Goal: Task Accomplishment & Management: Manage account settings

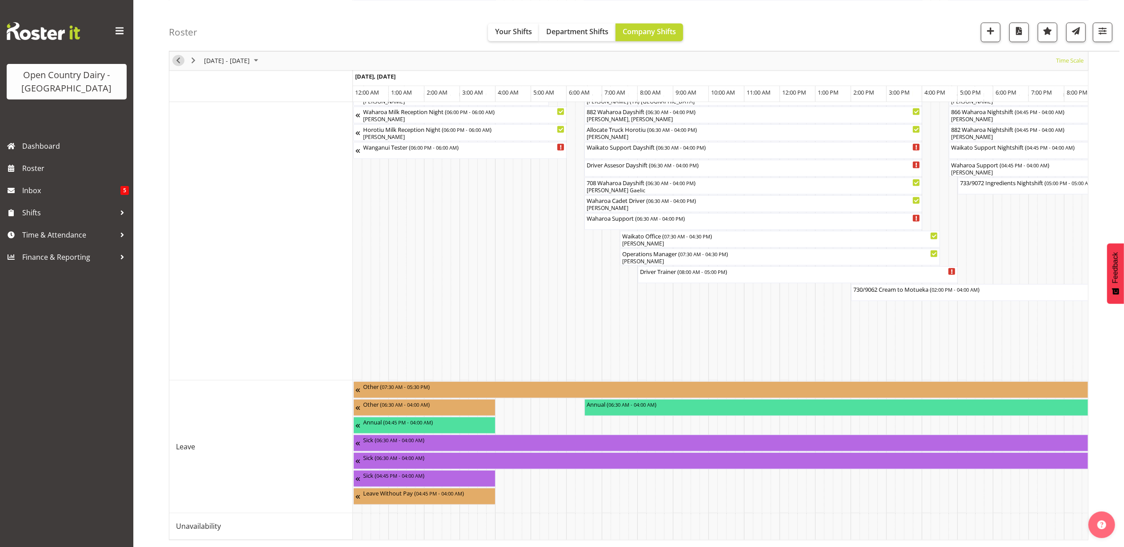
click at [178, 59] on span "Previous" at bounding box center [178, 60] width 11 height 11
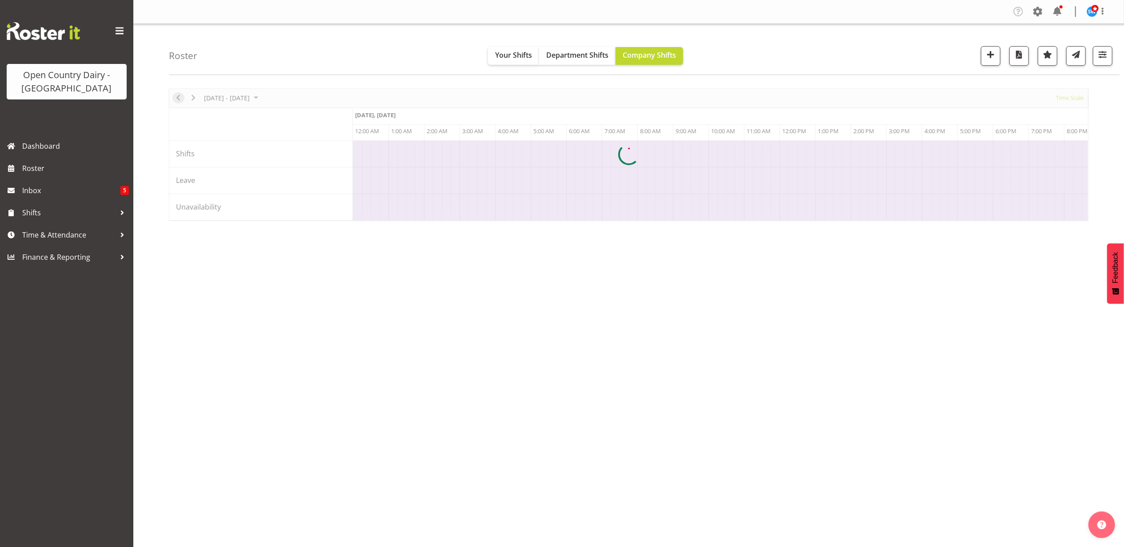
scroll to position [0, 4266]
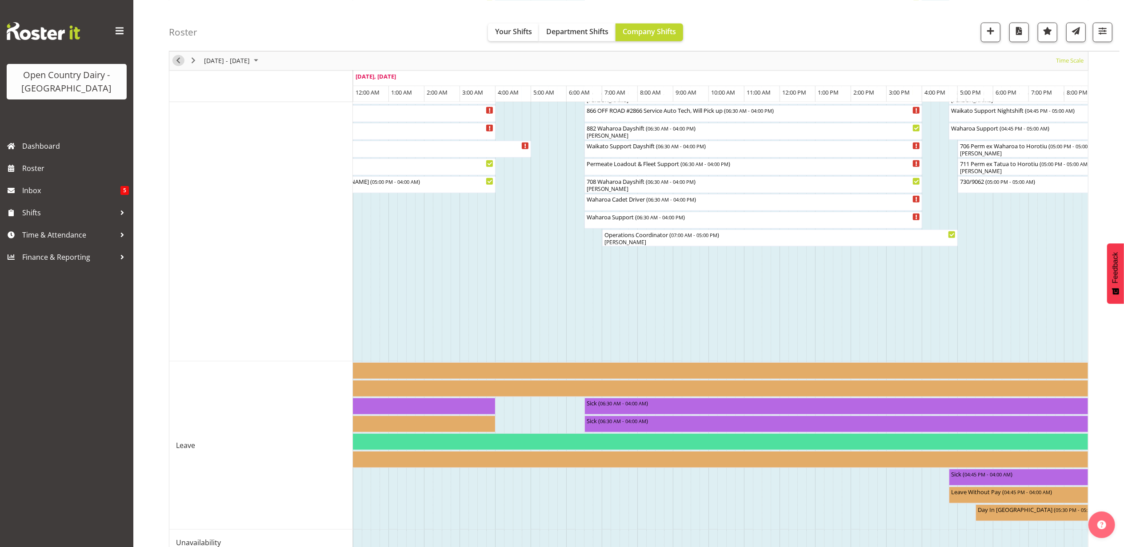
scroll to position [720, 0]
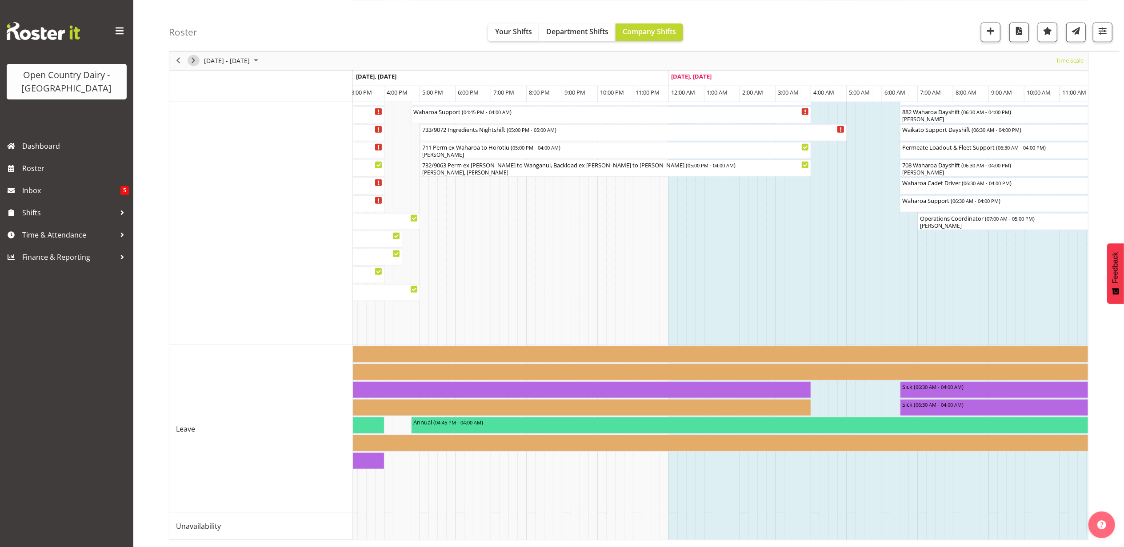
click at [189, 63] on span "Next" at bounding box center [193, 60] width 11 height 11
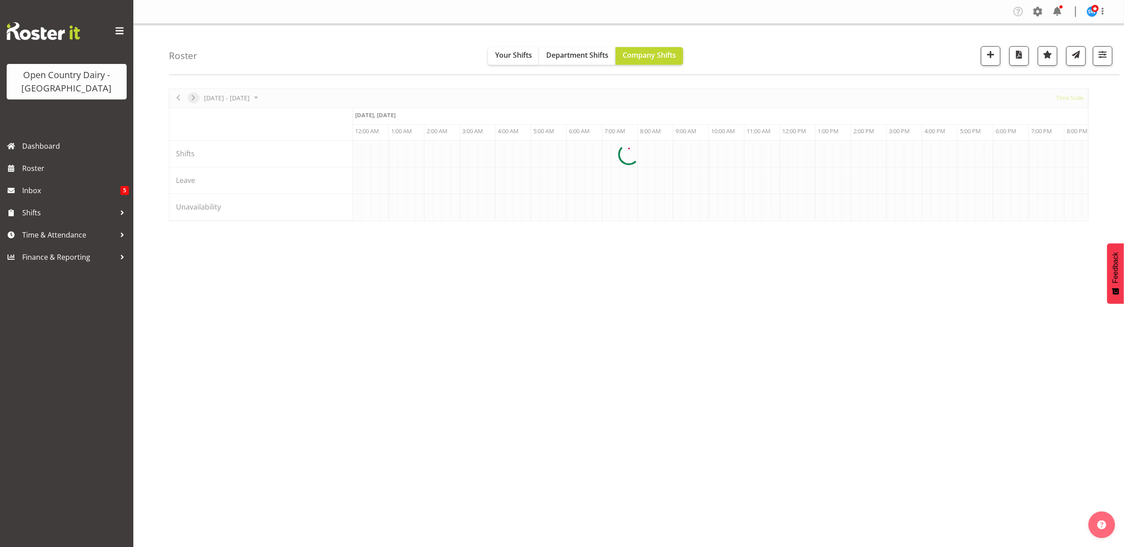
scroll to position [0, 0]
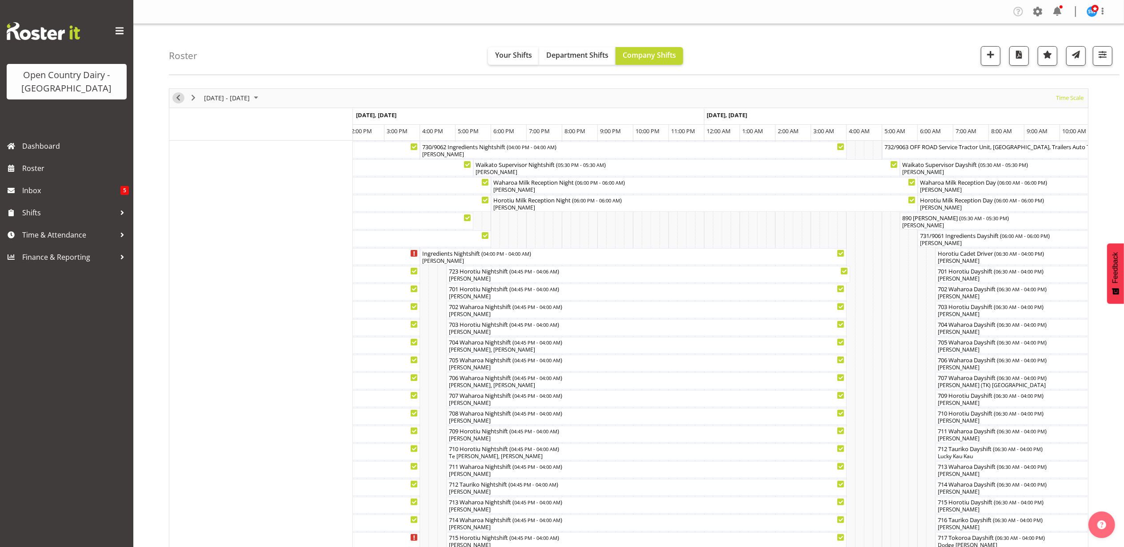
click at [183, 97] on span "Previous" at bounding box center [178, 97] width 11 height 11
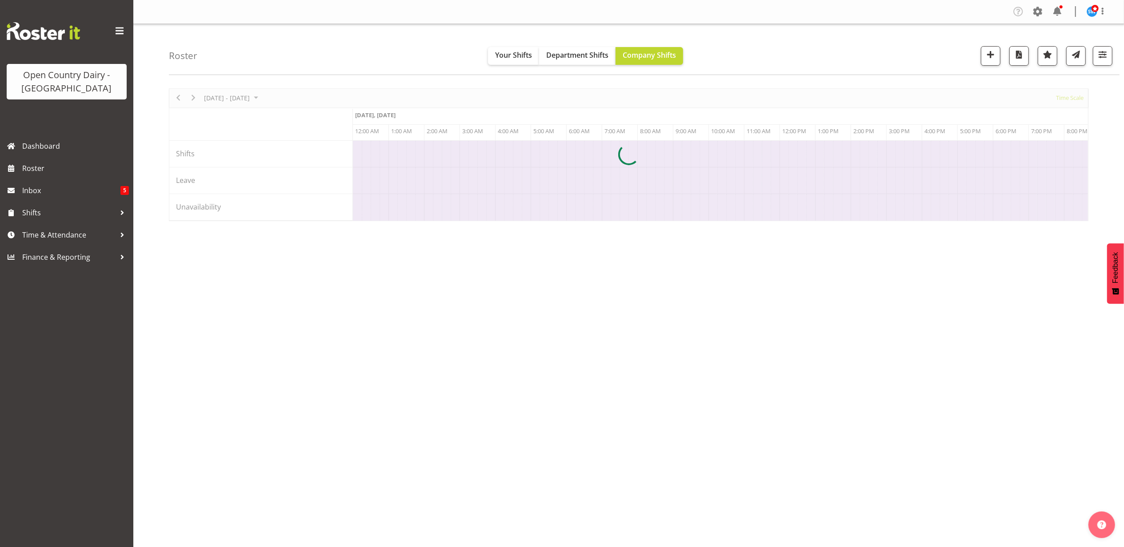
scroll to position [0, 4266]
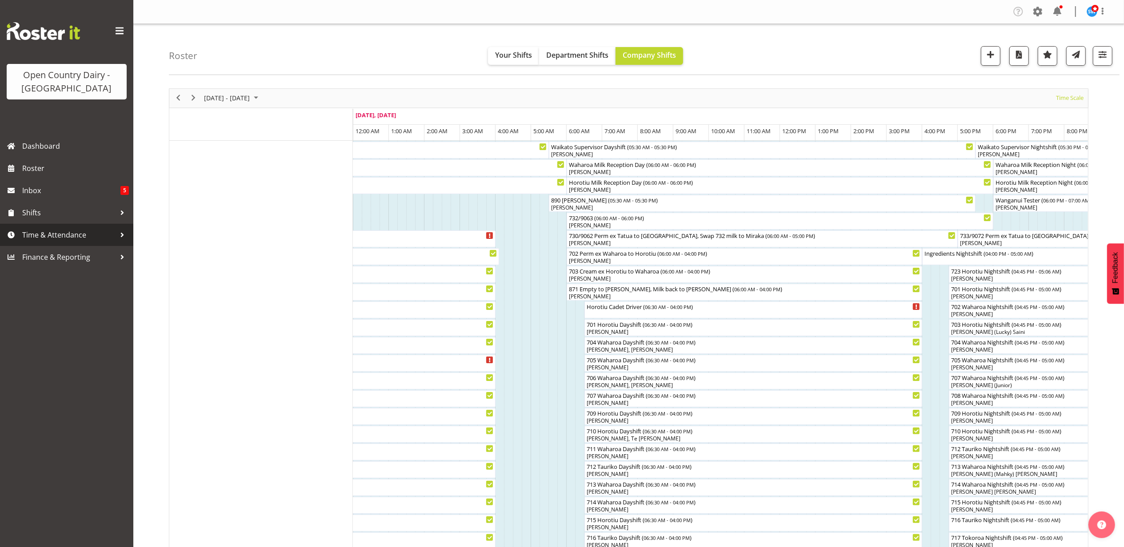
click at [36, 233] on span "Time & Attendance" at bounding box center [68, 234] width 93 height 13
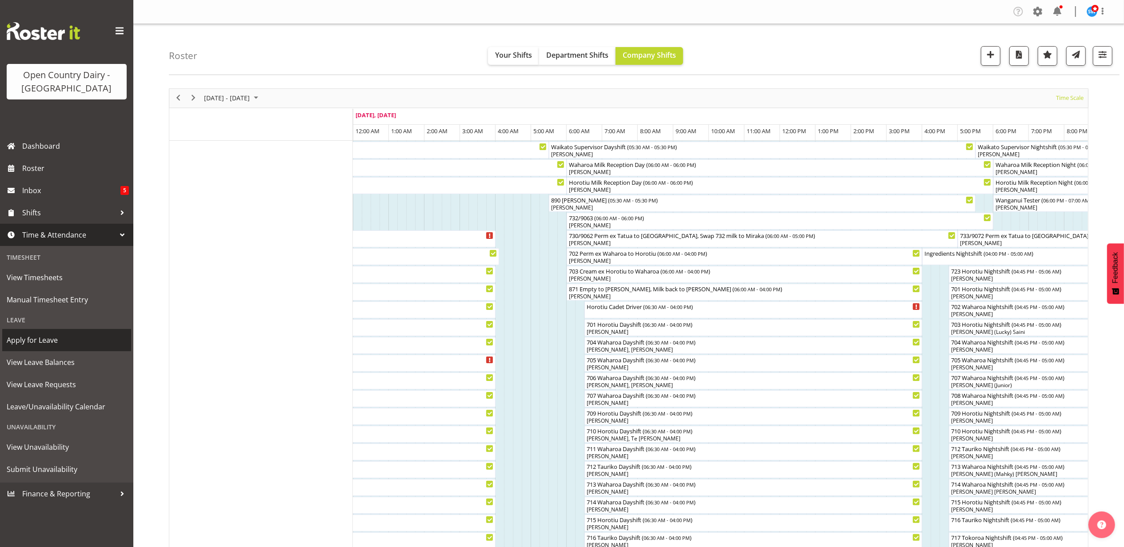
click at [51, 343] on span "Apply for Leave" at bounding box center [67, 340] width 120 height 13
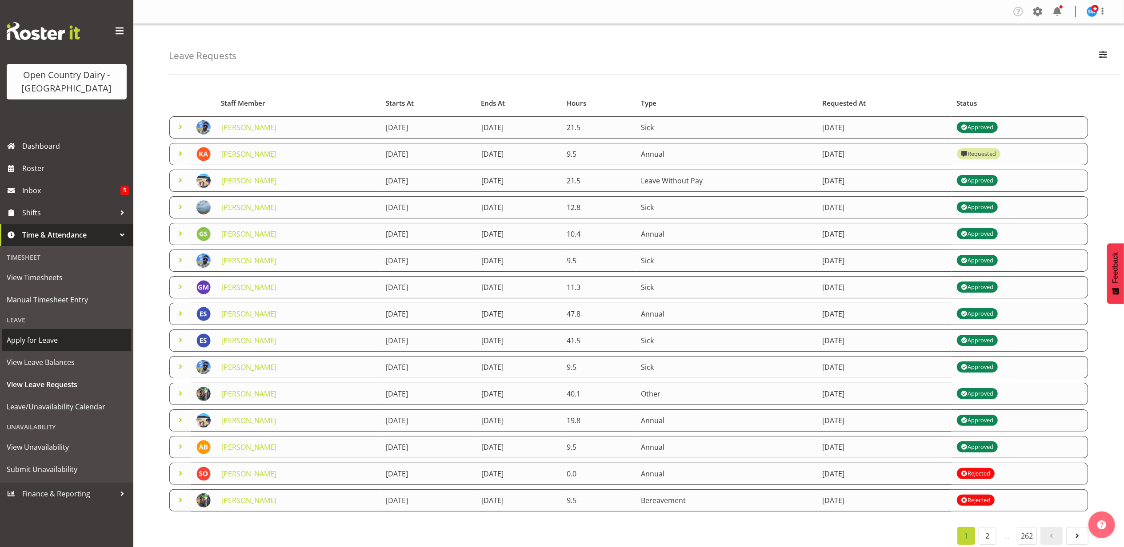
click at [28, 339] on span "Apply for Leave" at bounding box center [67, 340] width 120 height 13
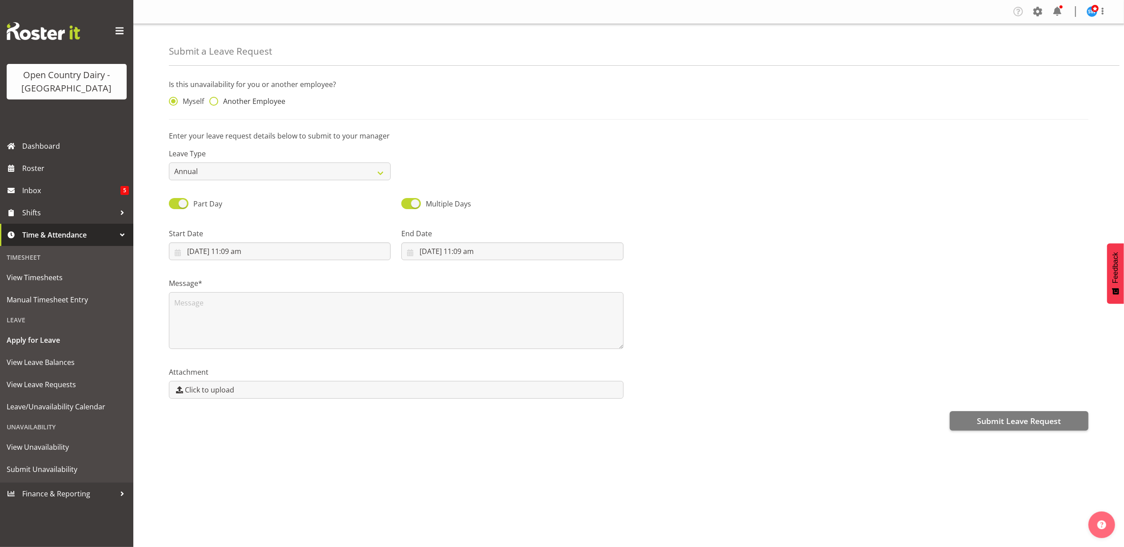
click at [210, 102] on span at bounding box center [213, 101] width 9 height 9
click at [210, 102] on input "Another Employee" at bounding box center [212, 102] width 6 height 6
radio input "true"
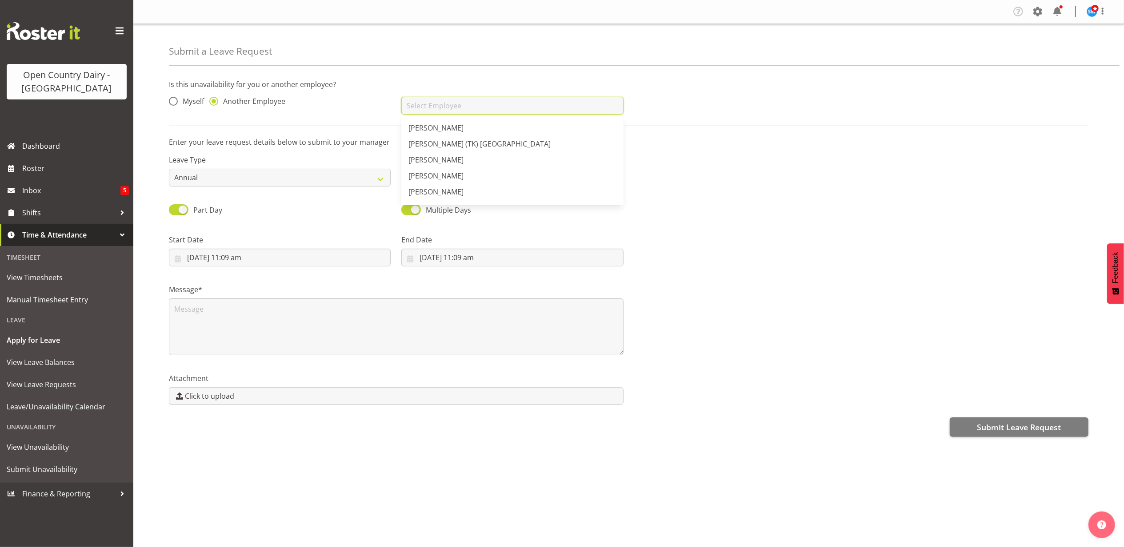
click at [416, 108] on input "text" at bounding box center [512, 106] width 222 height 18
click at [437, 137] on div "[PERSON_NAME]" at bounding box center [512, 127] width 222 height 23
click at [437, 131] on span "[PERSON_NAME]" at bounding box center [435, 128] width 55 height 10
type input "[PERSON_NAME]"
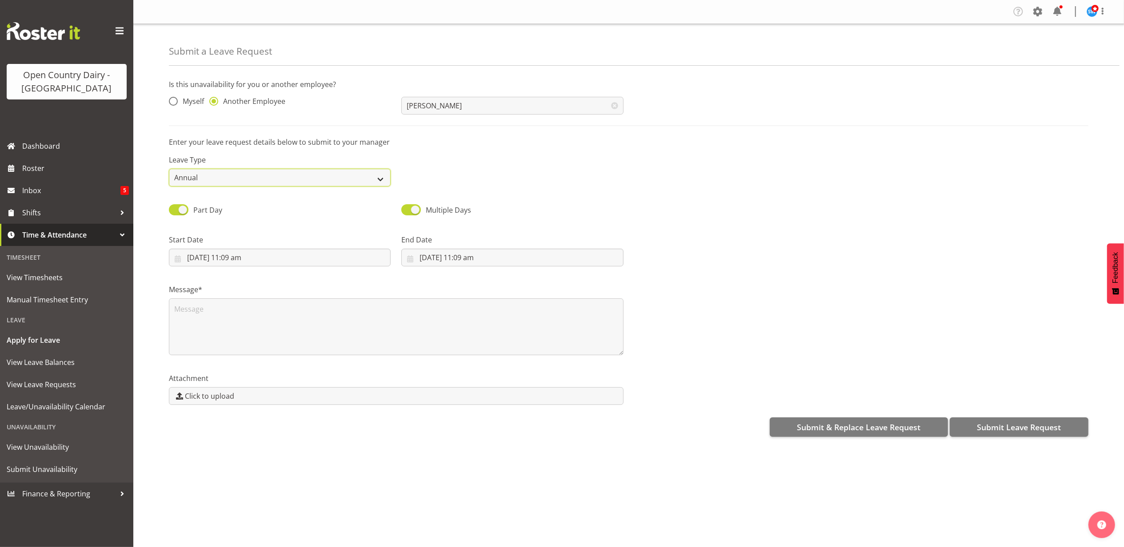
click at [374, 171] on select "Annual Sick Leave Without Pay Bereavement Domestic Violence Parental Jury Servi…" at bounding box center [280, 178] width 222 height 18
select select "Sick"
click at [169, 169] on select "Annual Sick Leave Without Pay Bereavement Domestic Violence Parental Jury Servi…" at bounding box center [280, 178] width 222 height 18
click at [229, 255] on input "27/09/2025, 11:09 am" at bounding box center [280, 258] width 222 height 18
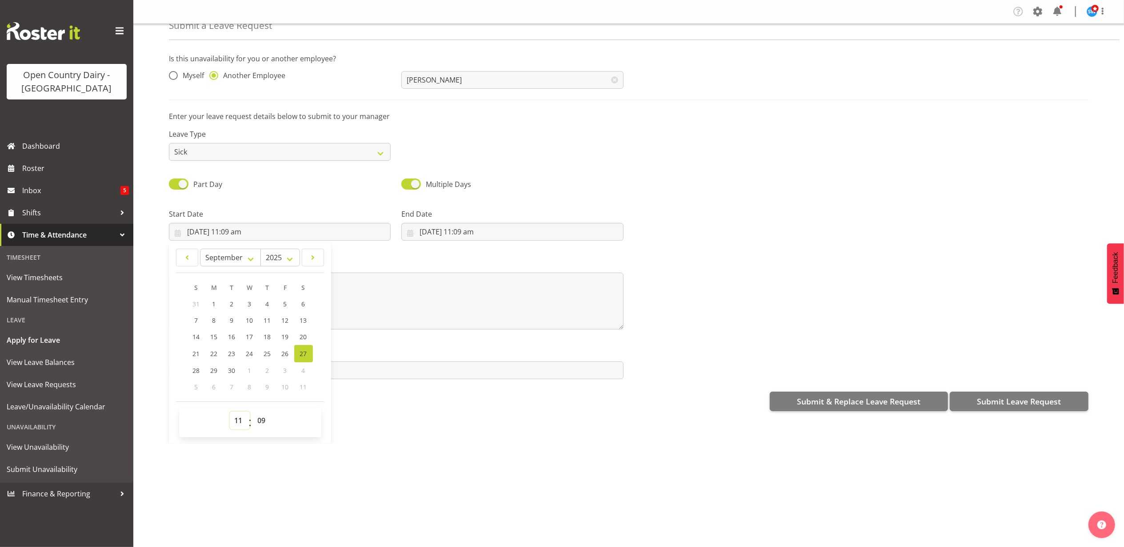
click at [238, 421] on select "00 01 02 03 04 05 06 07 08 09 10 11 12 13 14 15 16 17 18 19 20 21 22 23" at bounding box center [240, 421] width 20 height 18
select select "16"
click at [230, 413] on select "00 01 02 03 04 05 06 07 08 09 10 11 12 13 14 15 16 17 18 19 20 21 22 23" at bounding box center [240, 421] width 20 height 18
type input "27/09/2025, 4:09 pm"
drag, startPoint x: 263, startPoint y: 419, endPoint x: 261, endPoint y: 411, distance: 8.6
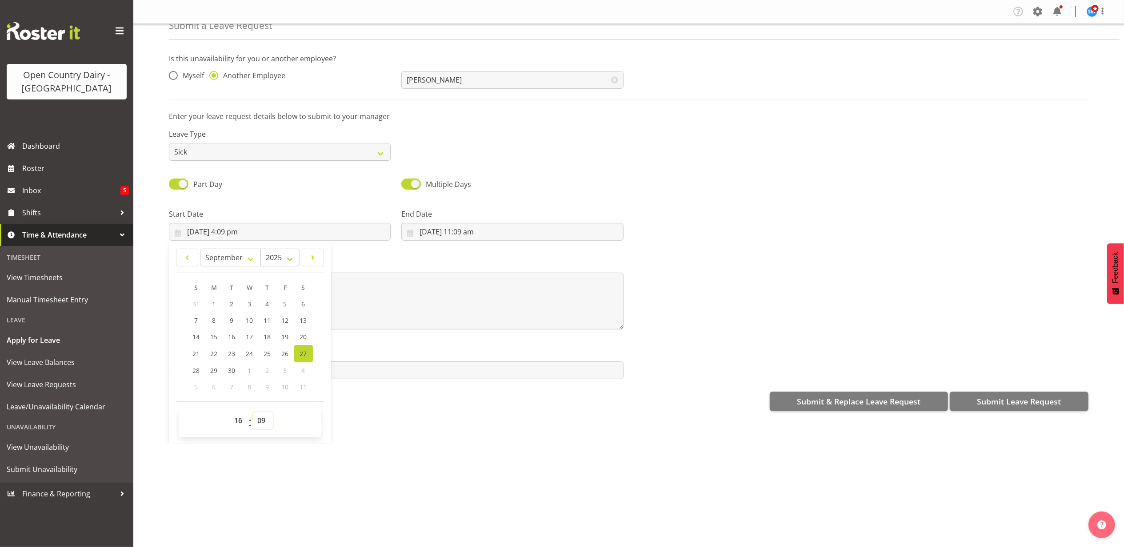
click at [263, 419] on select "00 01 02 03 04 05 06 07 08 09 10 11 12 13 14 15 16 17 18 19 20 21 22 23 24 25 2…" at bounding box center [263, 421] width 20 height 18
select select "45"
click at [253, 413] on select "00 01 02 03 04 05 06 07 08 09 10 11 12 13 14 15 16 17 18 19 20 21 22 23 24 25 2…" at bounding box center [263, 421] width 20 height 18
type input "27/09/2025, 4:45 pm"
click at [461, 226] on input "27/09/2025, 11:09 am" at bounding box center [512, 232] width 222 height 18
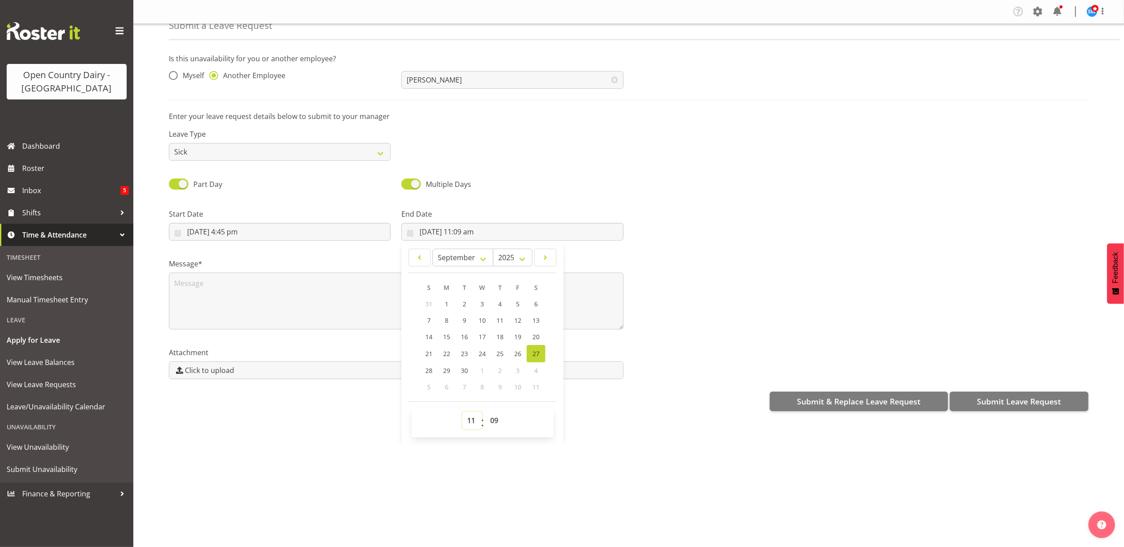
click at [464, 416] on select "00 01 02 03 04 05 06 07 08 09 10 11 12 13 14 15 16 17 18 19 20 21 22 23" at bounding box center [472, 421] width 20 height 18
select select "4"
click at [462, 413] on select "00 01 02 03 04 05 06 07 08 09 10 11 12 13 14 15 16 17 18 19 20 21 22 23" at bounding box center [472, 421] width 20 height 18
click at [421, 364] on link "28" at bounding box center [429, 371] width 18 height 16
type input "28/09/2025, 4:09 am"
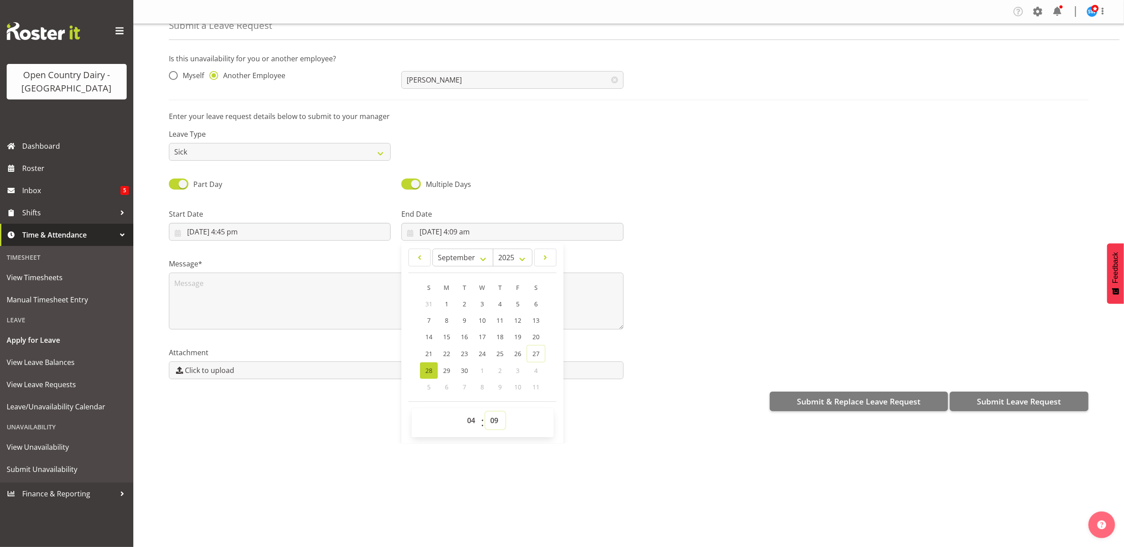
click at [497, 422] on select "00 01 02 03 04 05 06 07 08 09 10 11 12 13 14 15 16 17 18 19 20 21 22 23 24 25 2…" at bounding box center [495, 421] width 20 height 18
select select "0"
click at [485, 413] on select "00 01 02 03 04 05 06 07 08 09 10 11 12 13 14 15 16 17 18 19 20 21 22 23 24 25 2…" at bounding box center [495, 421] width 20 height 18
type input "[DATE] 4:00 am"
drag, startPoint x: 375, startPoint y: 434, endPoint x: 272, endPoint y: 386, distance: 114.1
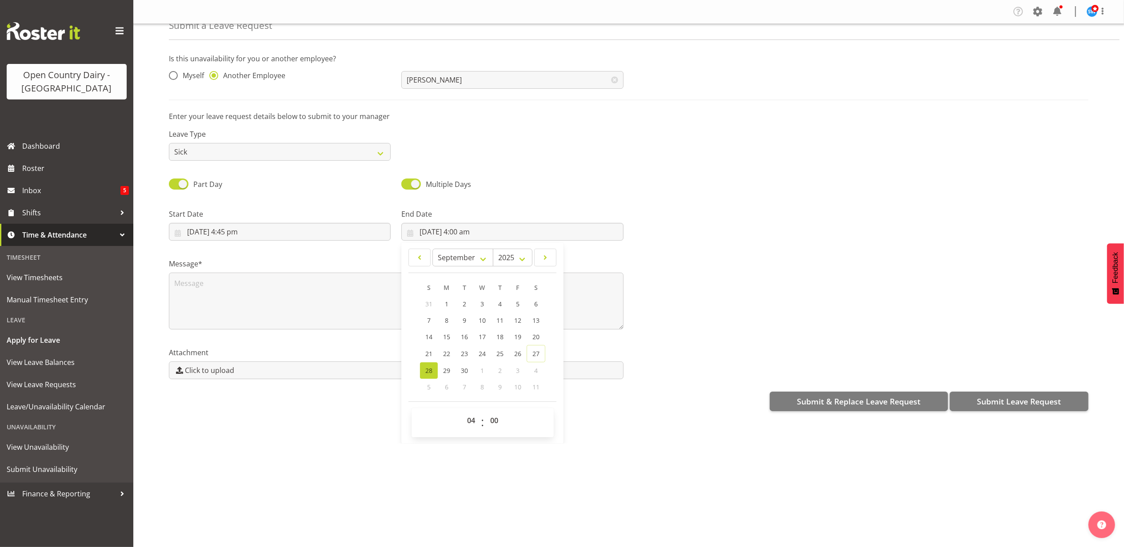
click at [375, 434] on div "Submit a Leave Request Is this unavailability for you or another employee? Myse…" at bounding box center [628, 234] width 990 height 420
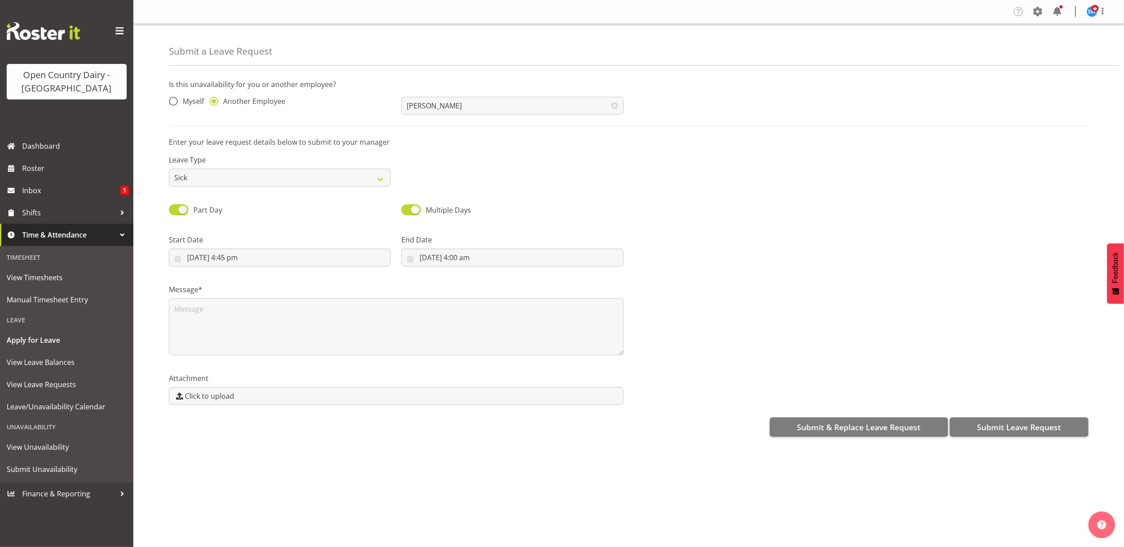
click at [209, 283] on div "Message*" at bounding box center [396, 316] width 465 height 89
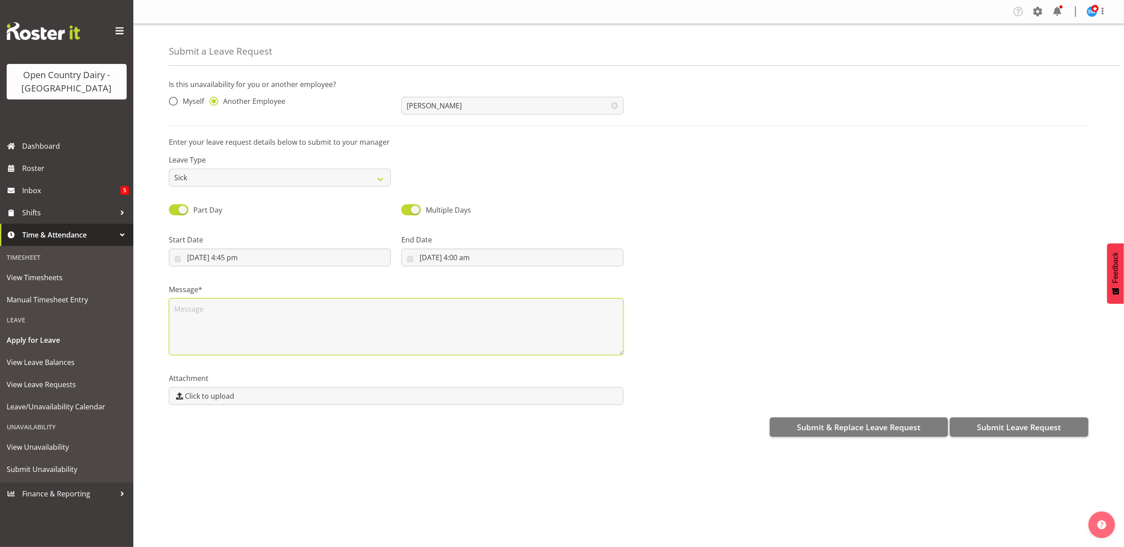
click at [199, 322] on textarea at bounding box center [396, 327] width 455 height 57
type textarea "upset stomach"
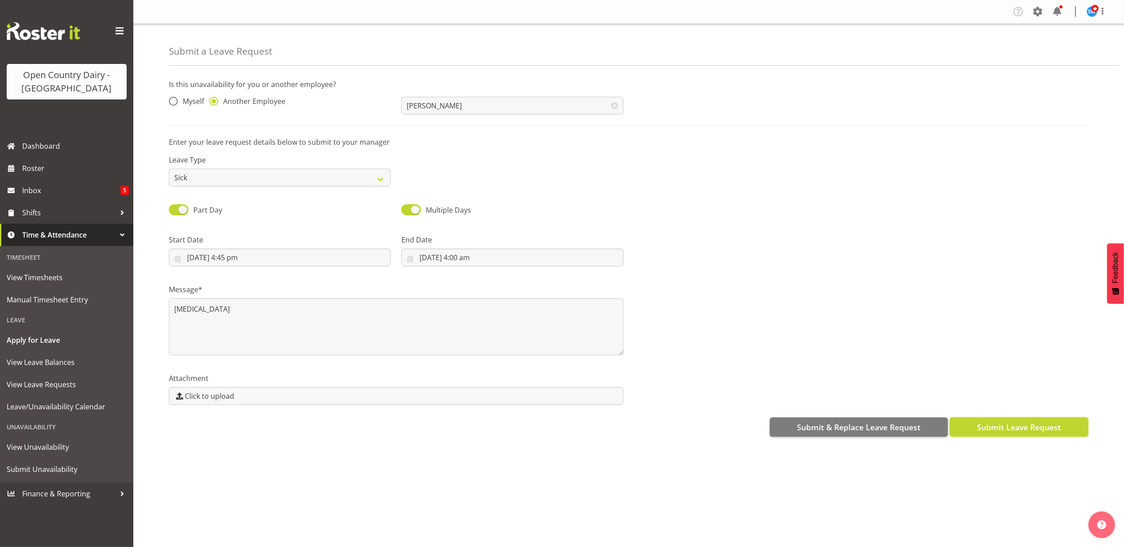
click at [1020, 420] on button "Submit Leave Request" at bounding box center [1019, 428] width 139 height 20
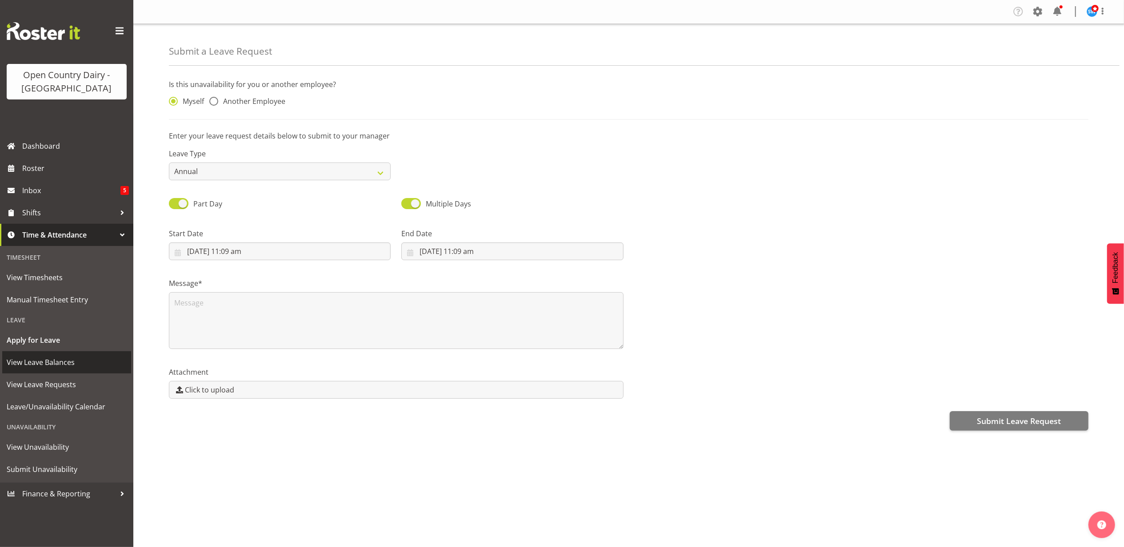
click at [21, 367] on span "View Leave Balances" at bounding box center [67, 362] width 120 height 13
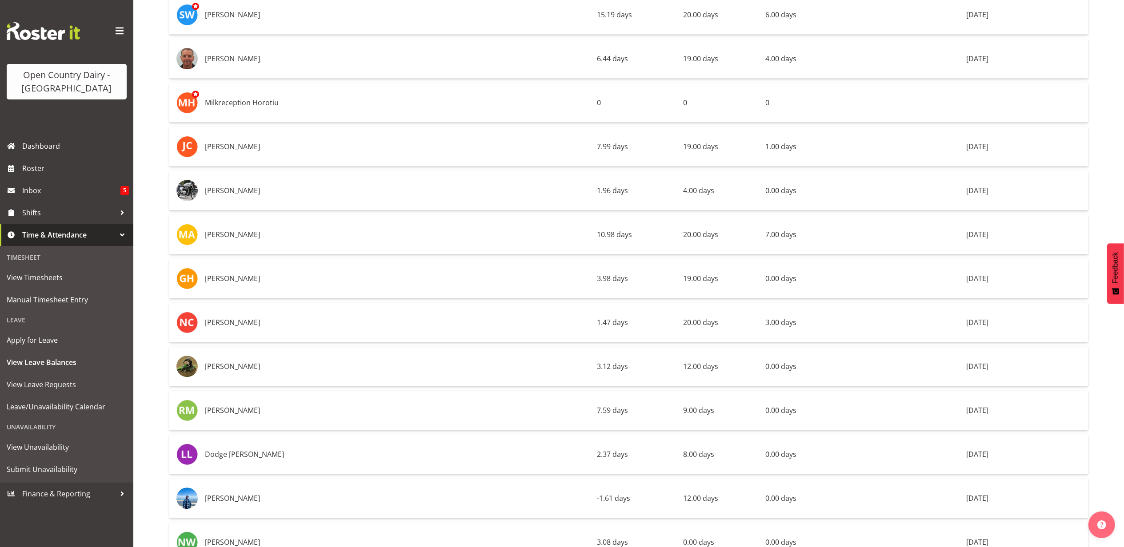
scroll to position [2429, 0]
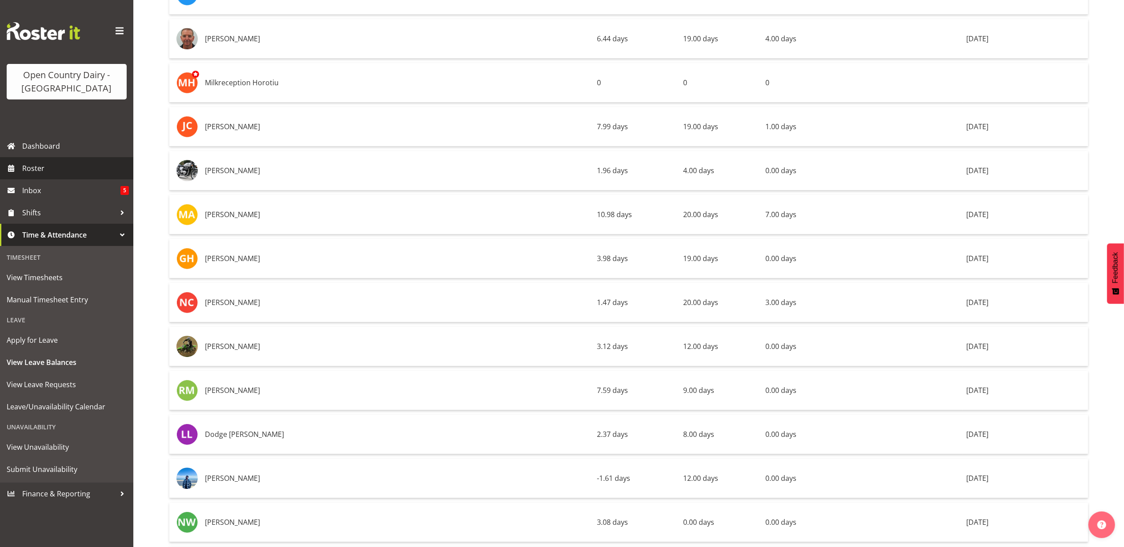
click at [21, 166] on link "Roster" at bounding box center [66, 168] width 133 height 22
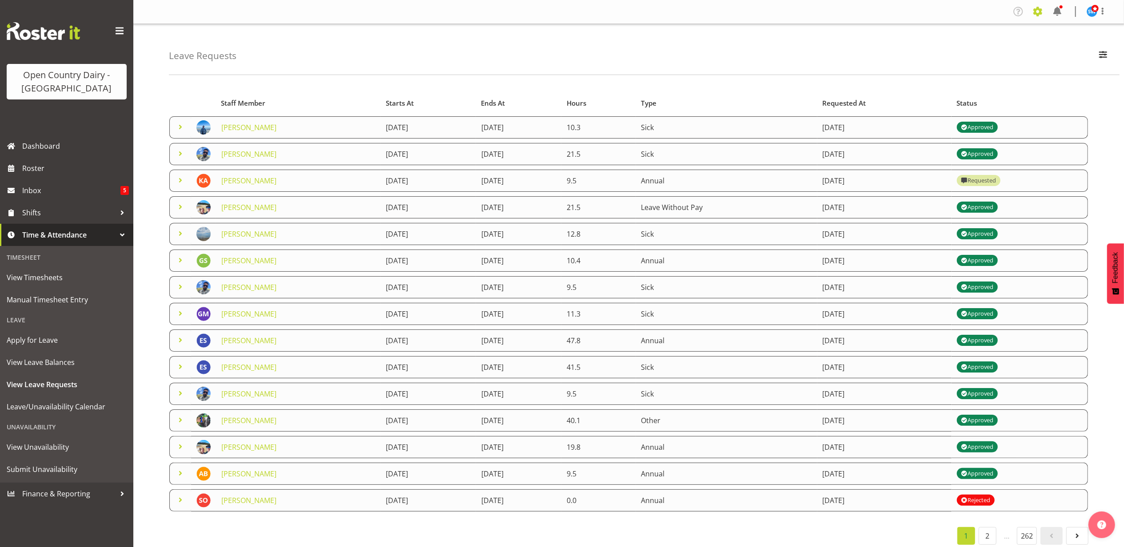
click at [1040, 16] on span at bounding box center [1037, 11] width 14 height 14
click at [970, 94] on link "Employees" at bounding box center [983, 96] width 123 height 16
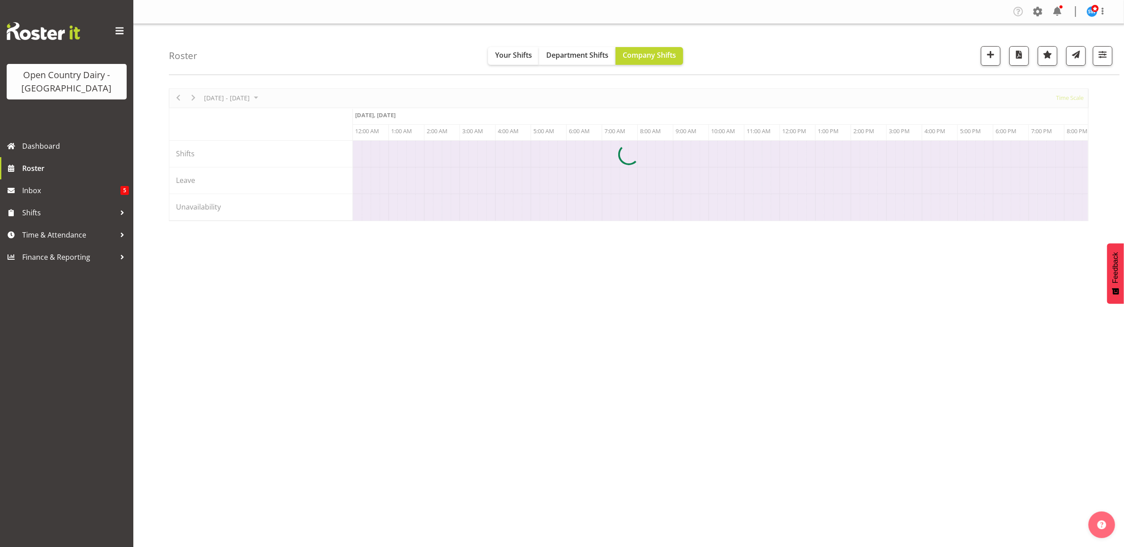
scroll to position [0, 4266]
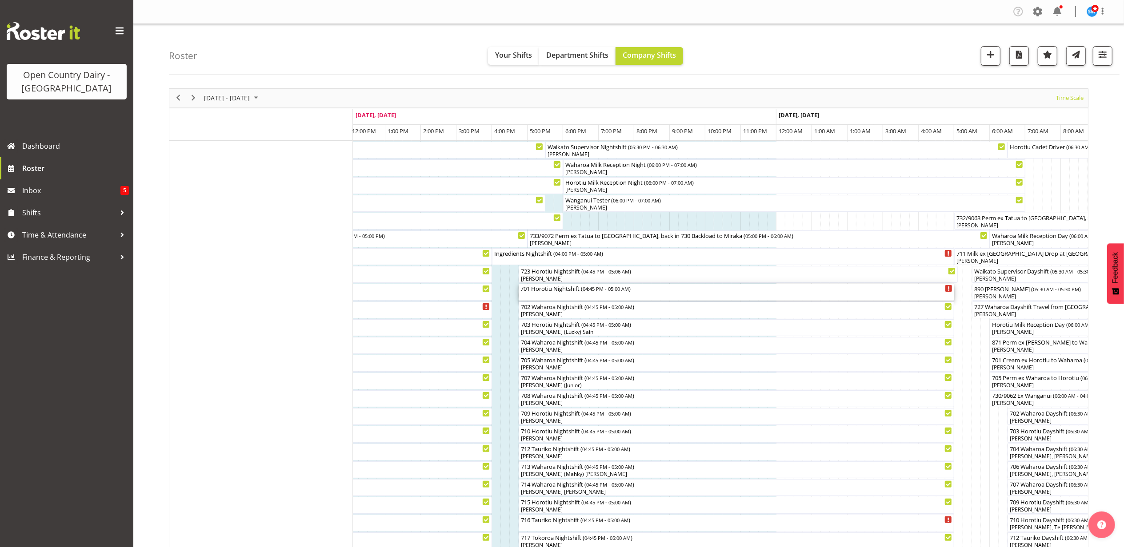
click at [535, 292] on div "701 Horotiu Nightshift ( 04:45 PM - 05:00 AM )" at bounding box center [736, 288] width 432 height 9
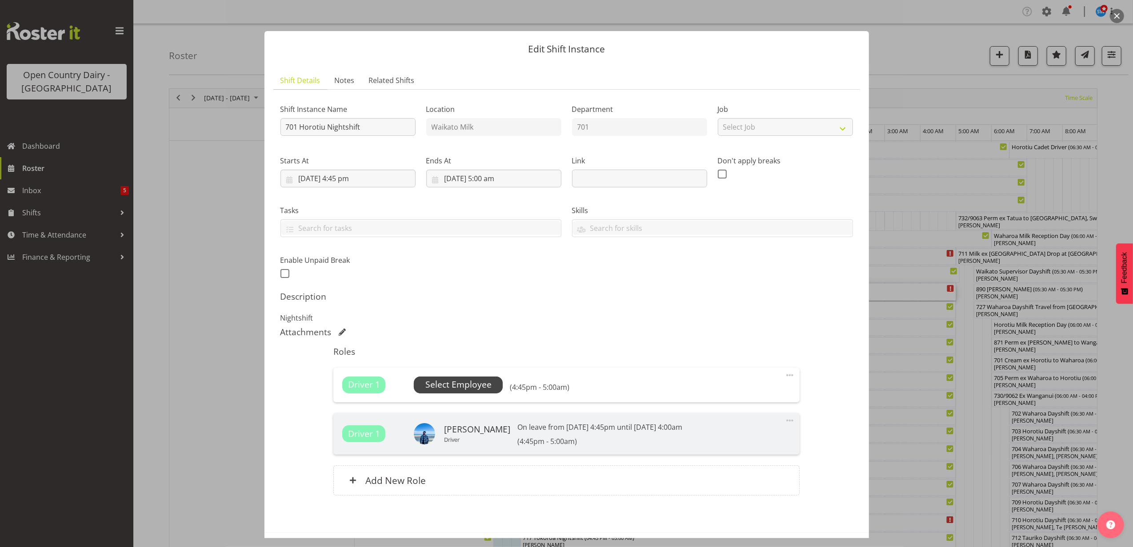
click at [471, 380] on span "Select Employee" at bounding box center [458, 385] width 66 height 13
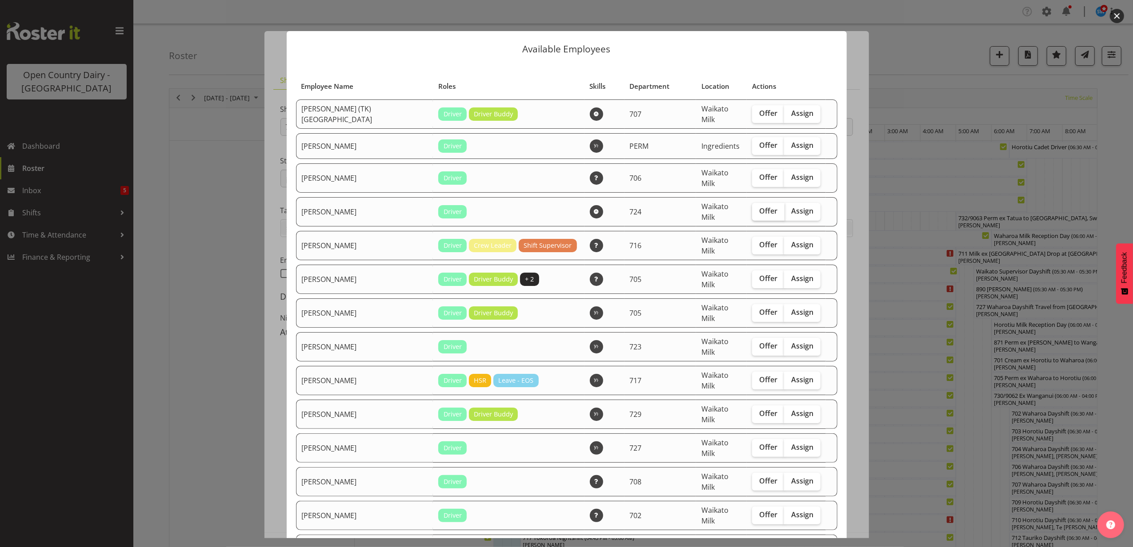
click at [757, 207] on label "Offer" at bounding box center [768, 212] width 32 height 18
click at [757, 208] on input "Offer" at bounding box center [755, 211] width 6 height 6
checkbox input "true"
click at [759, 274] on span "Offer" at bounding box center [768, 278] width 18 height 9
click at [752, 276] on input "Offer" at bounding box center [755, 279] width 6 height 6
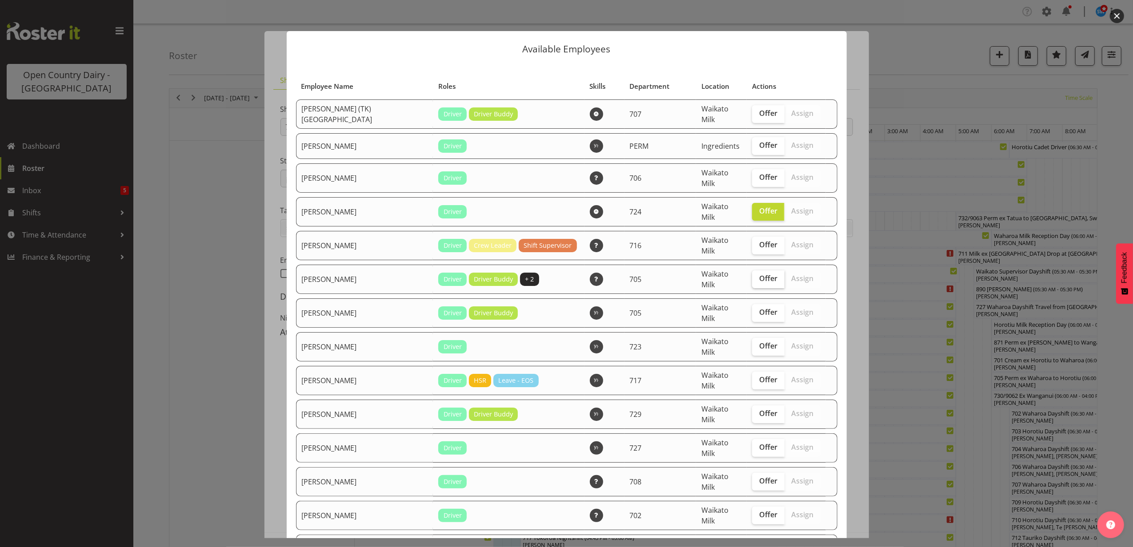
checkbox input "true"
click at [759, 308] on span "Offer" at bounding box center [768, 312] width 18 height 9
click at [754, 310] on input "Offer" at bounding box center [755, 313] width 6 height 6
checkbox input "true"
click at [759, 342] on span "Offer" at bounding box center [768, 346] width 18 height 9
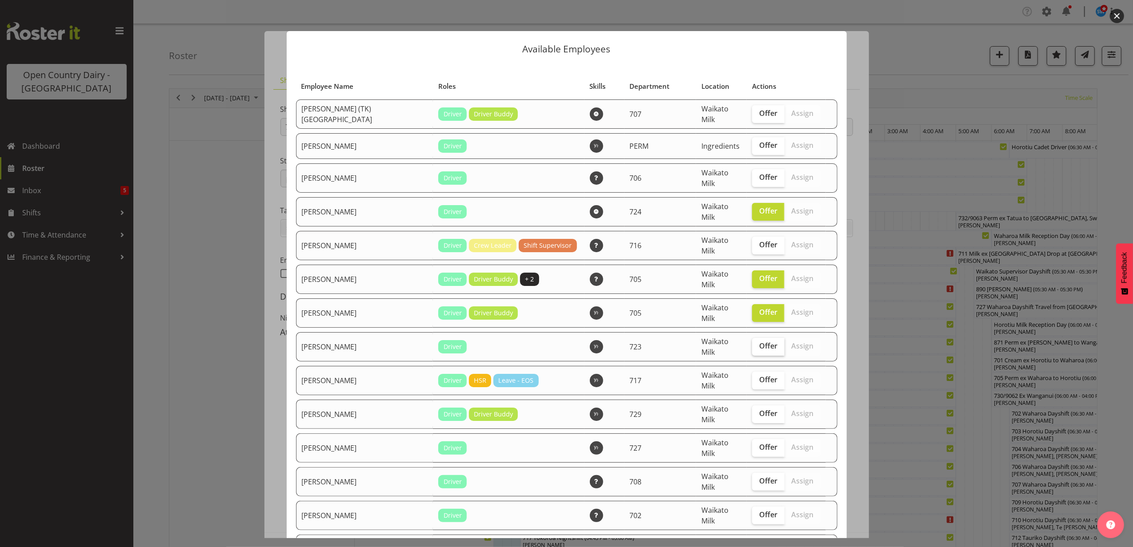
click at [756, 343] on input "Offer" at bounding box center [755, 346] width 6 height 6
checkbox input "true"
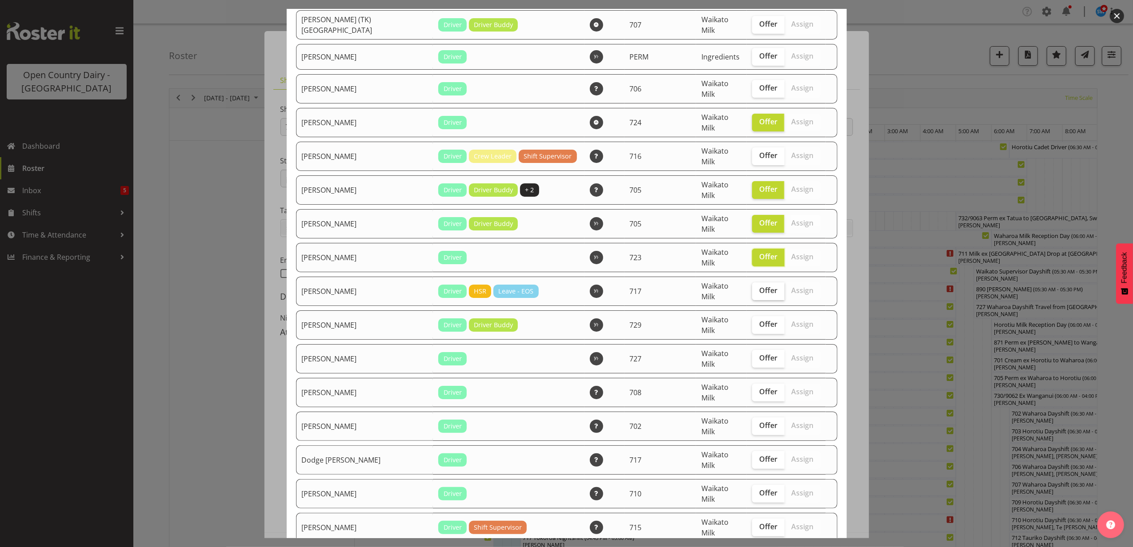
scroll to position [118, 0]
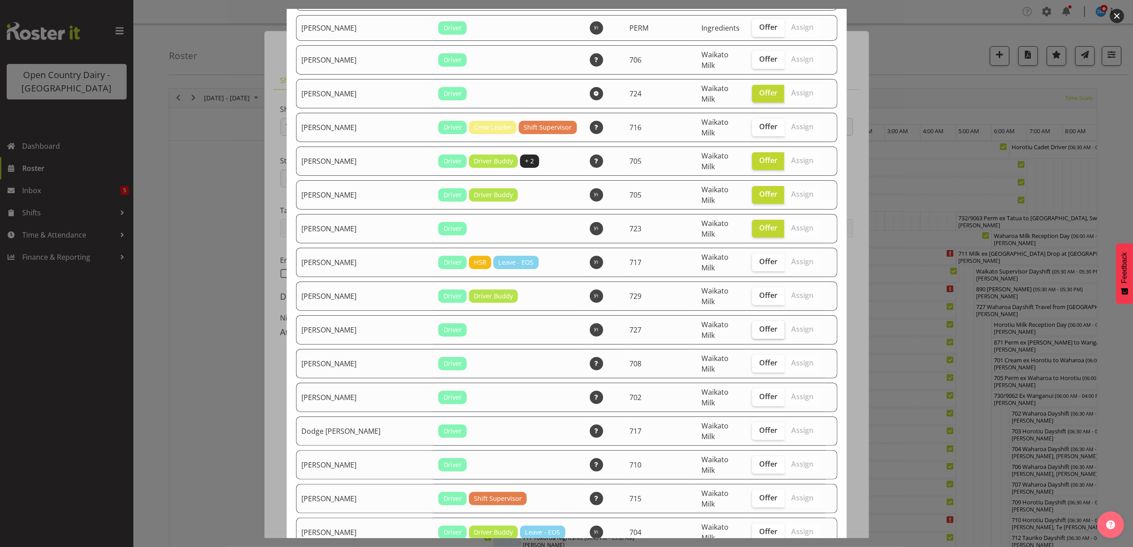
click at [754, 321] on label "Offer" at bounding box center [768, 330] width 32 height 18
click at [754, 327] on input "Offer" at bounding box center [755, 330] width 6 height 6
checkbox input "true"
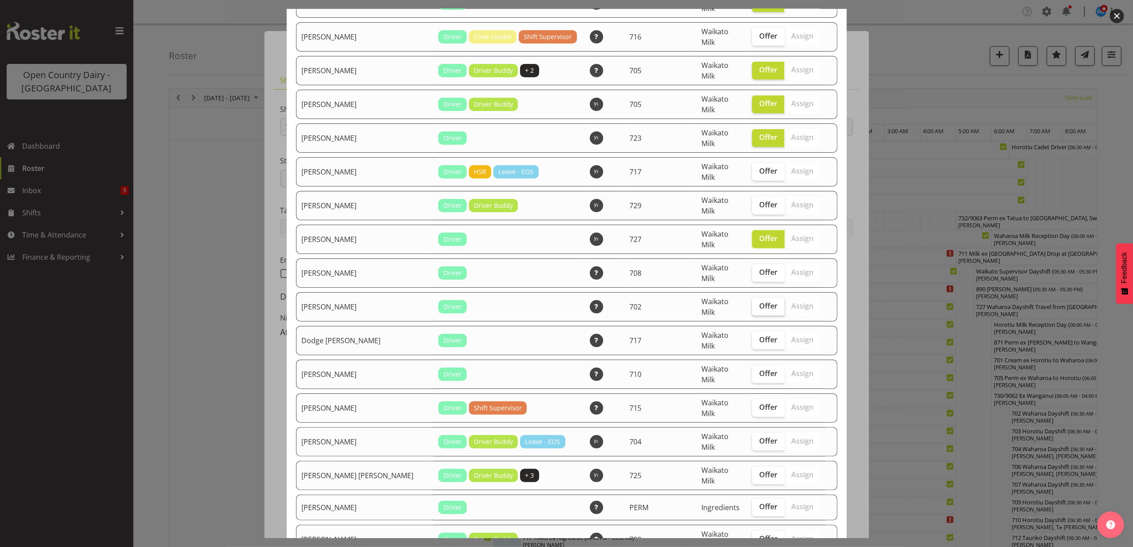
scroll to position [237, 0]
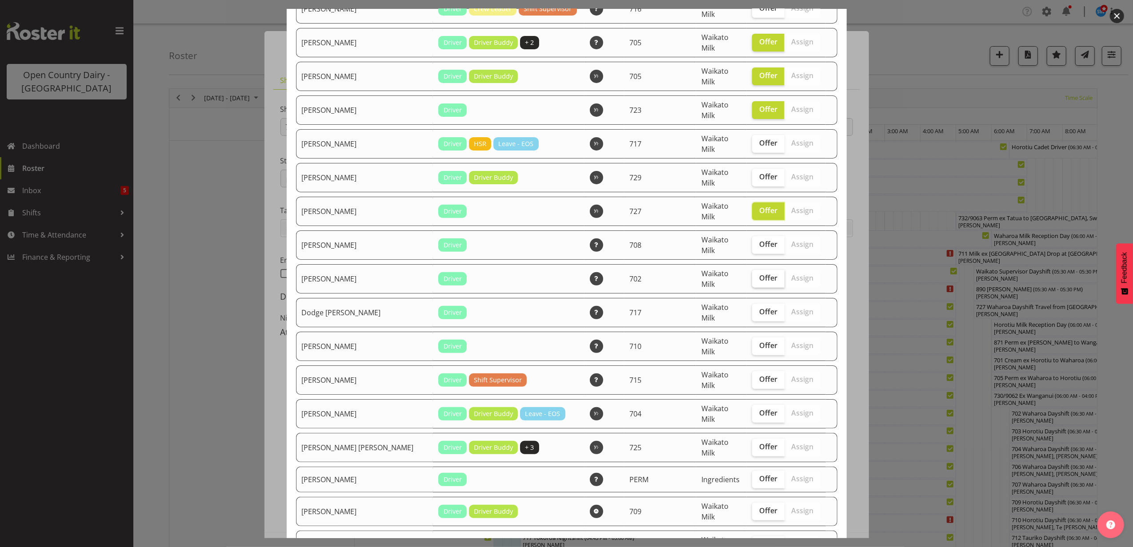
click at [759, 274] on span "Offer" at bounding box center [768, 278] width 18 height 9
click at [753, 276] on input "Offer" at bounding box center [755, 279] width 6 height 6
checkbox input "true"
click at [759, 375] on span "Offer" at bounding box center [768, 379] width 18 height 9
click at [752, 377] on input "Offer" at bounding box center [755, 380] width 6 height 6
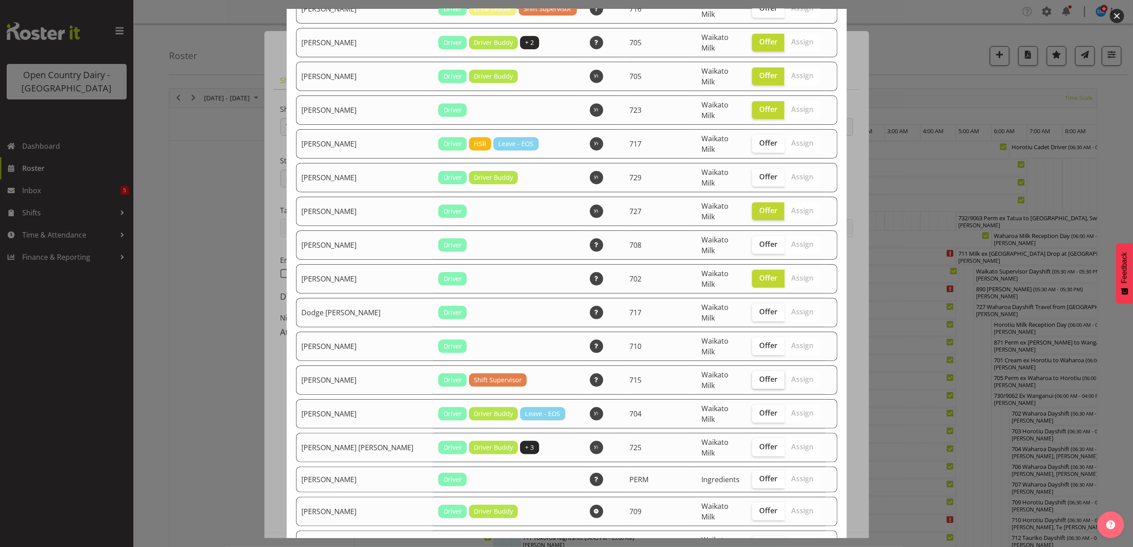
checkbox input "true"
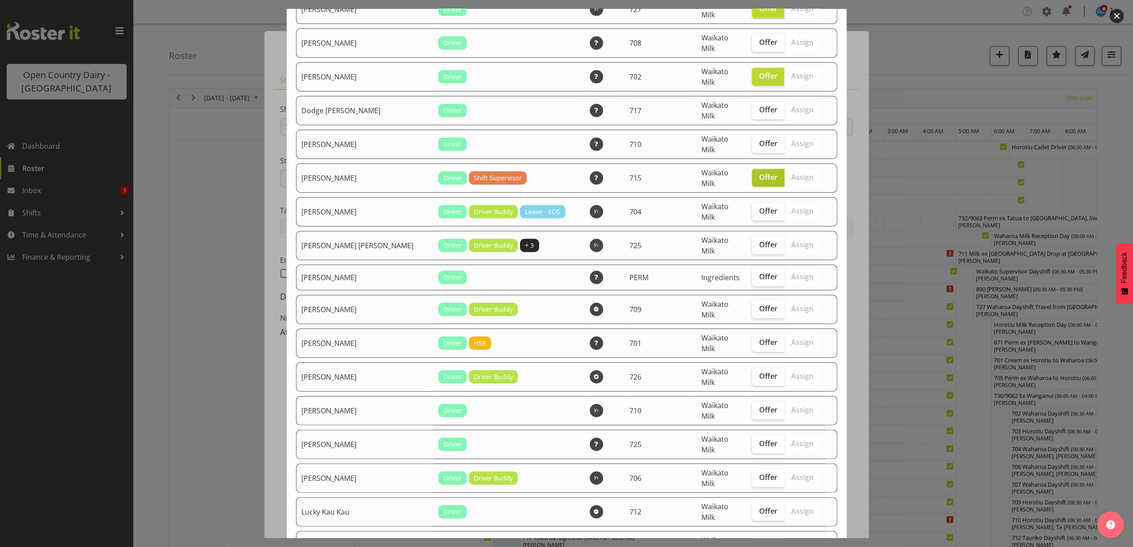
scroll to position [474, 0]
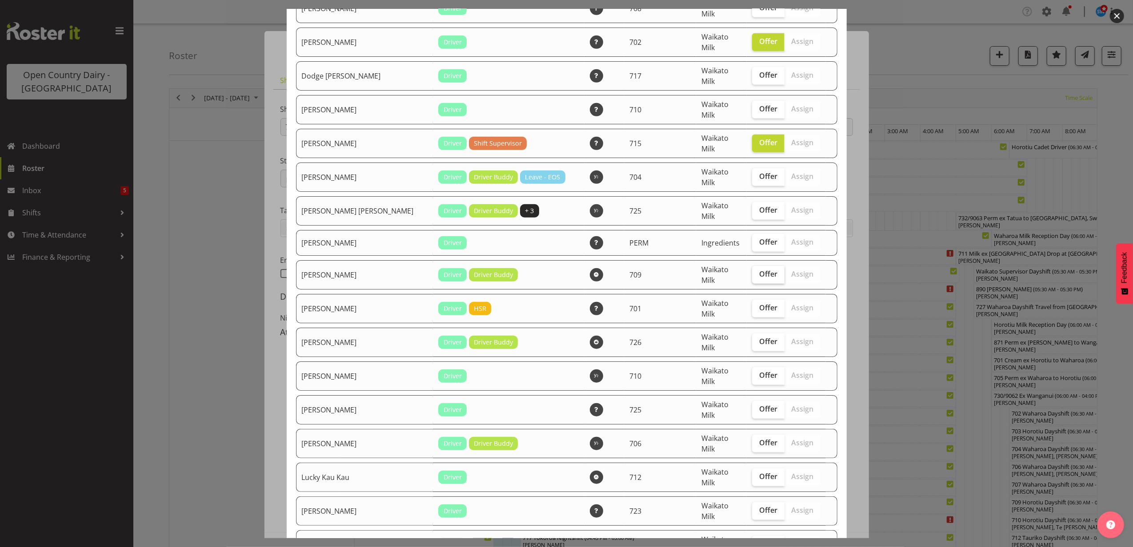
click at [755, 266] on label "Offer" at bounding box center [768, 275] width 32 height 18
click at [755, 272] on input "Offer" at bounding box center [755, 275] width 6 height 6
checkbox input "true"
click at [759, 405] on span "Offer" at bounding box center [768, 409] width 18 height 9
click at [752, 407] on input "Offer" at bounding box center [755, 410] width 6 height 6
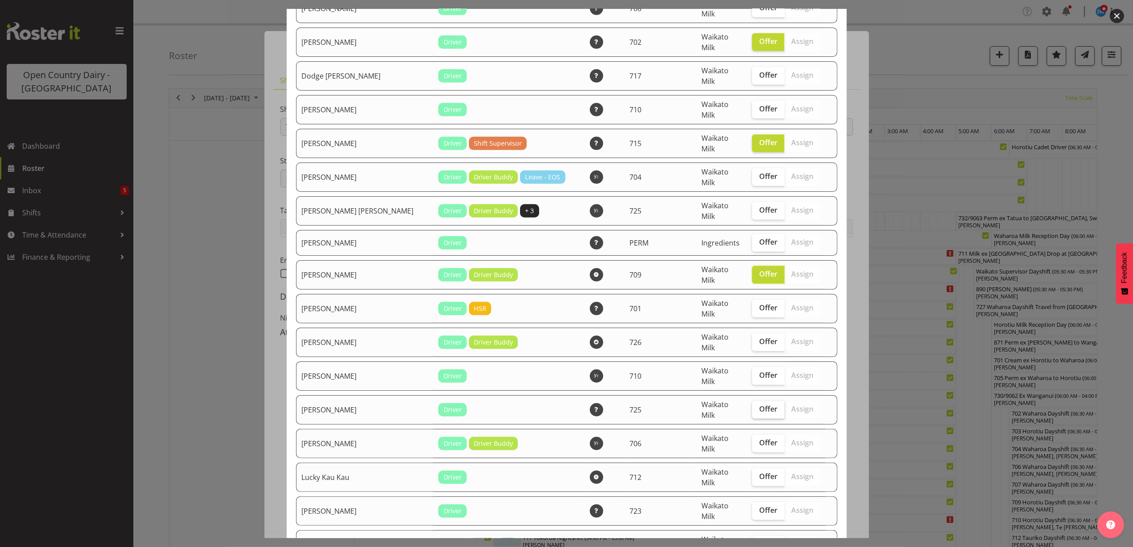
checkbox input "true"
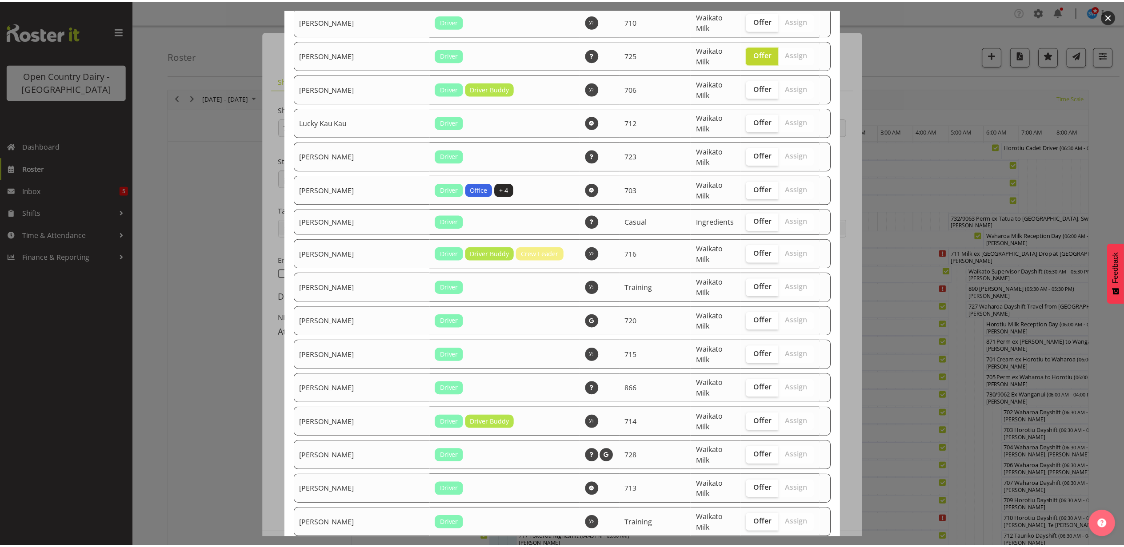
scroll to position [1304, 0]
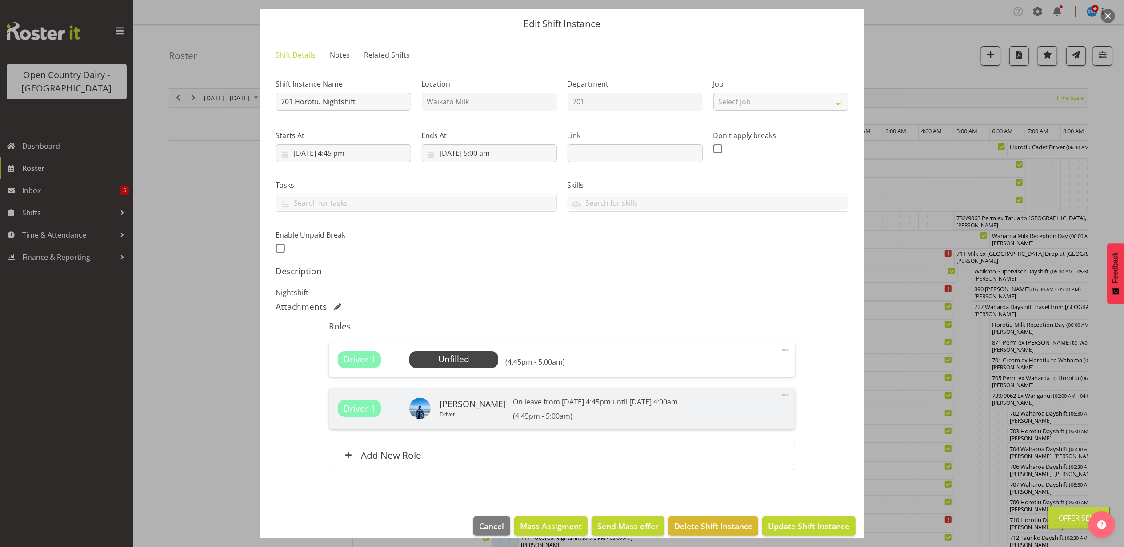
scroll to position [37, 0]
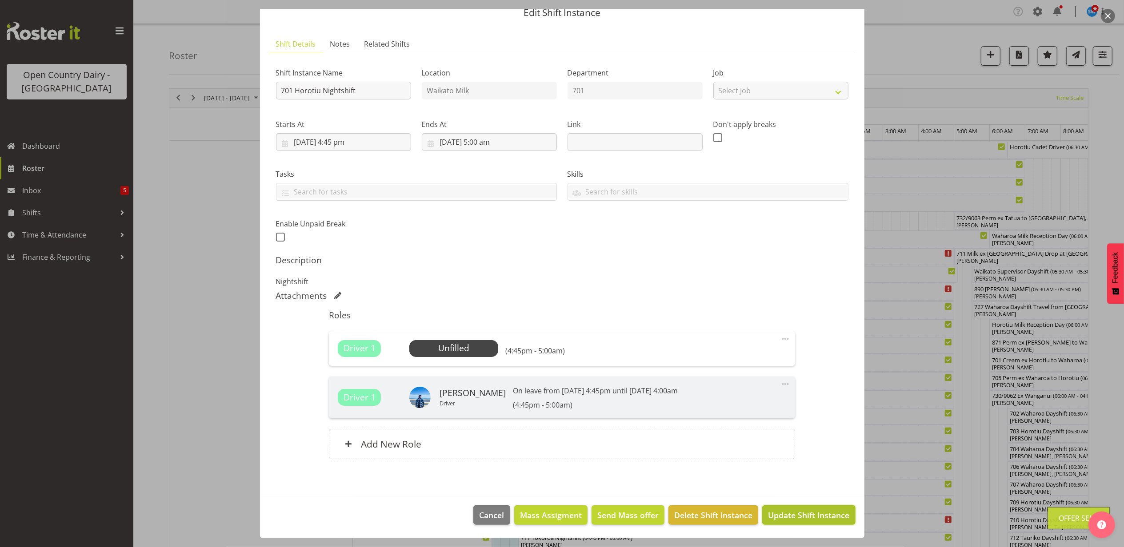
click at [814, 514] on span "Update Shift Instance" at bounding box center [808, 516] width 81 height 12
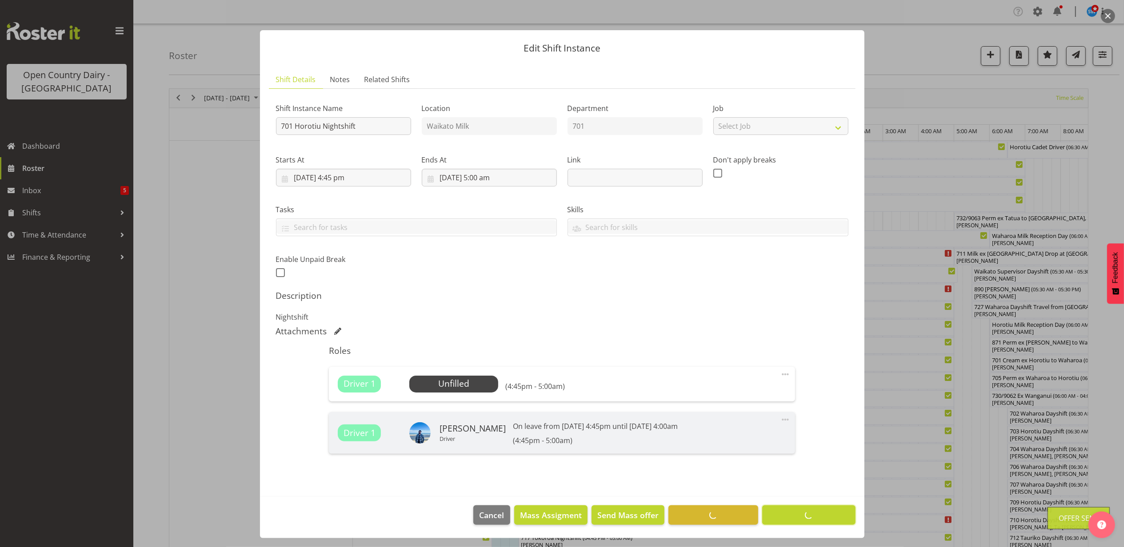
scroll to position [2, 0]
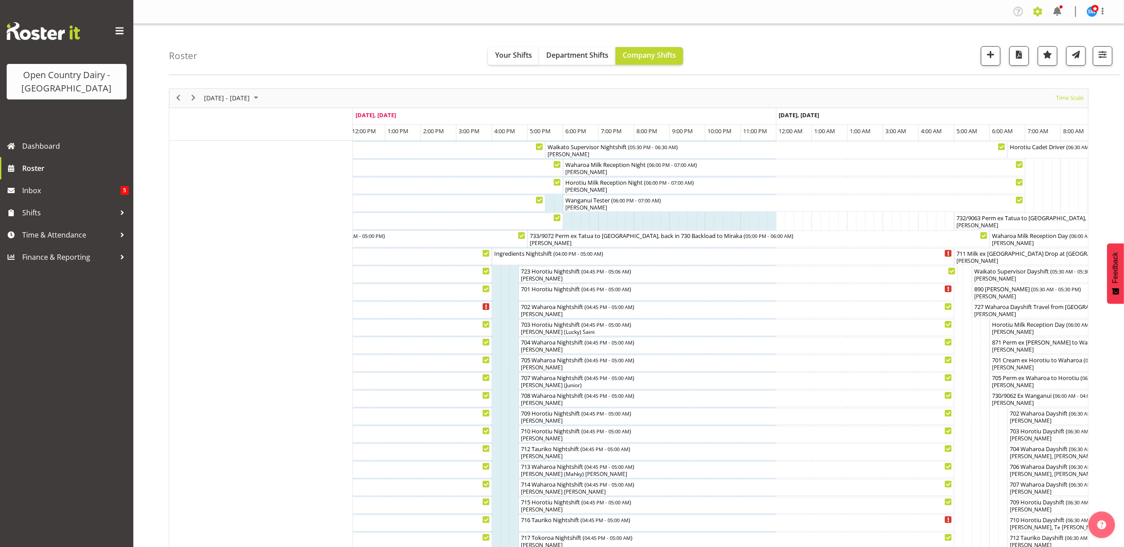
click at [1040, 9] on span at bounding box center [1037, 11] width 14 height 14
click at [948, 96] on link "Employees" at bounding box center [983, 96] width 123 height 16
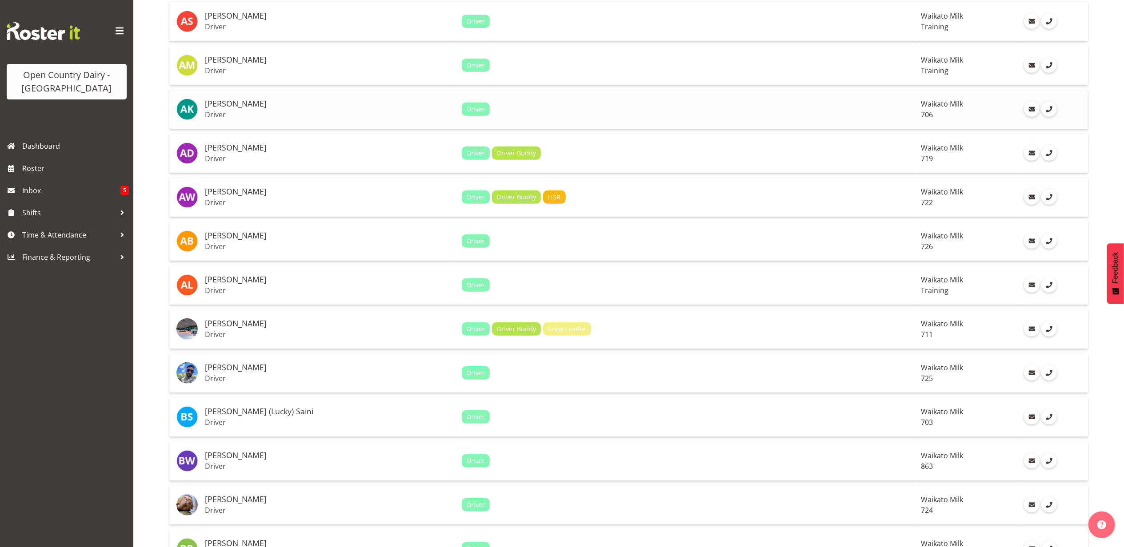
scroll to position [355, 0]
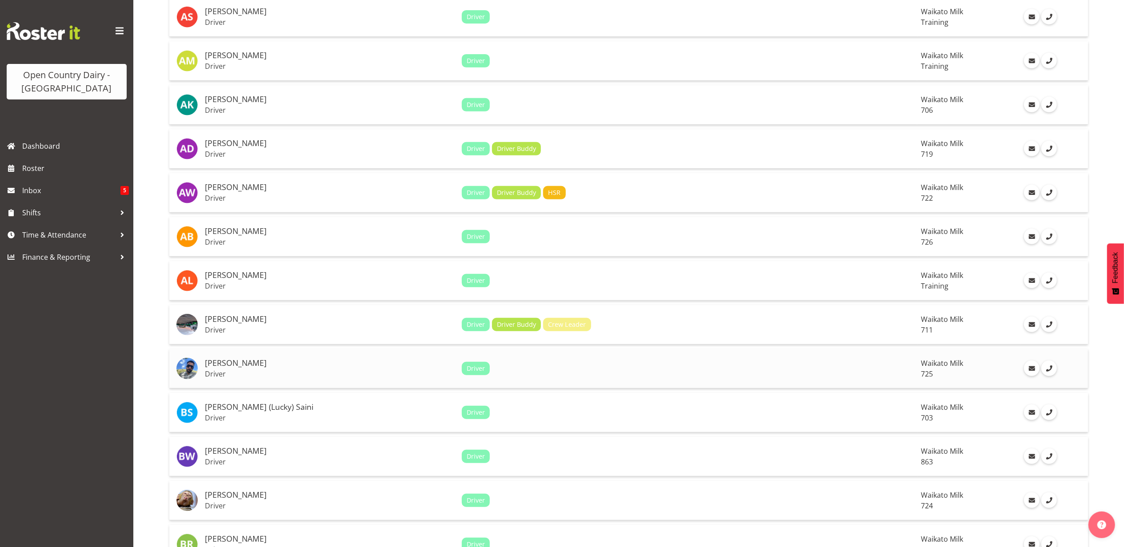
click at [212, 363] on h5 "[PERSON_NAME]" at bounding box center [330, 363] width 250 height 9
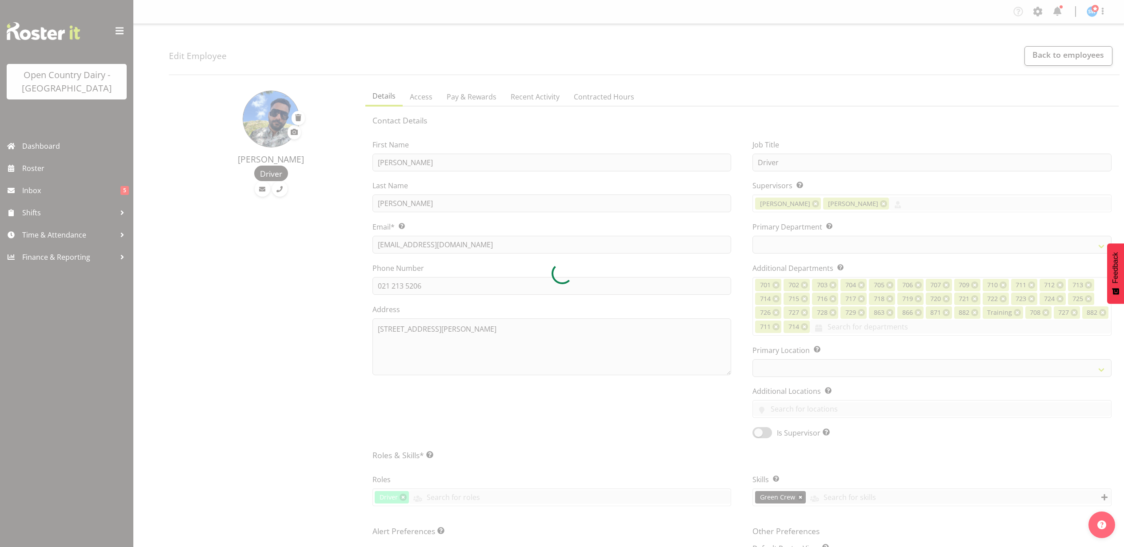
select select "TimelineWeek"
select select
select select "1054"
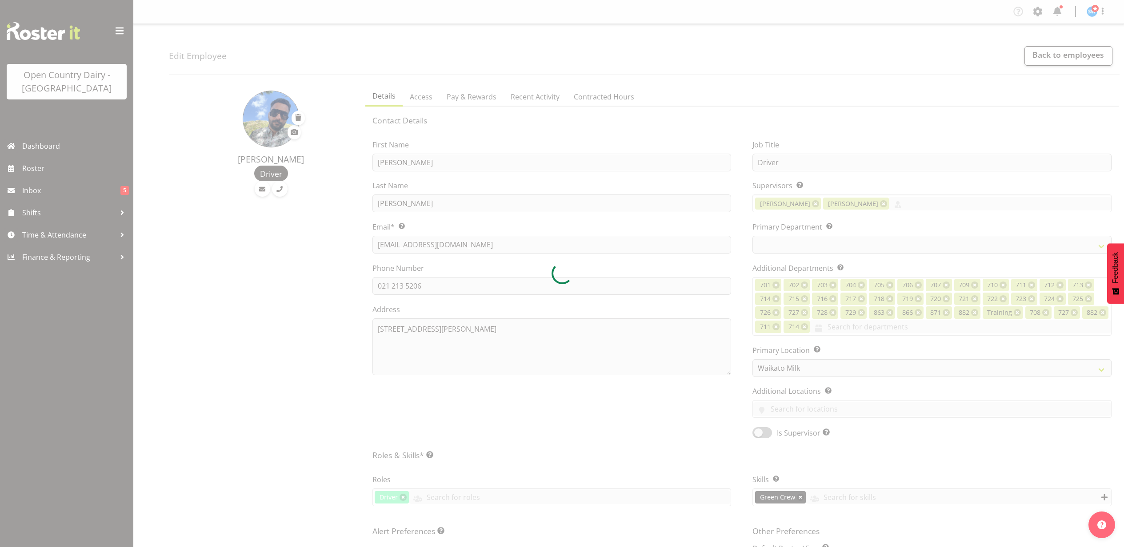
select select "803"
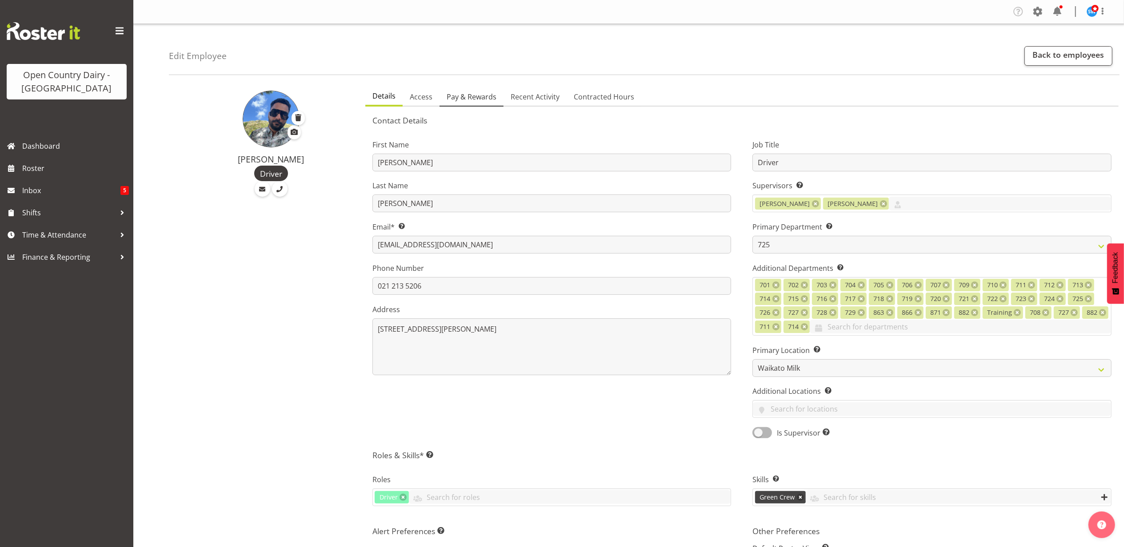
click at [471, 105] on link "Pay & Rewards" at bounding box center [471, 97] width 64 height 19
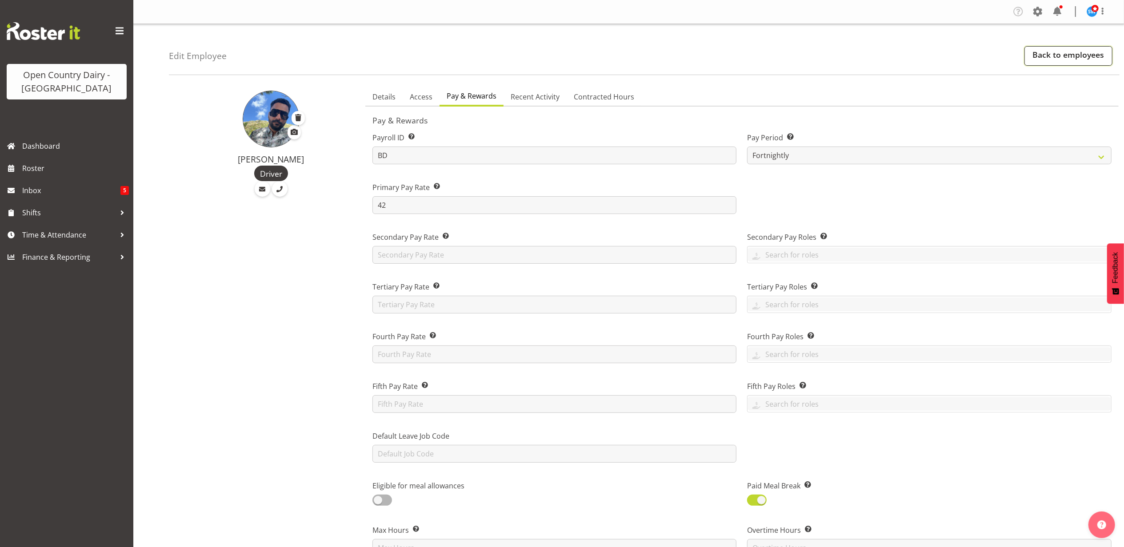
click at [1042, 52] on link "Back to employees" at bounding box center [1068, 56] width 88 height 20
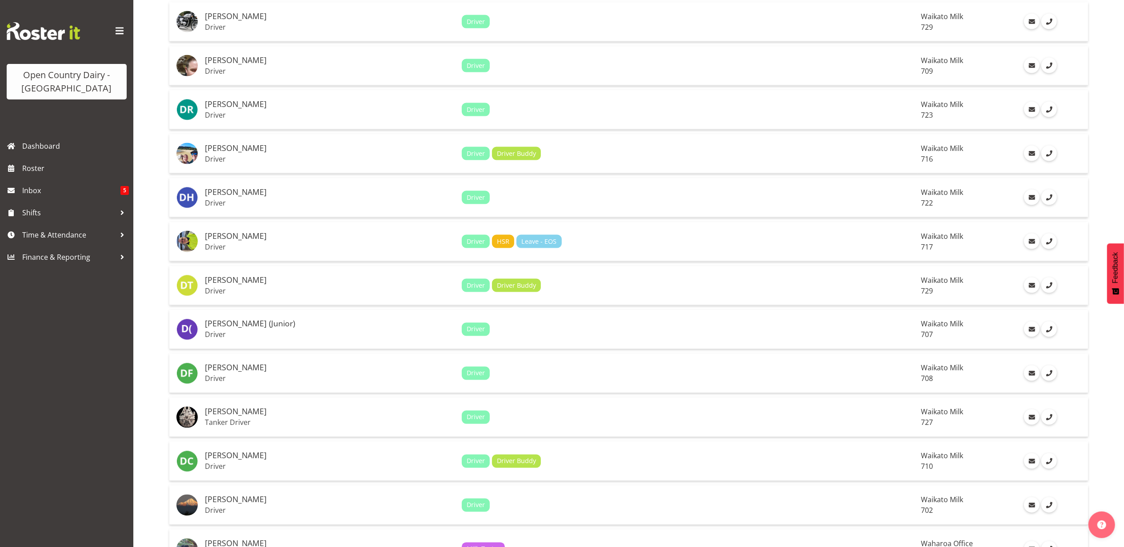
scroll to position [1822, 0]
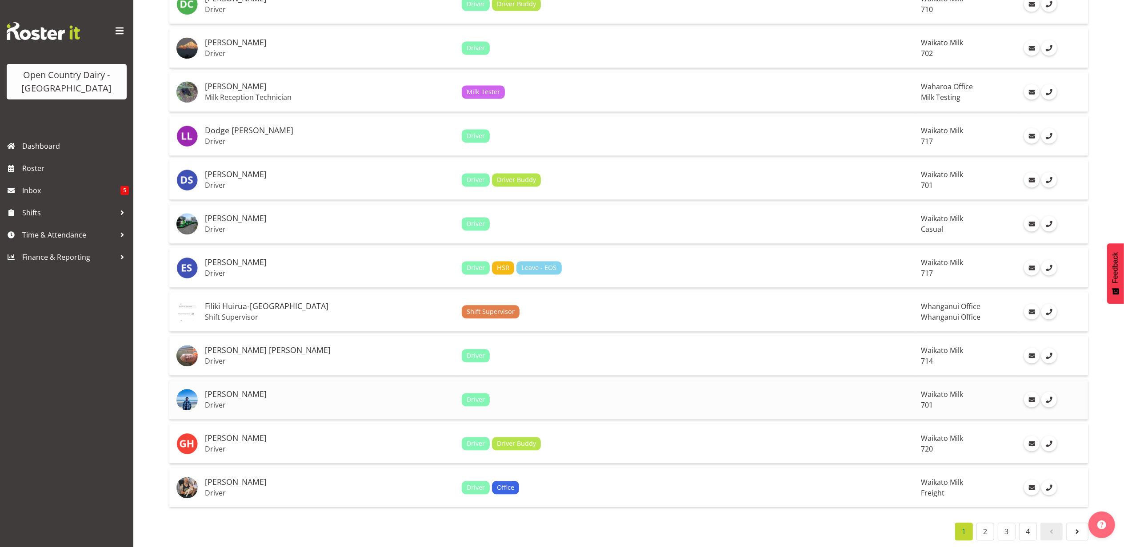
click at [220, 390] on h5 "[PERSON_NAME]" at bounding box center [330, 394] width 250 height 9
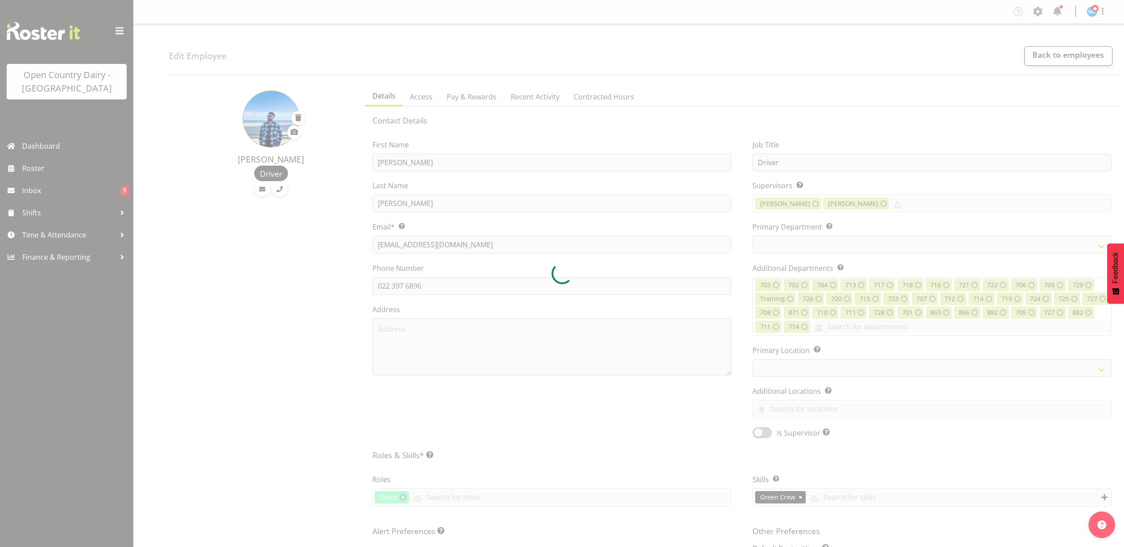
select select "TimelineWeek"
select select
select select "1054"
select select
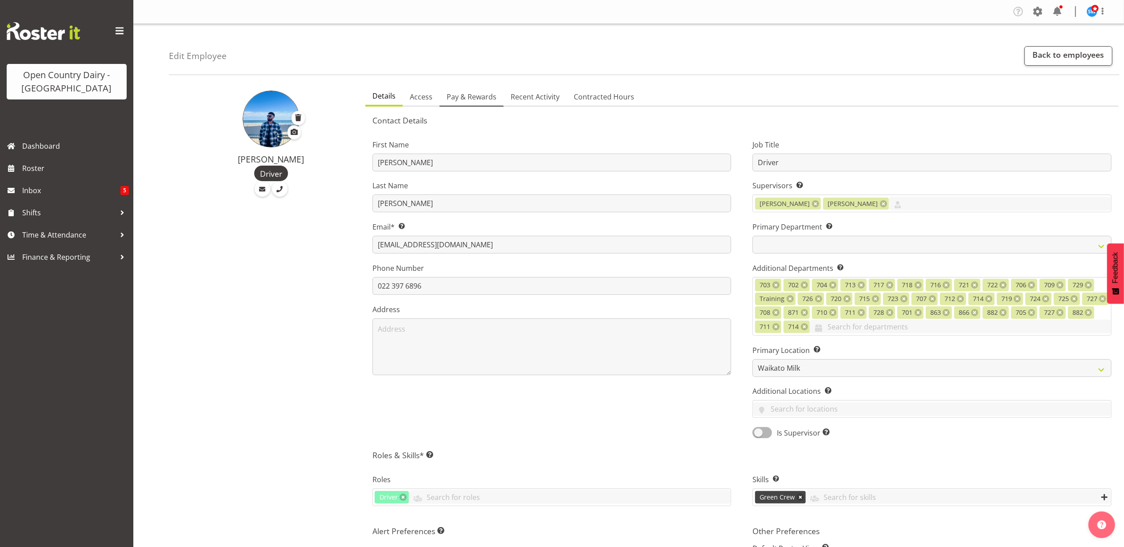
click at [461, 98] on span "Pay & Rewards" at bounding box center [472, 97] width 50 height 11
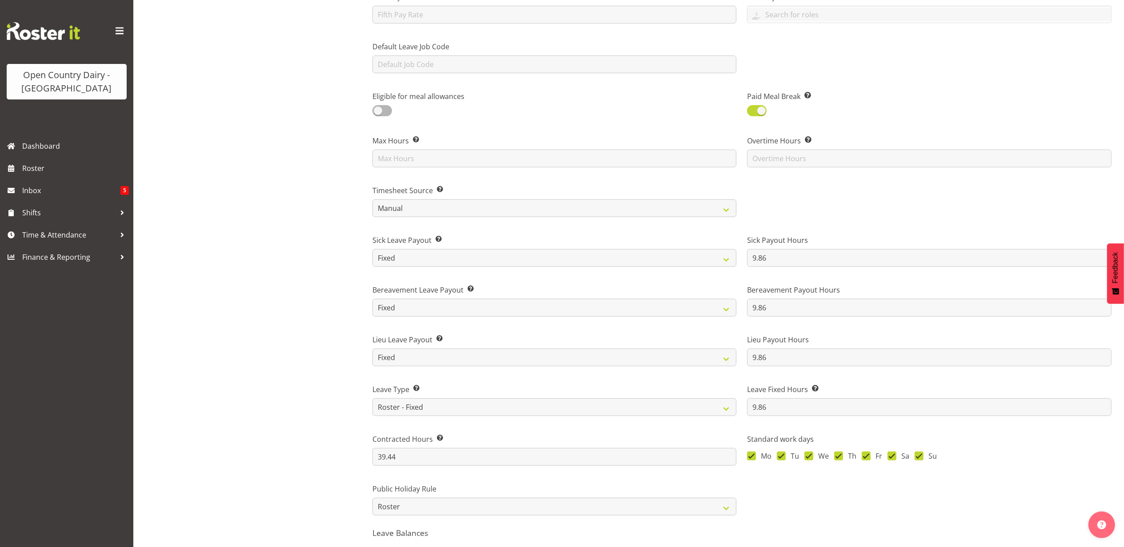
scroll to position [551, 0]
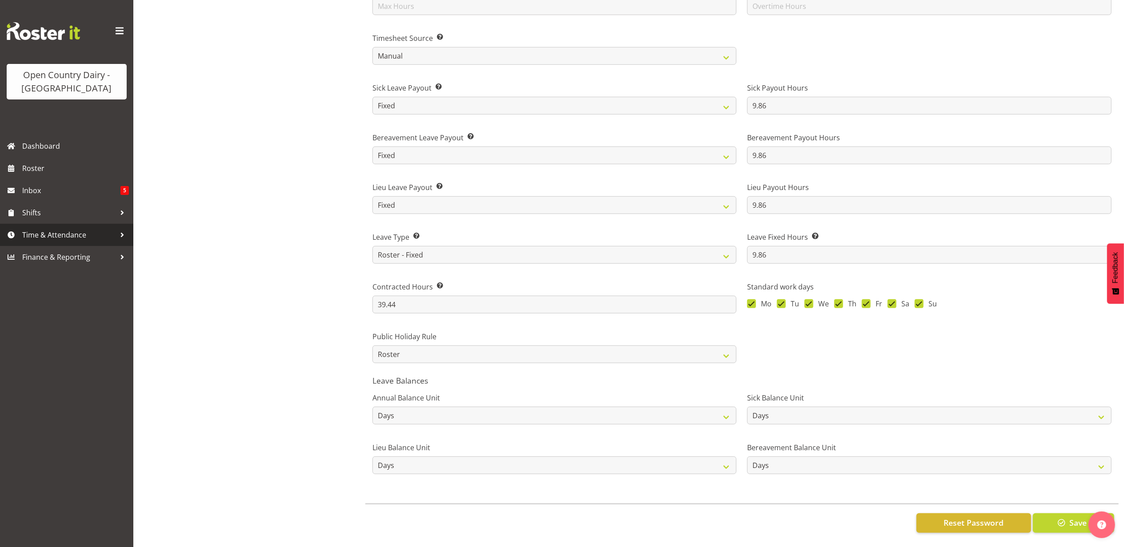
click at [31, 229] on span "Time & Attendance" at bounding box center [68, 234] width 93 height 13
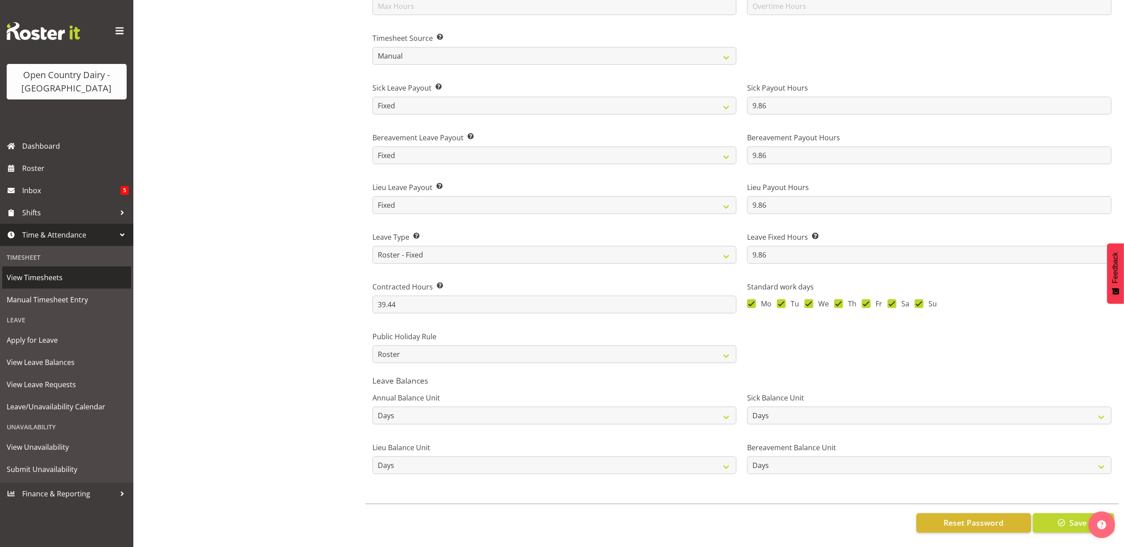
click at [45, 278] on span "View Timesheets" at bounding box center [67, 277] width 120 height 13
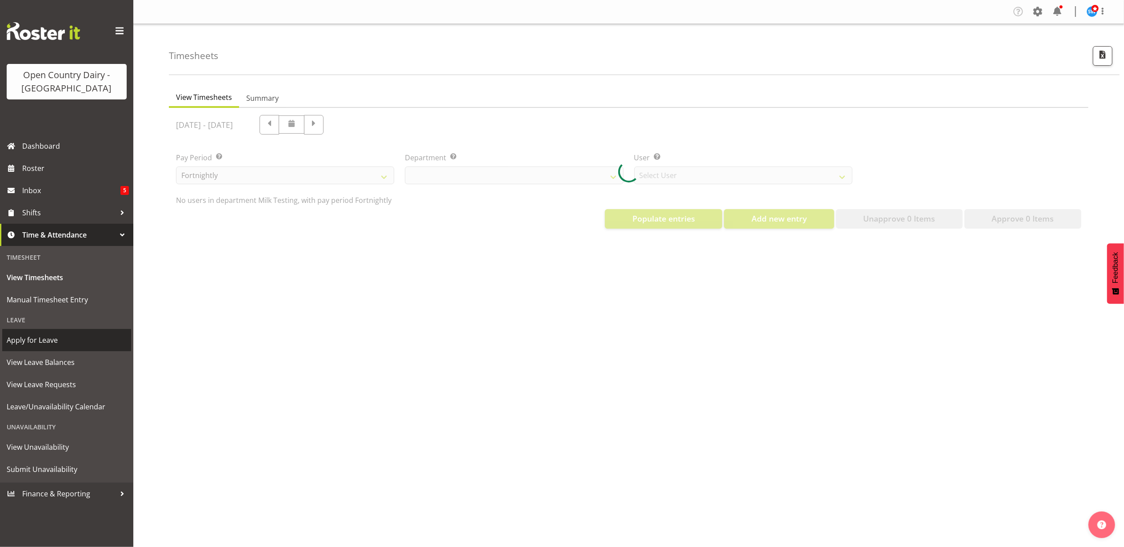
select select "733"
select select "7414"
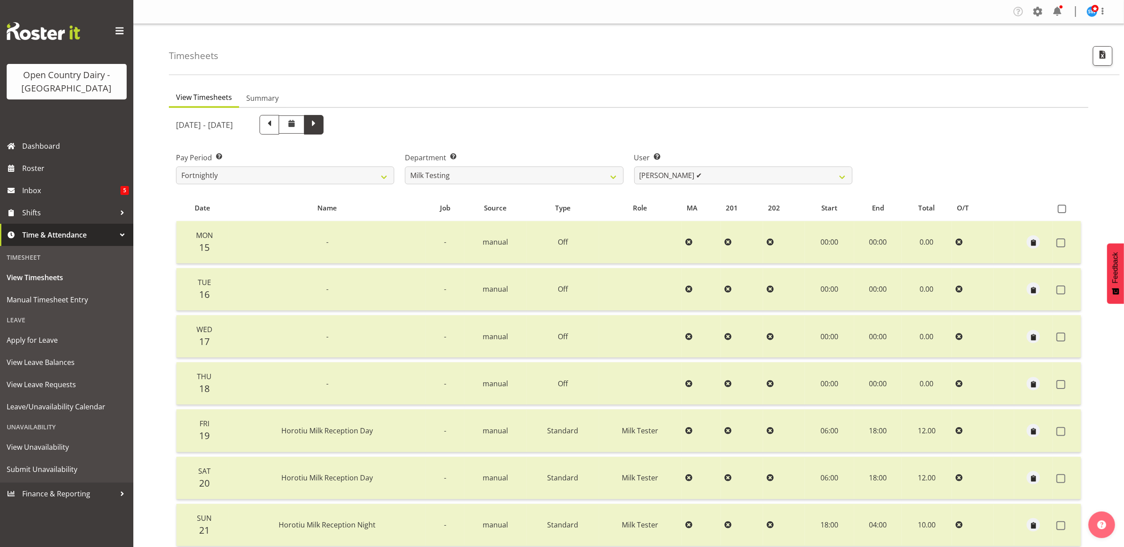
click at [320, 125] on span at bounding box center [314, 124] width 12 height 12
select select
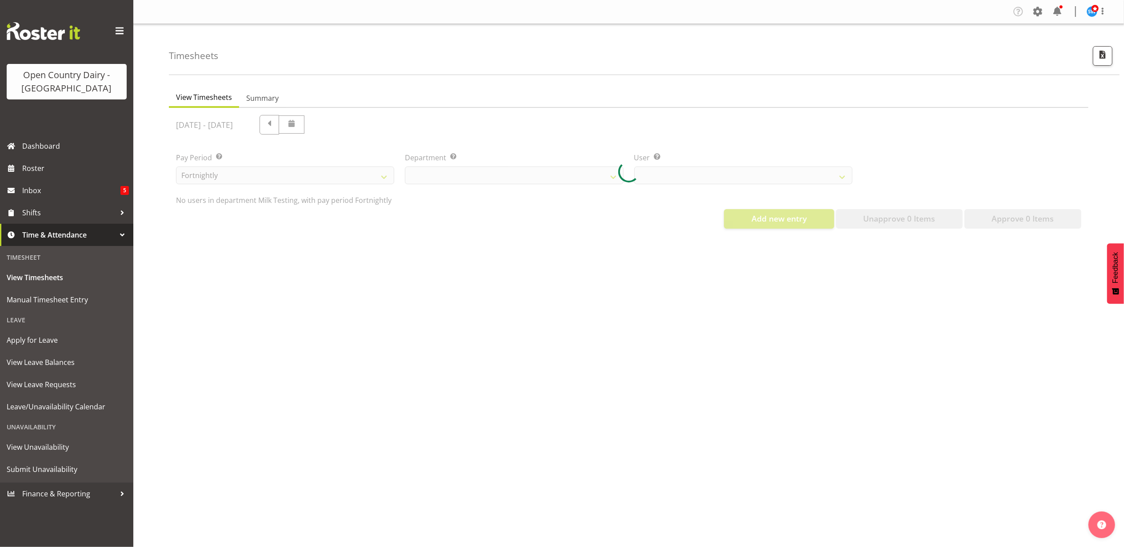
select select "733"
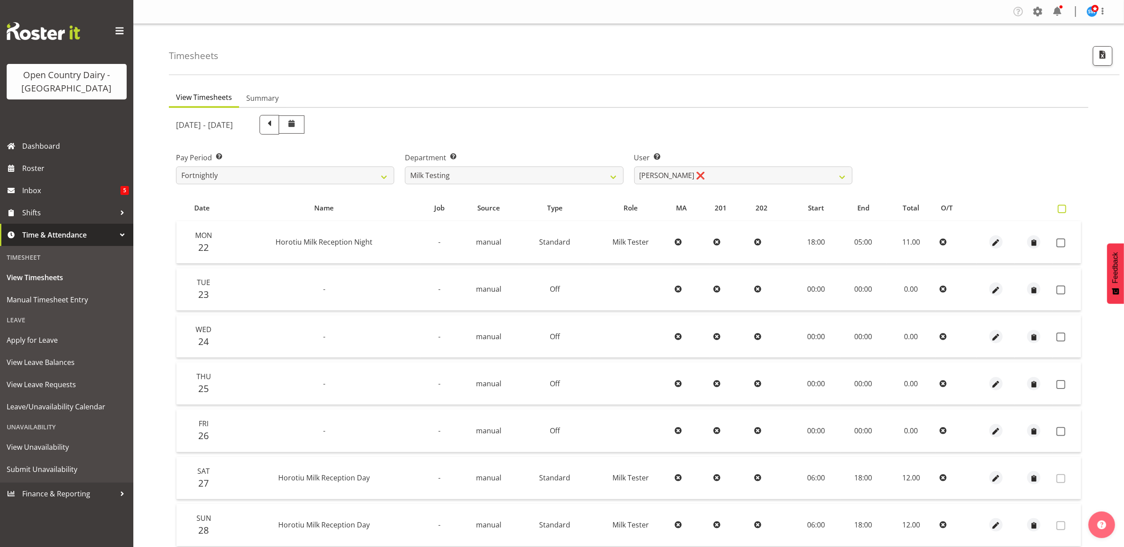
click at [1061, 210] on span at bounding box center [1062, 209] width 8 height 8
click at [1061, 210] on input "checkbox" at bounding box center [1061, 209] width 6 height 6
checkbox input "true"
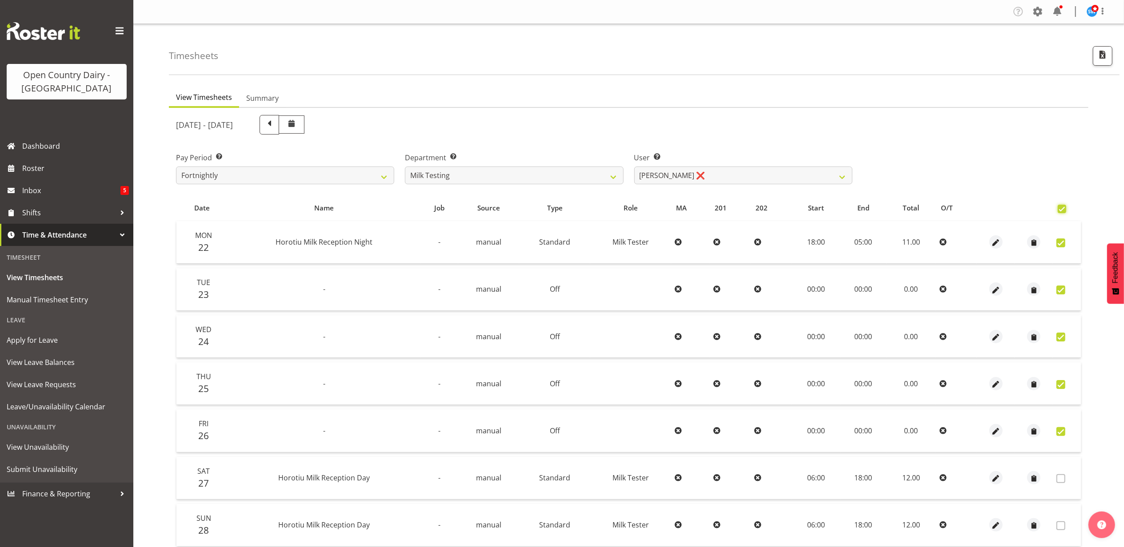
checkbox input "true"
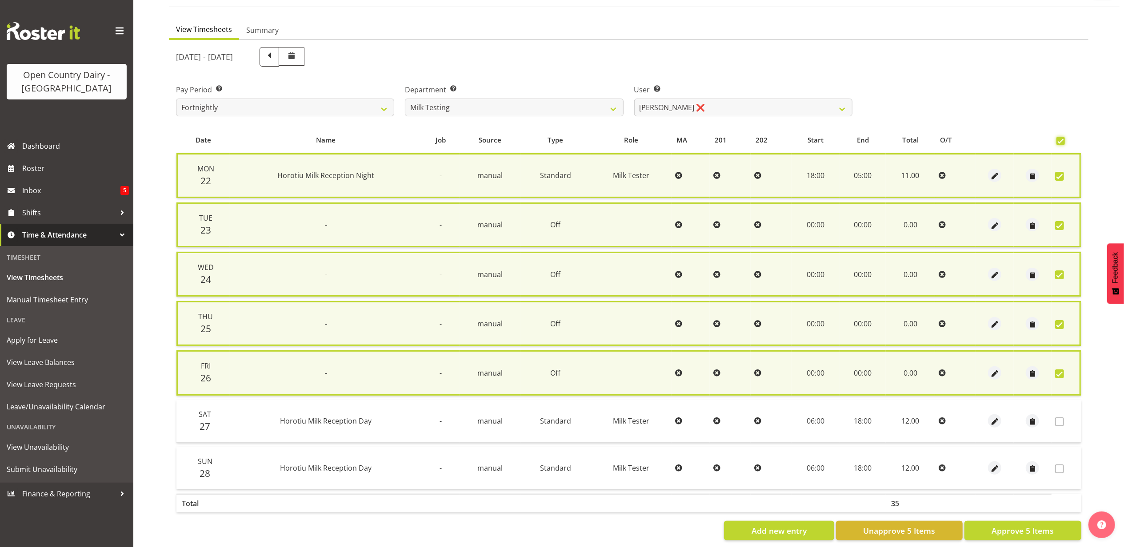
scroll to position [80, 0]
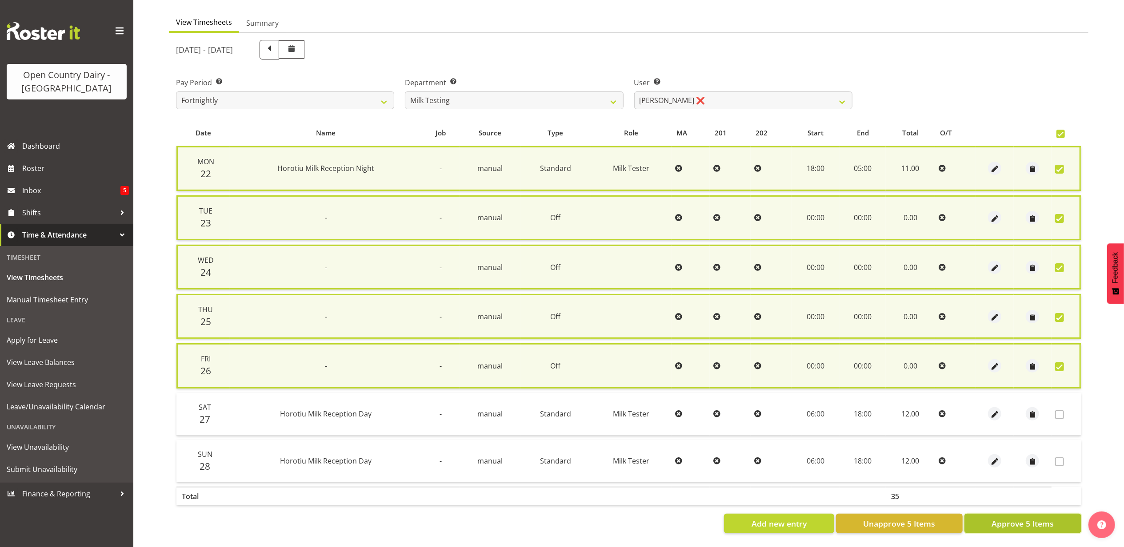
click at [1048, 518] on span "Approve 5 Items" at bounding box center [1022, 524] width 62 height 12
checkbox input "false"
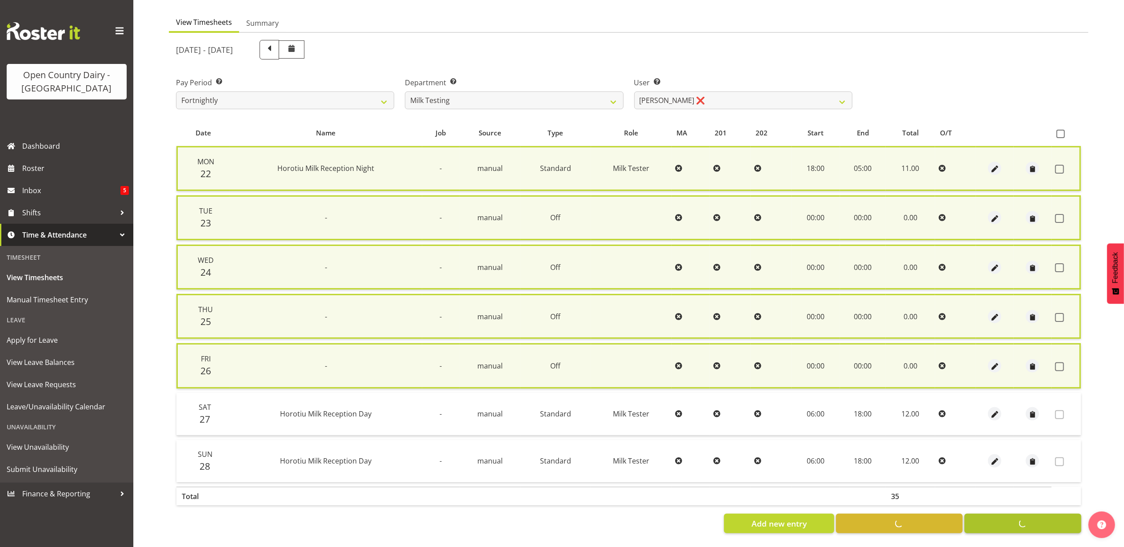
checkbox input "false"
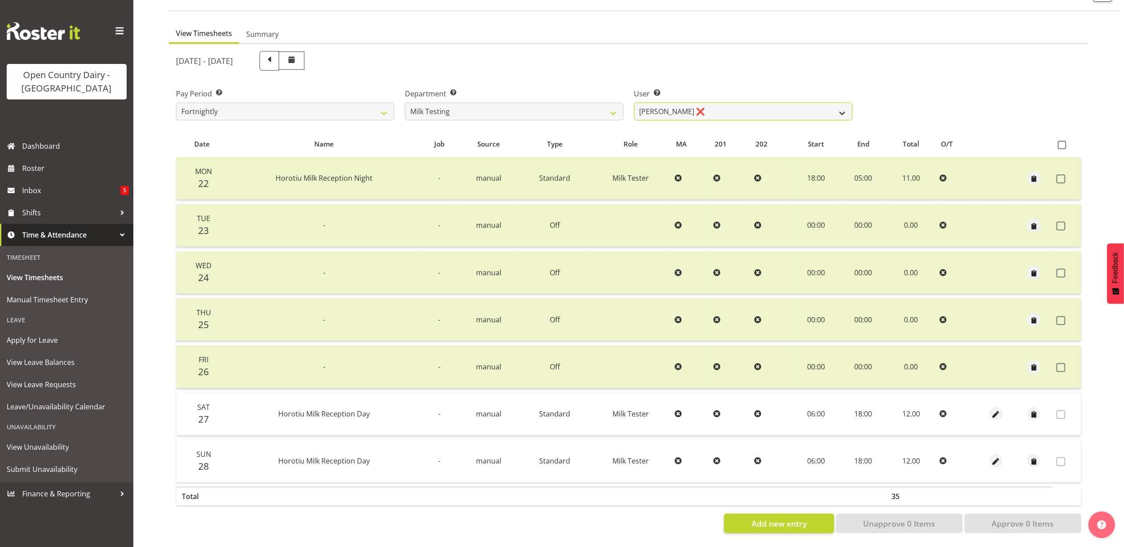
click at [642, 103] on select "[PERSON_NAME] ❌ [PERSON_NAME] ❌ [PERSON_NAME] ❌ [PERSON_NAME] ❌ [PERSON_NAME] ❌…" at bounding box center [743, 112] width 218 height 18
select select "7485"
click at [634, 103] on select "[PERSON_NAME] ❌ [PERSON_NAME] ❌ [PERSON_NAME] ❌ [PERSON_NAME] ❌ [PERSON_NAME] ❌…" at bounding box center [743, 112] width 218 height 18
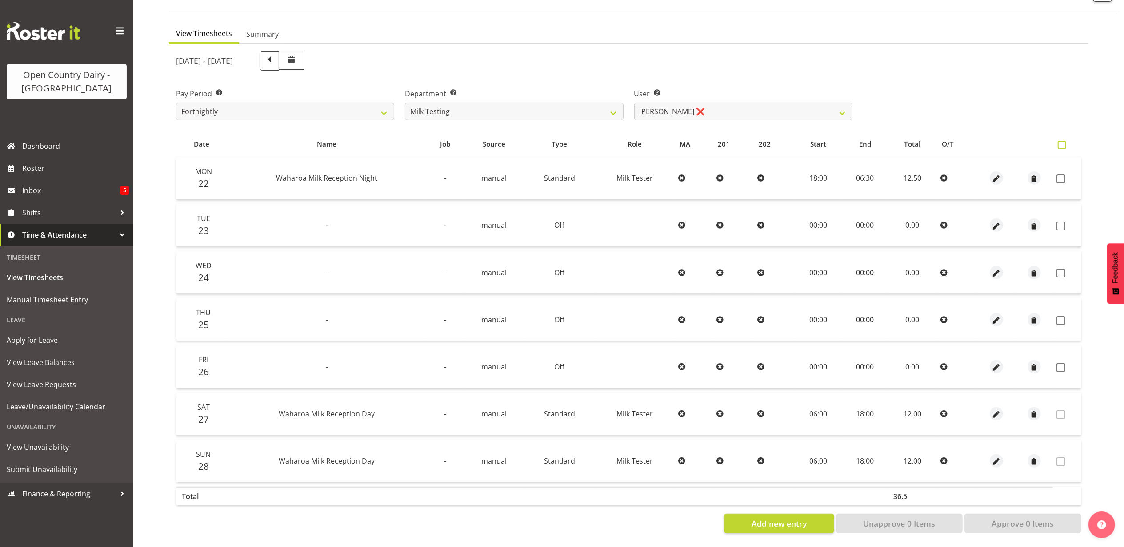
click at [1063, 141] on span at bounding box center [1062, 145] width 8 height 8
click at [1063, 142] on input "checkbox" at bounding box center [1061, 145] width 6 height 6
checkbox input "true"
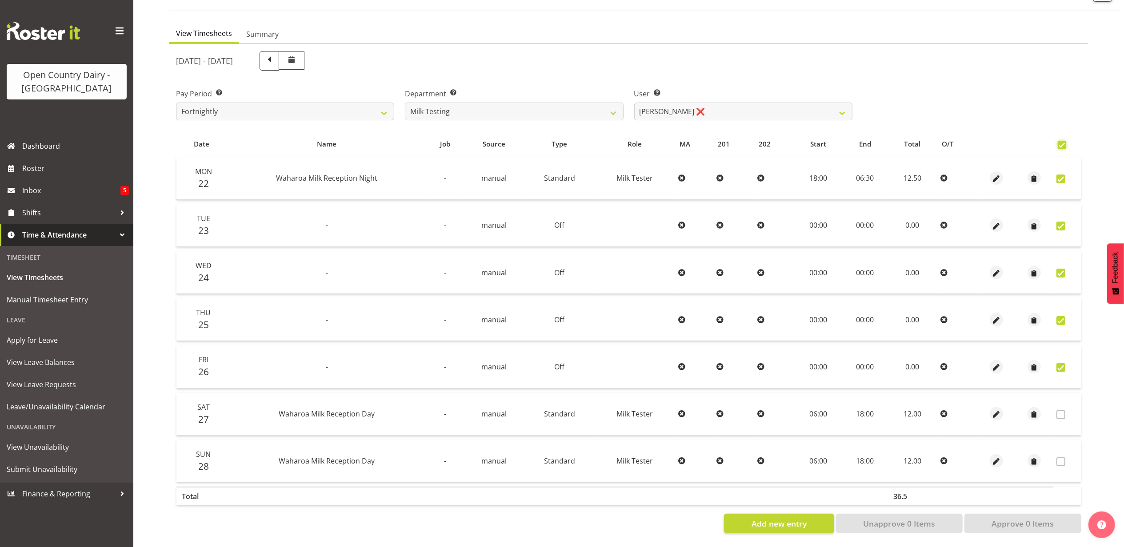
checkbox input "true"
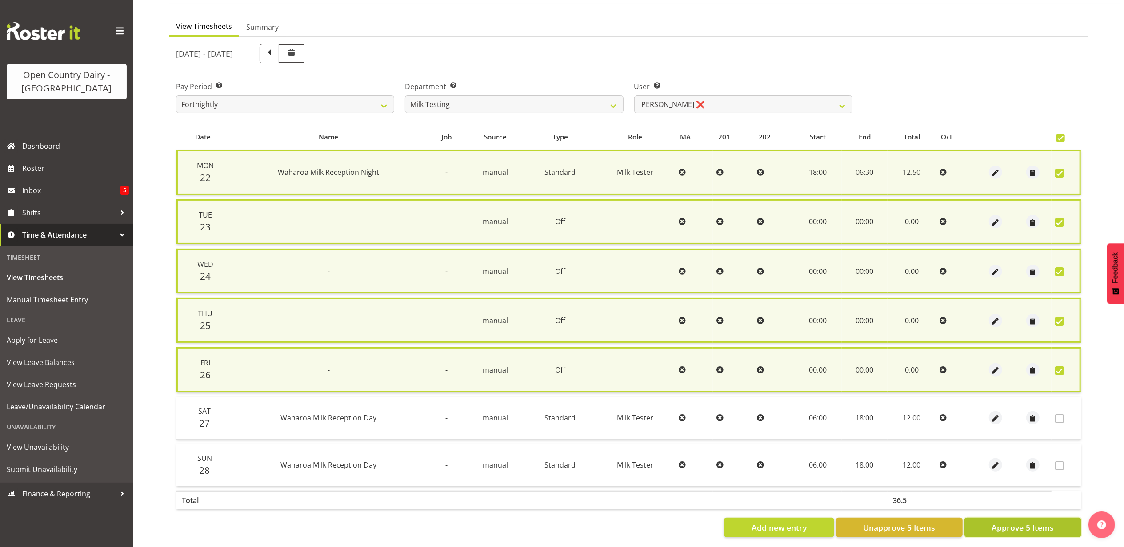
click at [1015, 522] on span "Approve 5 Items" at bounding box center [1022, 528] width 62 height 12
checkbox input "false"
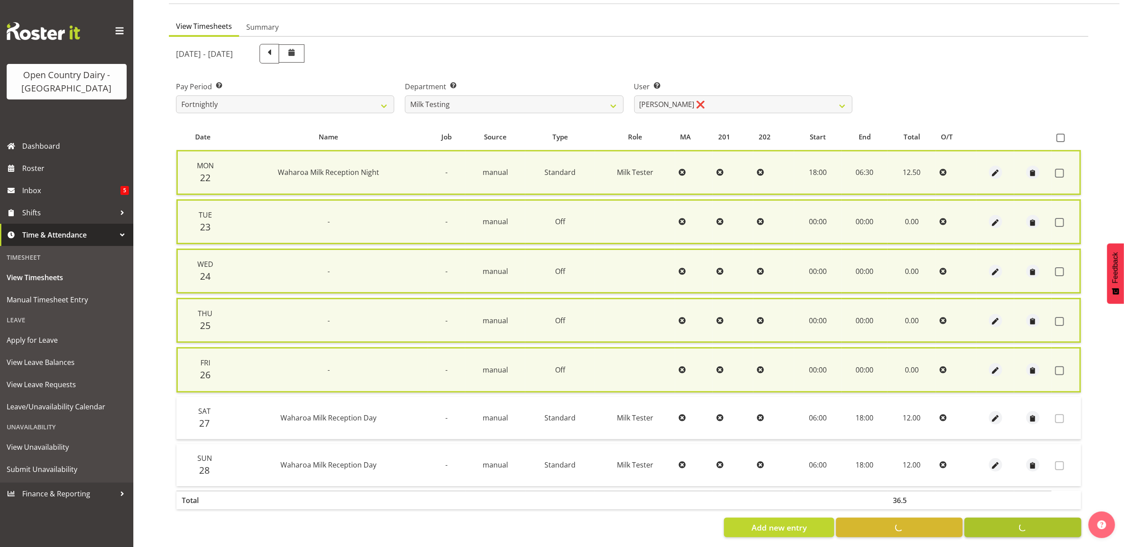
checkbox input "false"
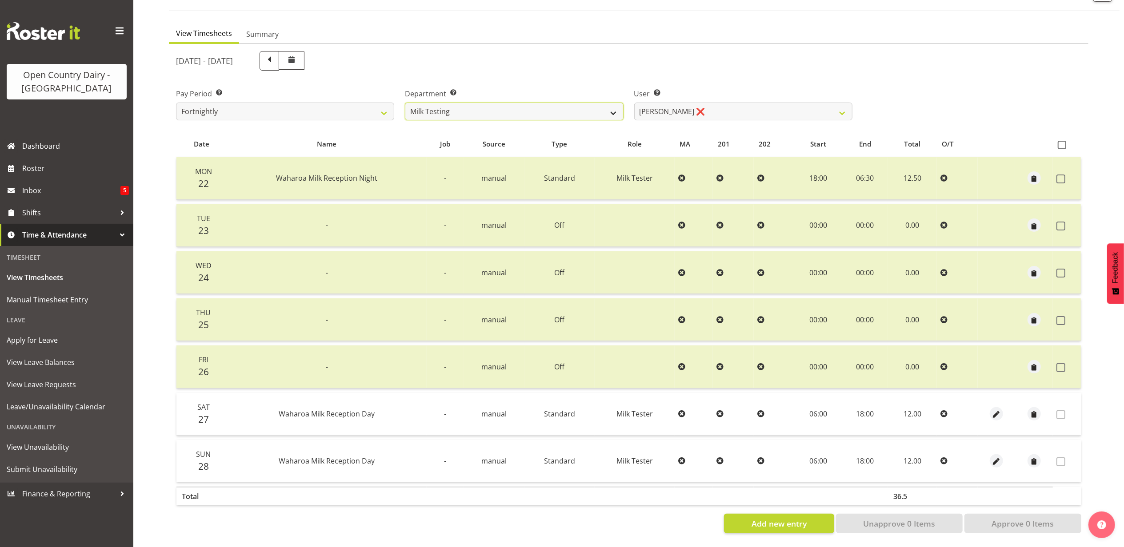
click at [573, 103] on select "701 702 703 704 705 706 707 708 709 710 711 712 713 714 715 716 717 718 719 720" at bounding box center [514, 112] width 218 height 18
select select "874"
click at [405, 103] on select "701 702 703 704 705 706 707 708 709 710 711 712 713 714 715 716 717 718 719 720" at bounding box center [514, 112] width 218 height 18
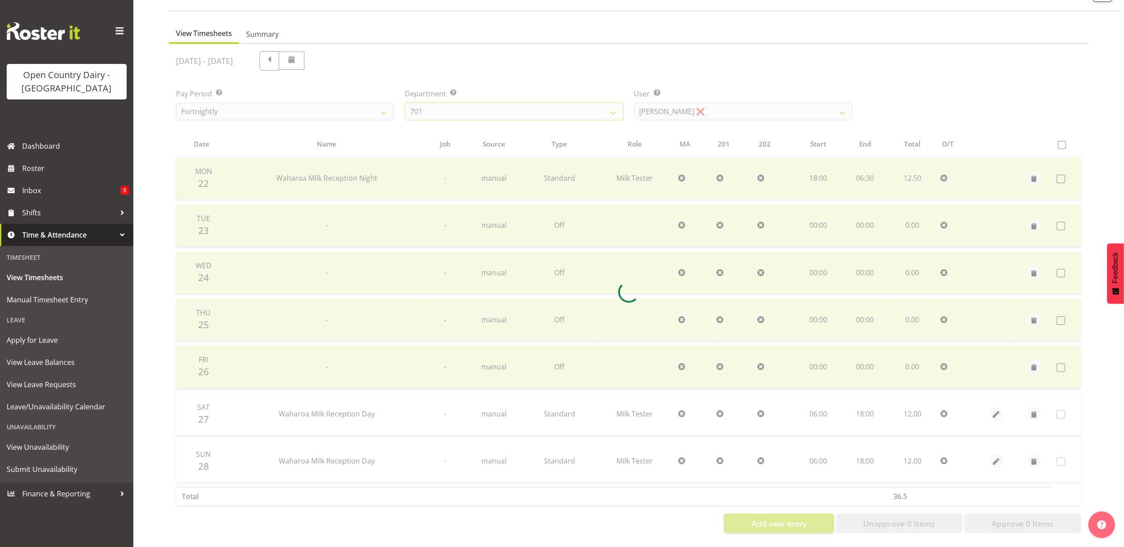
scroll to position [24, 0]
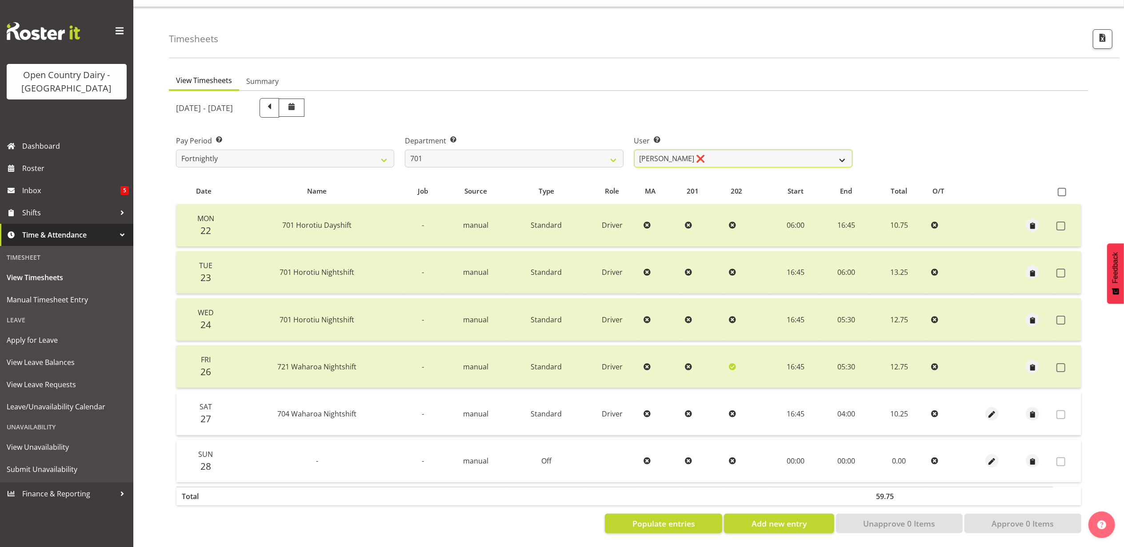
click at [674, 155] on select "[PERSON_NAME] ❌ [PERSON_NAME] ❌ [PERSON_NAME] ❌ [PERSON_NAME] ❌" at bounding box center [743, 159] width 218 height 18
select select "9454"
click at [634, 150] on select "[PERSON_NAME] ❌ [PERSON_NAME] ❌ [PERSON_NAME] ❌ [PERSON_NAME] ❌" at bounding box center [743, 159] width 218 height 18
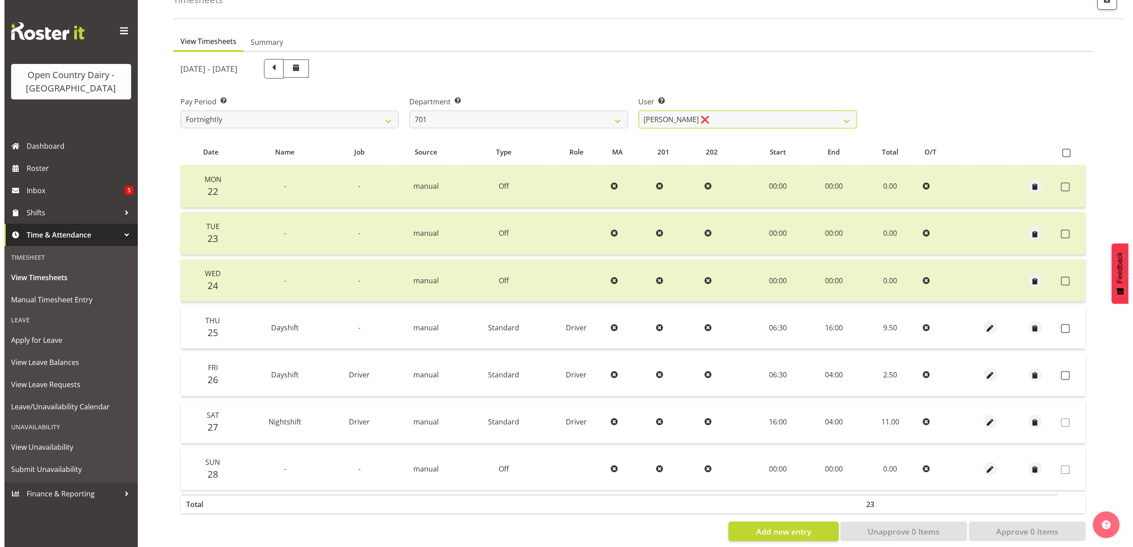
scroll to position [71, 0]
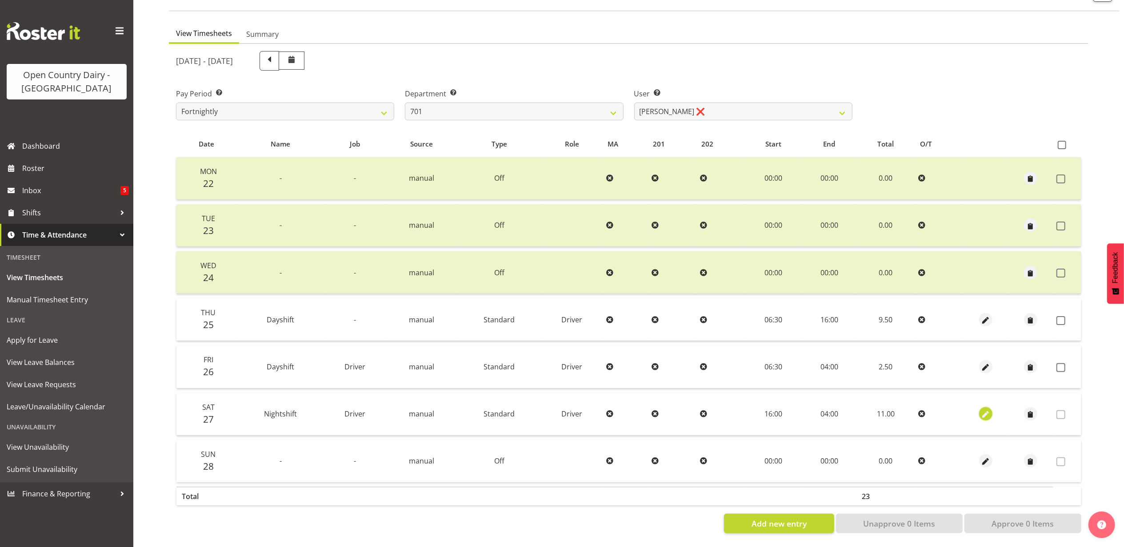
click at [985, 411] on span "button" at bounding box center [986, 415] width 10 height 10
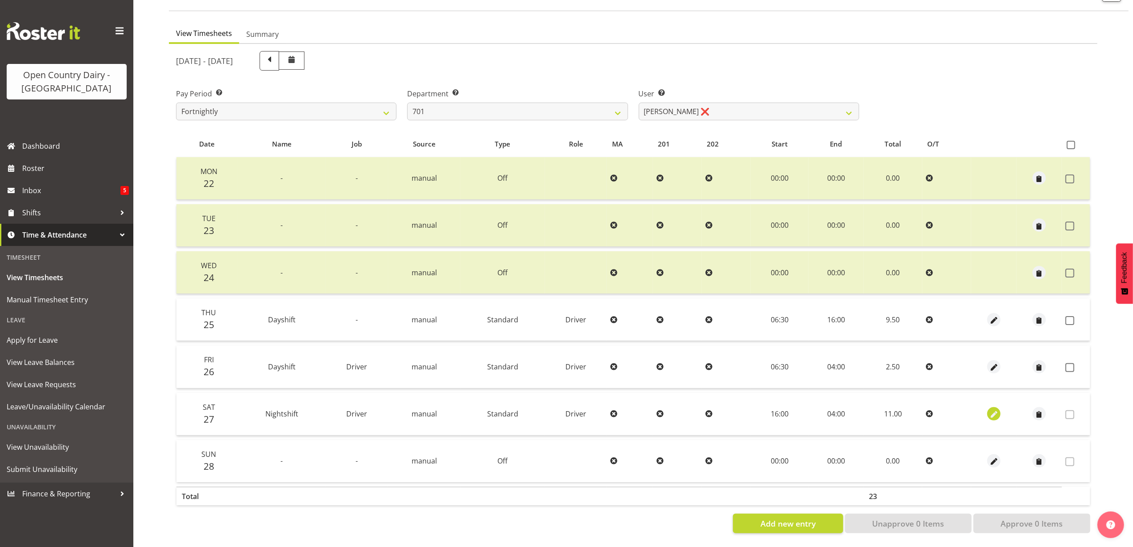
select select "Standard"
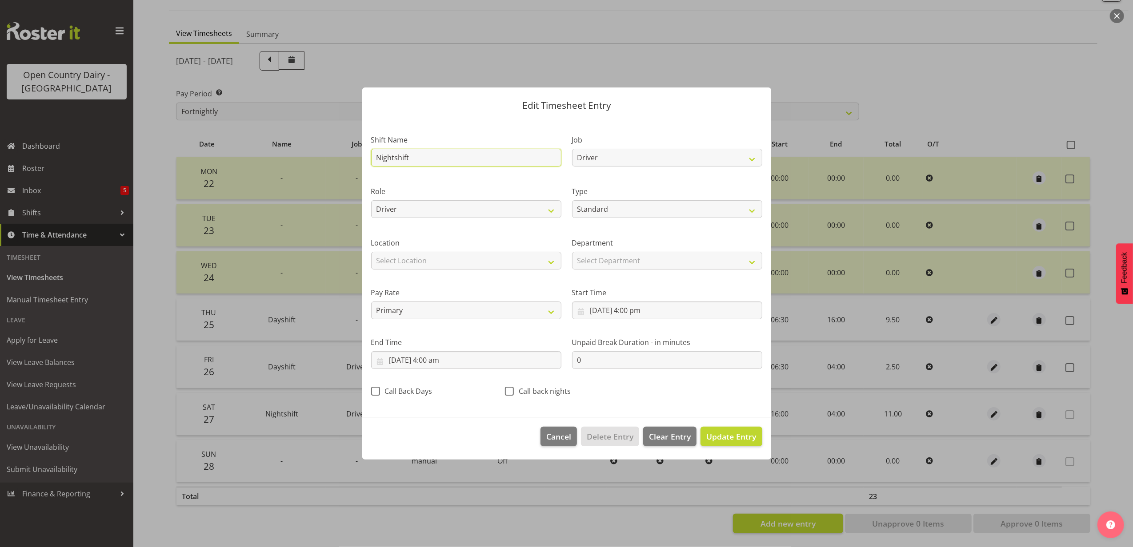
click at [446, 154] on input "Nightshift" at bounding box center [466, 158] width 190 height 18
drag, startPoint x: 446, startPoint y: 154, endPoint x: 311, endPoint y: 148, distance: 135.2
click at [316, 150] on div "Edit Timesheet Entry Shift Name Nightshift Job Driver Driver supervisor Support…" at bounding box center [566, 273] width 1133 height 547
type input "Leave"
click at [638, 219] on div "Type Off Standard Public Holiday Public Holiday (Worked) Day In Lieu Annual Lea…" at bounding box center [667, 200] width 201 height 52
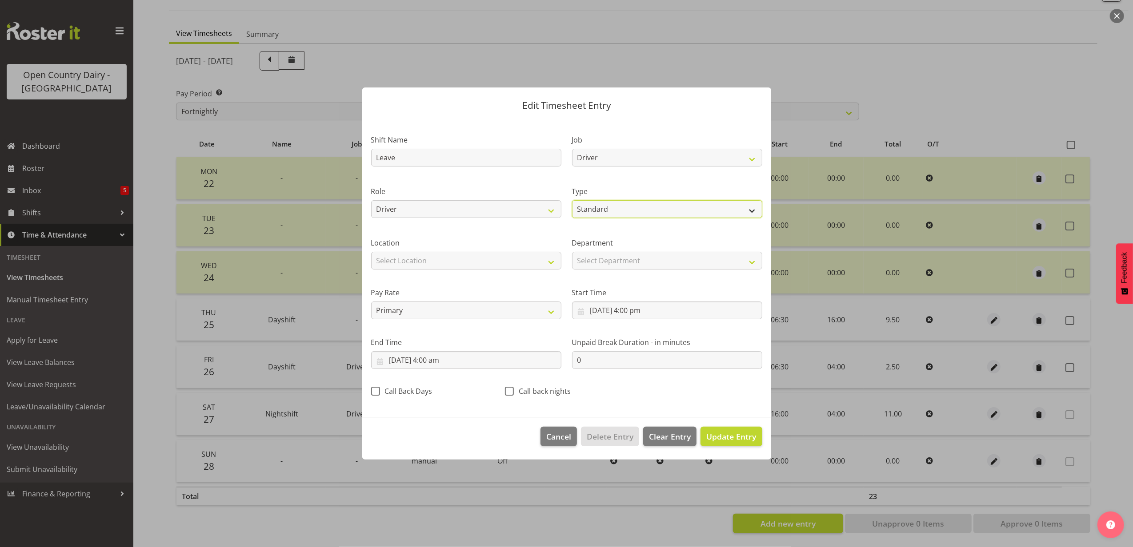
click at [630, 213] on select "Off Standard Public Holiday Public Holiday (Worked) Day In Lieu Annual Leave Si…" at bounding box center [667, 209] width 190 height 18
select select "Sick"
click at [572, 200] on select "Off Standard Public Holiday Public Holiday (Worked) Day In Lieu Annual Leave Si…" at bounding box center [667, 209] width 190 height 18
click at [630, 315] on input "[DATE] 4:00 pm" at bounding box center [667, 311] width 190 height 18
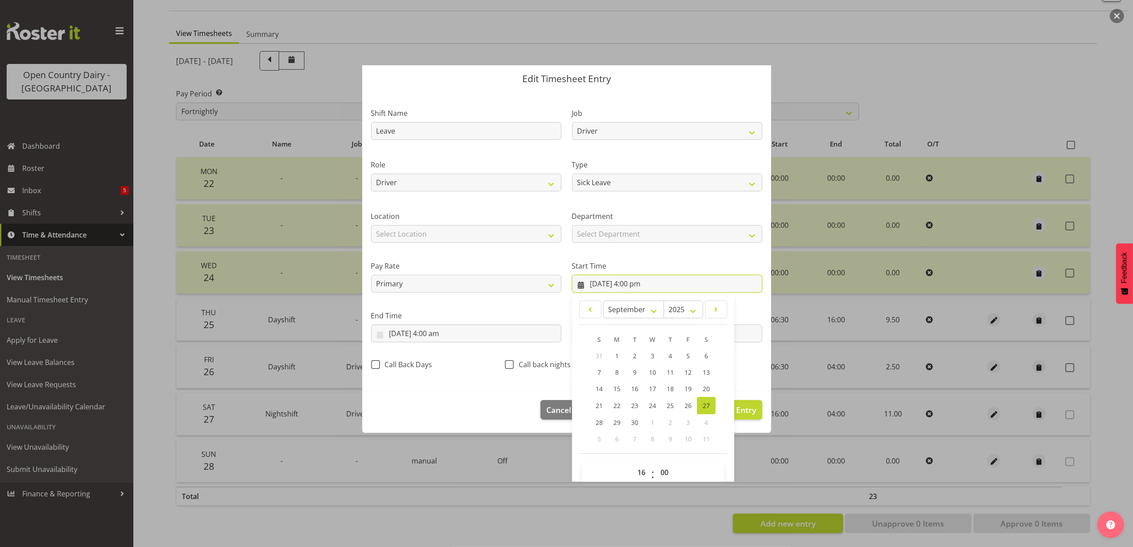
scroll to position [40, 0]
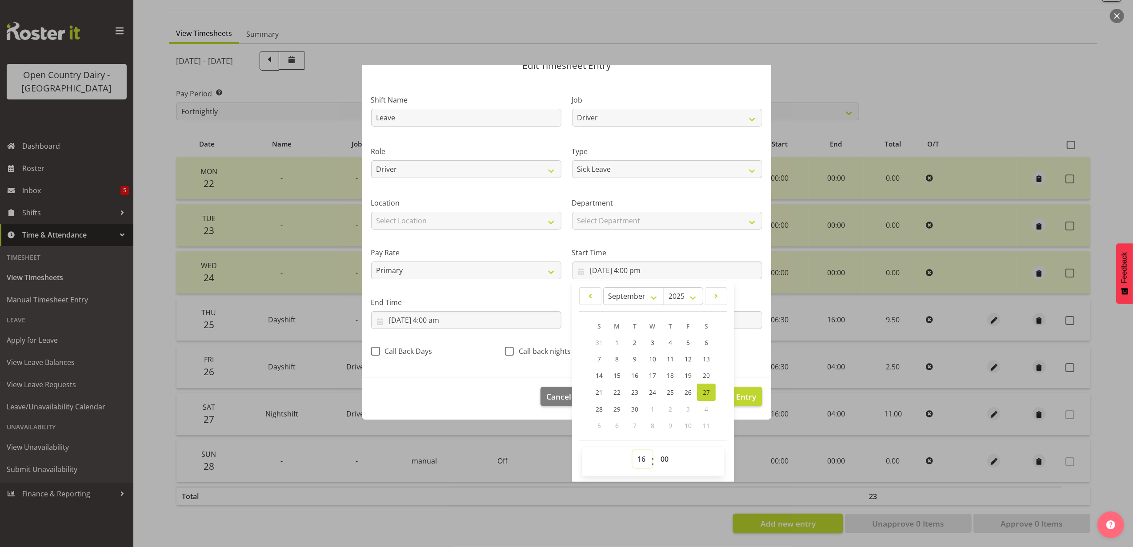
click at [640, 456] on select "00 01 02 03 04 05 06 07 08 09 10 11 12 13 14 15 16 17 18 19 20 21 22 23" at bounding box center [642, 460] width 20 height 18
select select "0"
click at [632, 451] on select "00 01 02 03 04 05 06 07 08 09 10 11 12 13 14 15 16 17 18 19 20 21 22 23" at bounding box center [642, 460] width 20 height 18
type input "[DATE] 12:00 am"
click at [452, 319] on input "[DATE] 4:00 am" at bounding box center [466, 321] width 190 height 18
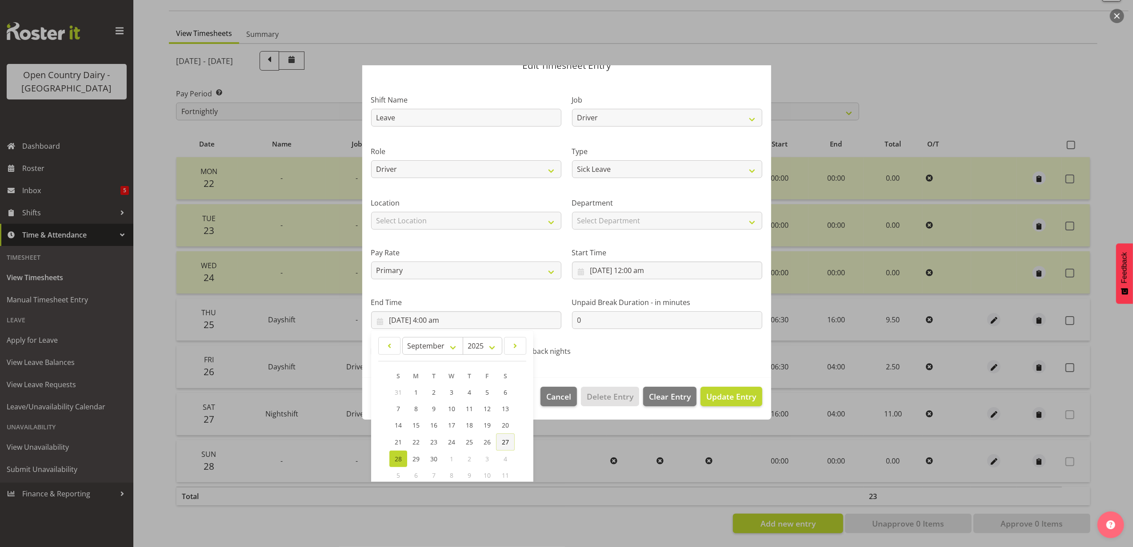
click at [509, 442] on link "27" at bounding box center [505, 442] width 19 height 17
type input "[DATE] 4:00 am"
click at [433, 314] on input "[DATE] 4:00 am" at bounding box center [466, 321] width 190 height 18
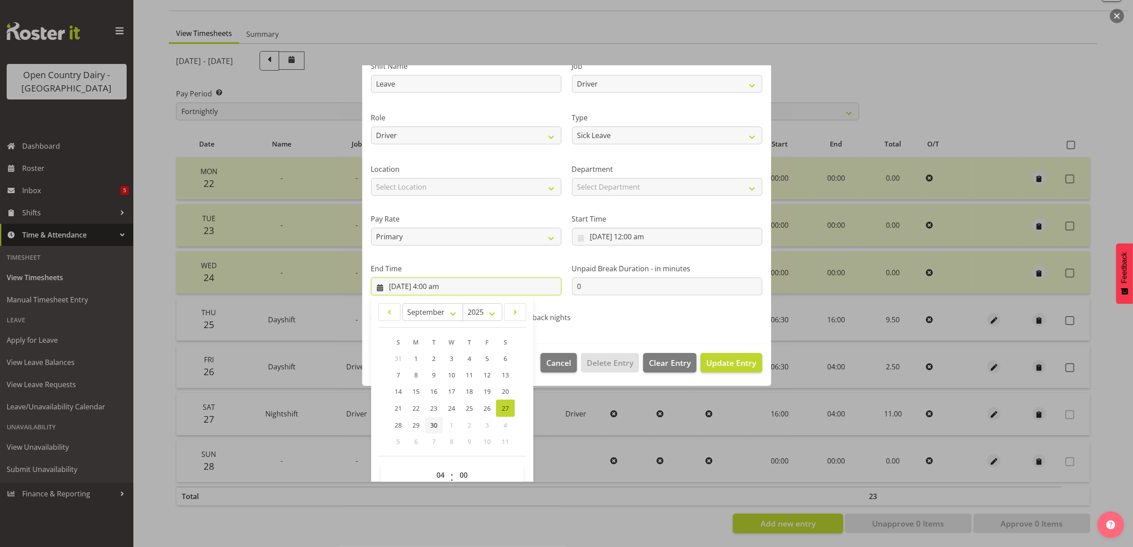
scroll to position [90, 0]
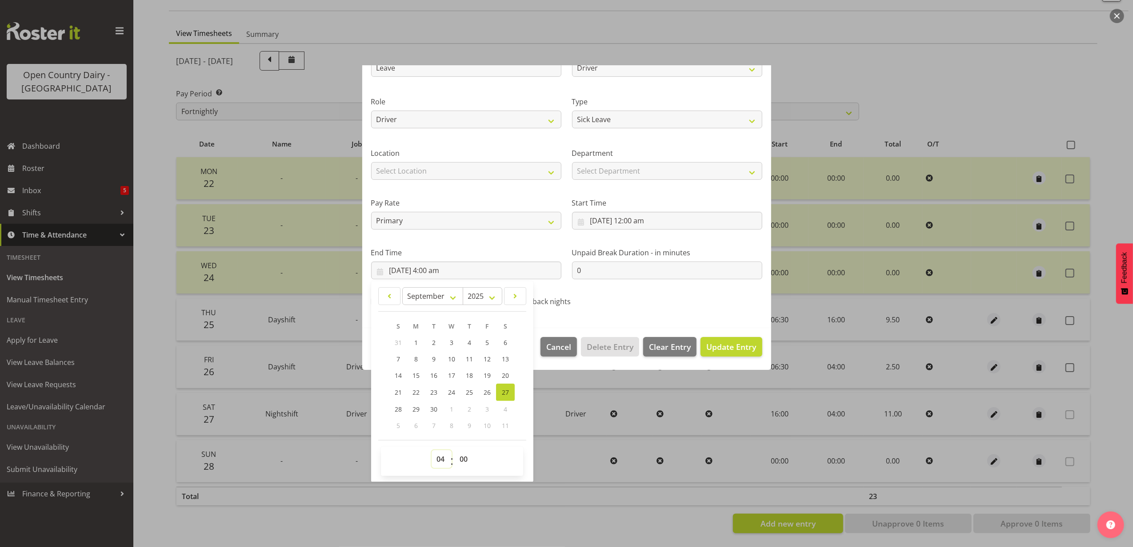
click at [443, 457] on select "00 01 02 03 04 05 06 07 08 09 10 11 12 13 14 15 16 17 18 19 20 21 22 23" at bounding box center [441, 460] width 20 height 18
select select "9"
click at [431, 451] on select "00 01 02 03 04 05 06 07 08 09 10 11 12 13 14 15 16 17 18 19 20 21 22 23" at bounding box center [441, 460] width 20 height 18
type input "[DATE] 9:00 am"
click at [463, 456] on select "00 01 02 03 04 05 06 07 08 09 10 11 12 13 14 15 16 17 18 19 20 21 22 23 24 25 2…" at bounding box center [465, 460] width 20 height 18
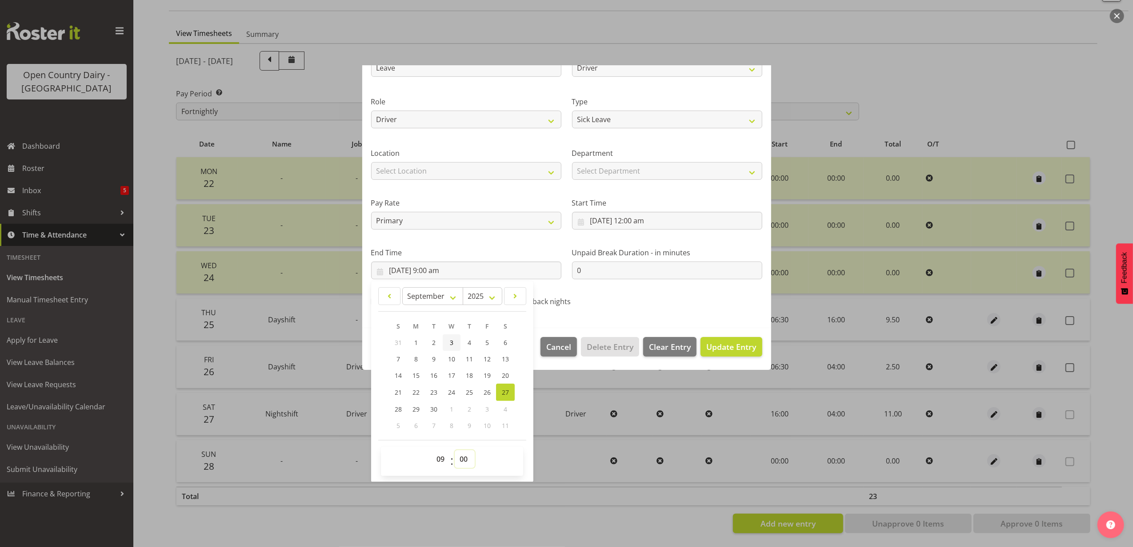
select select "52"
click at [455, 451] on select "00 01 02 03 04 05 06 07 08 09 10 11 12 13 14 15 16 17 18 19 20 21 22 23 24 25 2…" at bounding box center [465, 460] width 20 height 18
type input "[DATE] 9:52 am"
click at [731, 347] on span "Update Entry" at bounding box center [731, 347] width 50 height 11
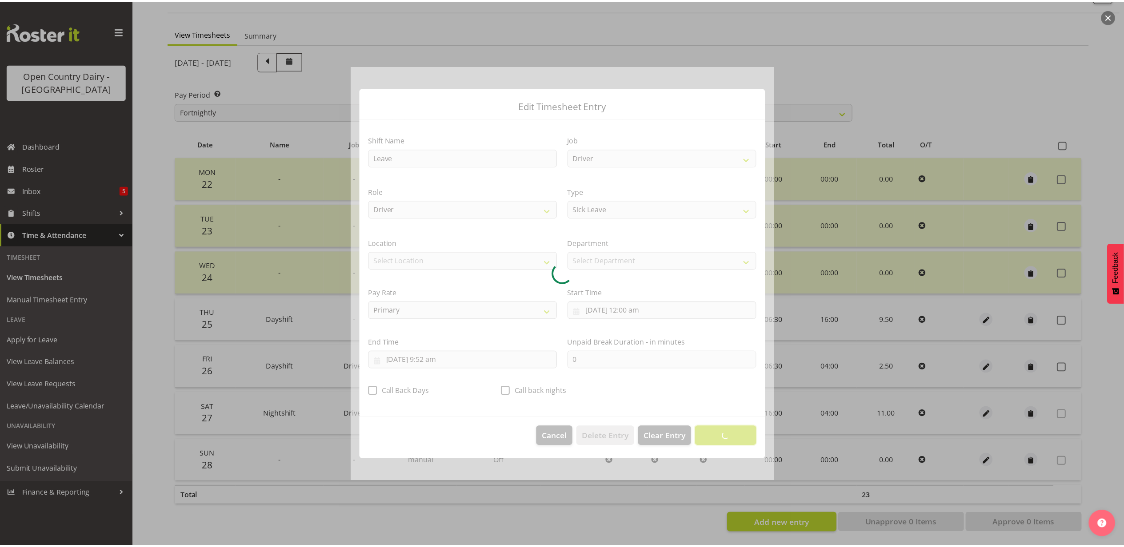
scroll to position [0, 0]
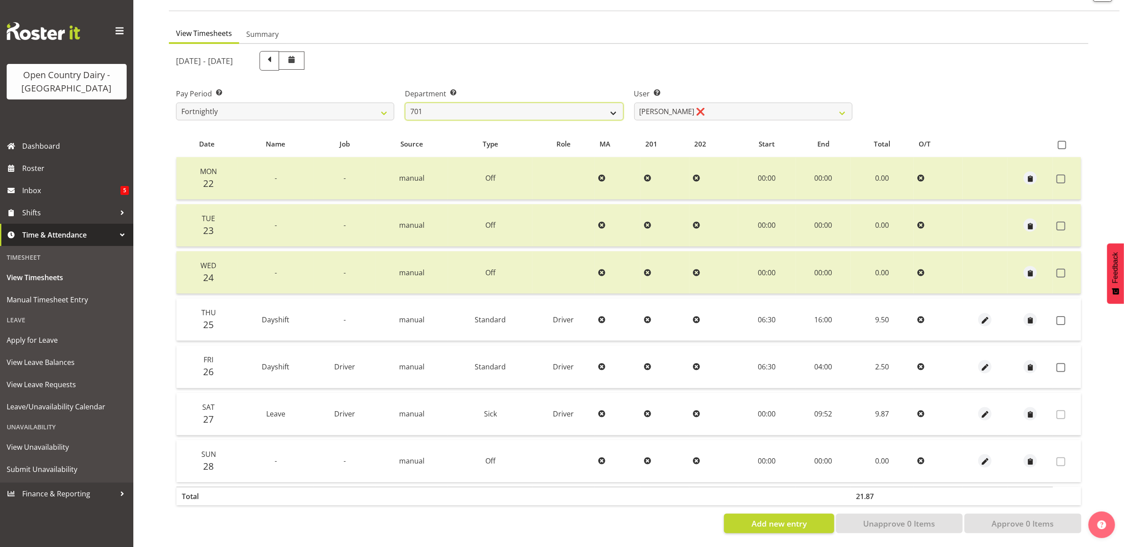
click at [596, 103] on select "701 702 703 704 705 706 707 708 709 710 711 712 713 714 715 716 717 718 719 720" at bounding box center [514, 112] width 218 height 18
select select "803"
click at [405, 103] on select "701 702 703 704 705 706 707 708 709 710 711 712 713 714 715 716 717 718 719 720" at bounding box center [514, 112] width 218 height 18
select select "11234"
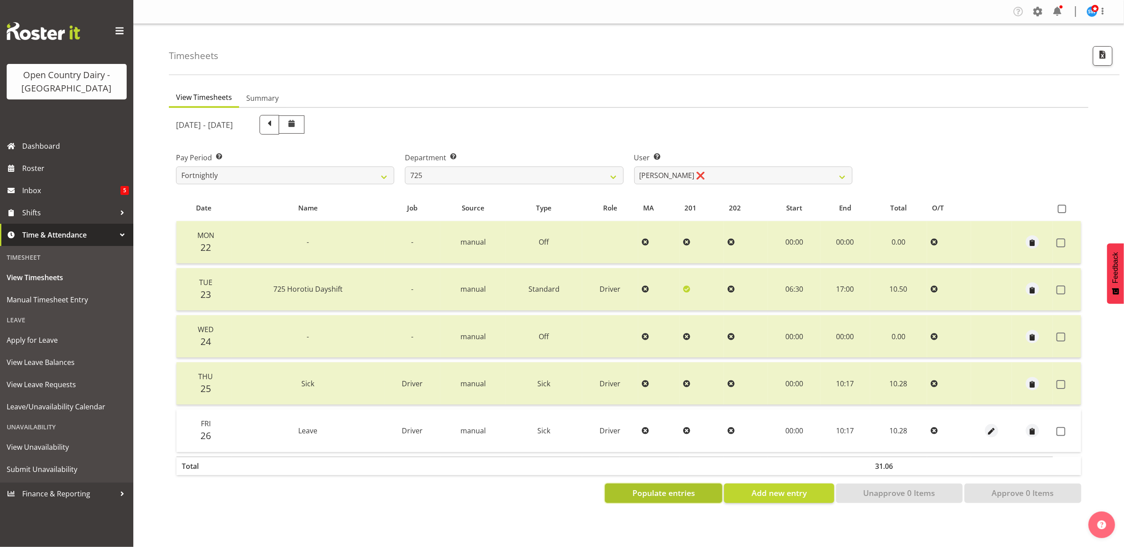
click at [671, 490] on span "Populate entries" at bounding box center [663, 493] width 63 height 12
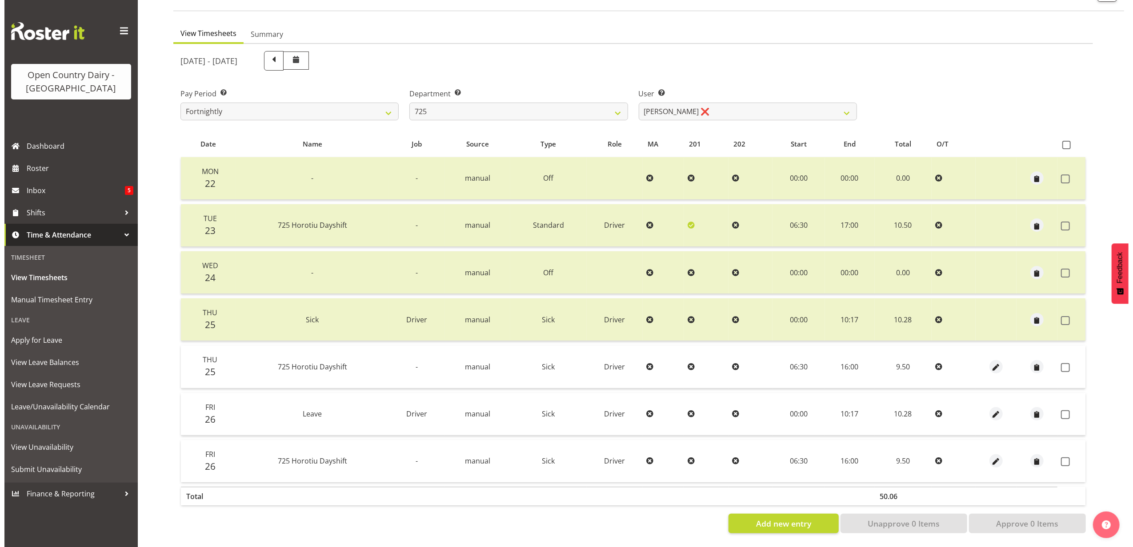
scroll to position [71, 0]
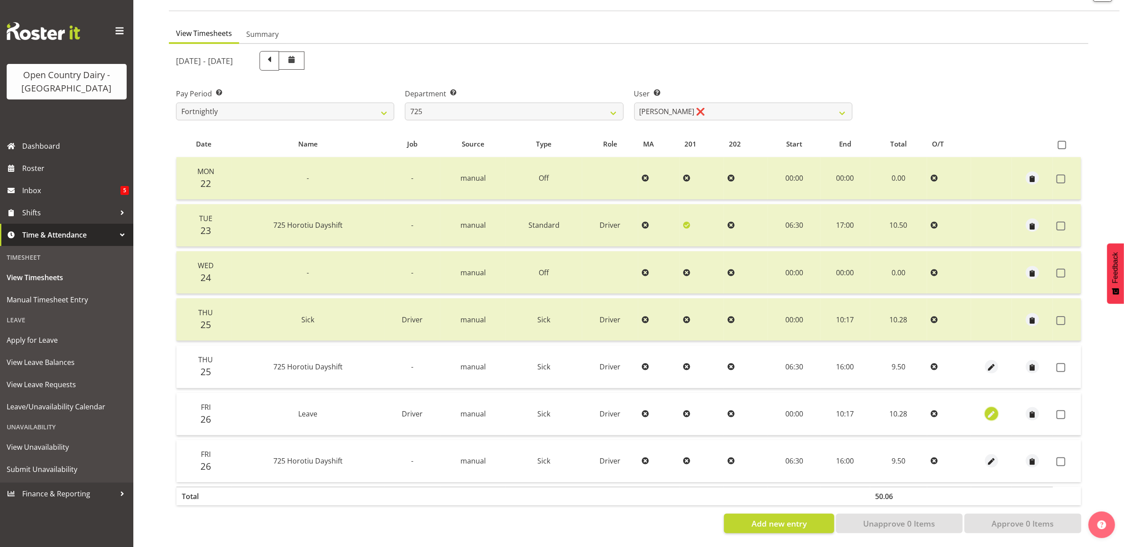
click at [991, 411] on span "button" at bounding box center [991, 415] width 10 height 10
select select "Sick"
select select "762"
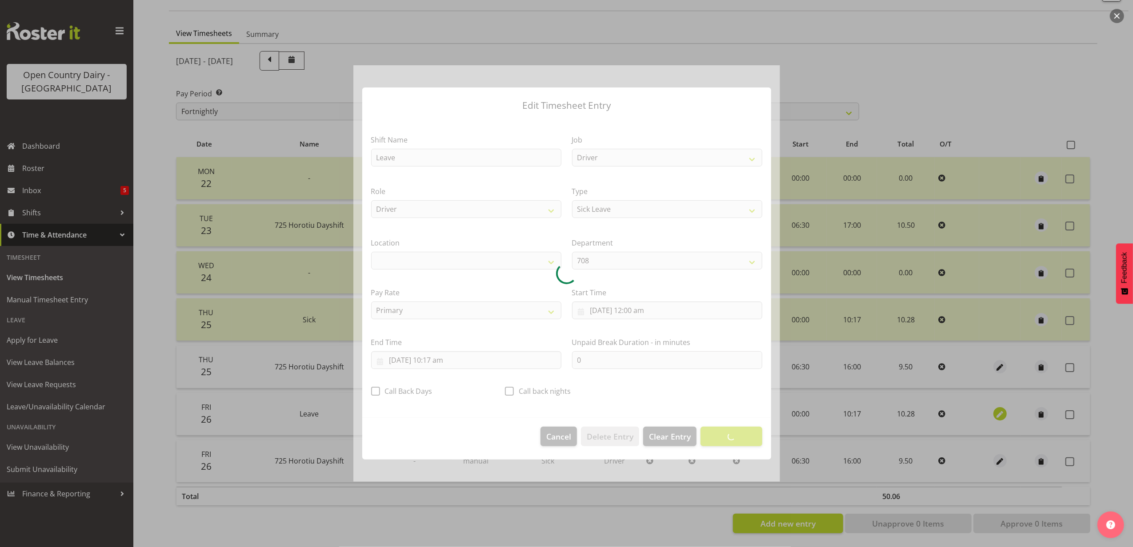
select select "1054"
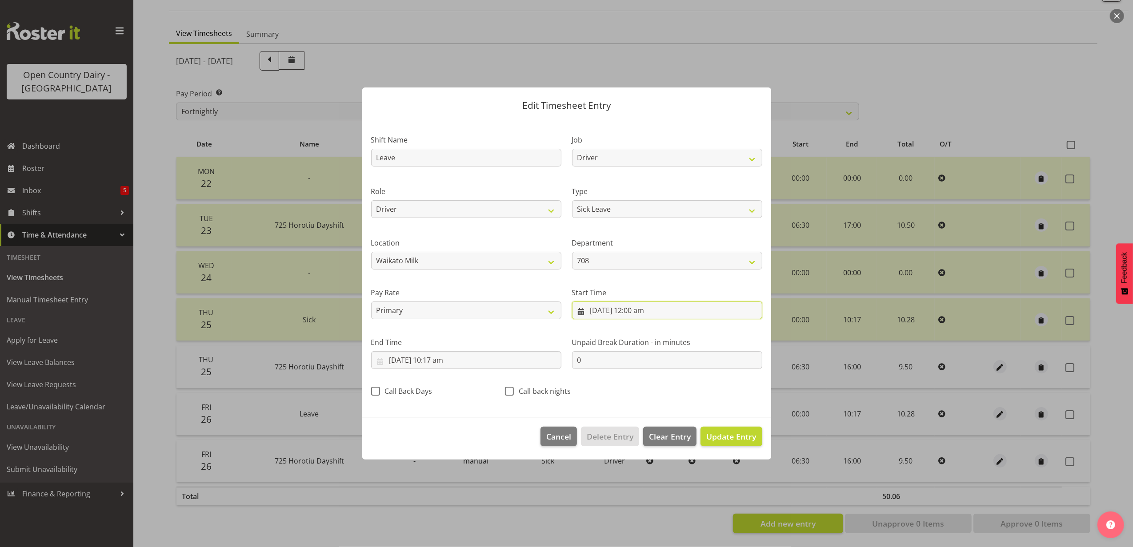
click at [608, 313] on input "[DATE] 12:00 am" at bounding box center [667, 311] width 190 height 18
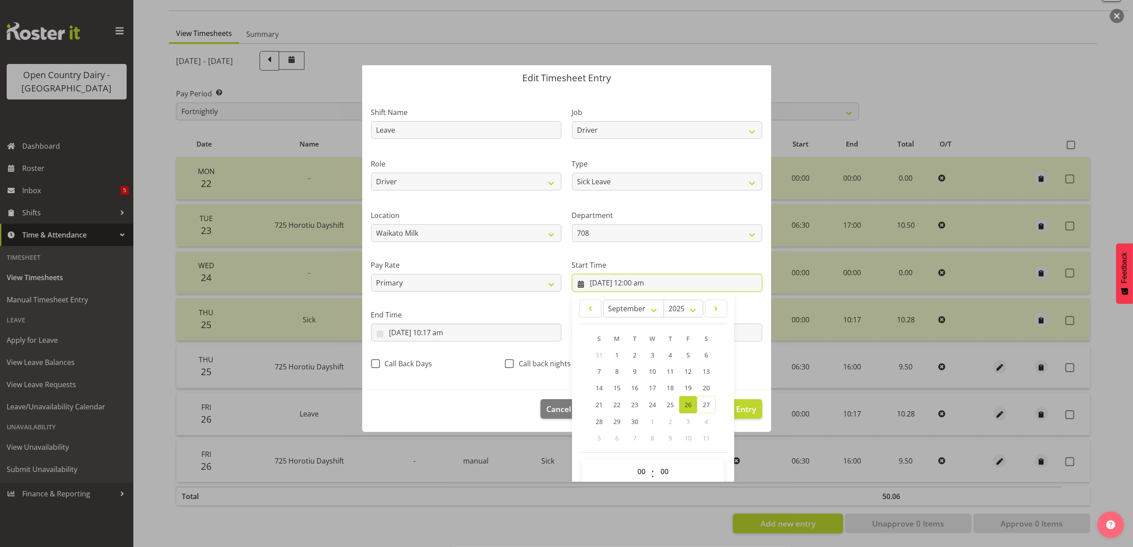
scroll to position [40, 0]
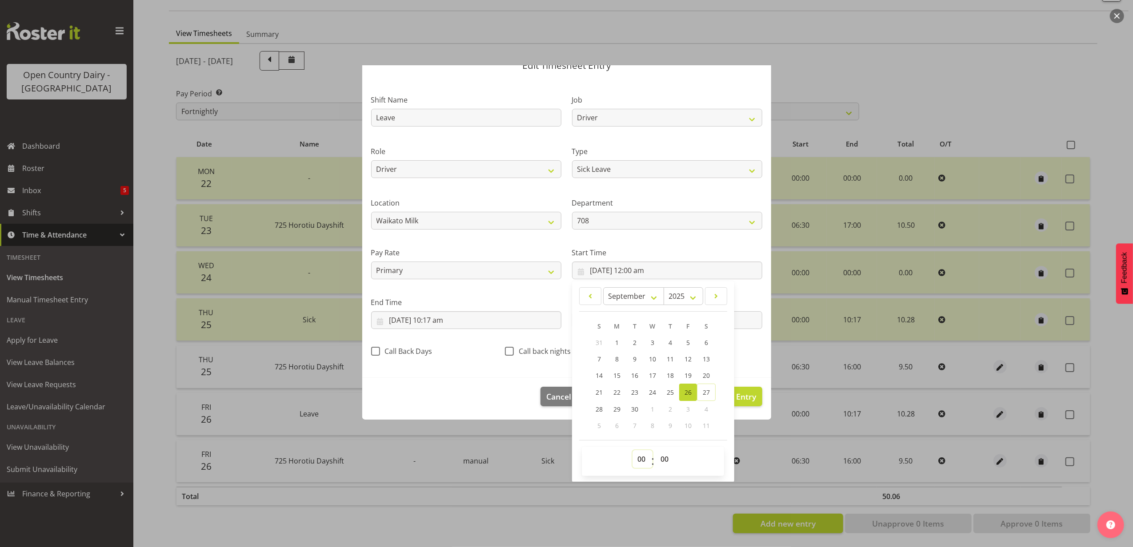
click at [639, 457] on select "00 01 02 03 04 05 06 07 08 09 10 11 12 13 14 15 16 17 18 19 20 21 22 23" at bounding box center [642, 460] width 20 height 18
click at [415, 316] on input "[DATE] 10:17 am" at bounding box center [466, 321] width 190 height 18
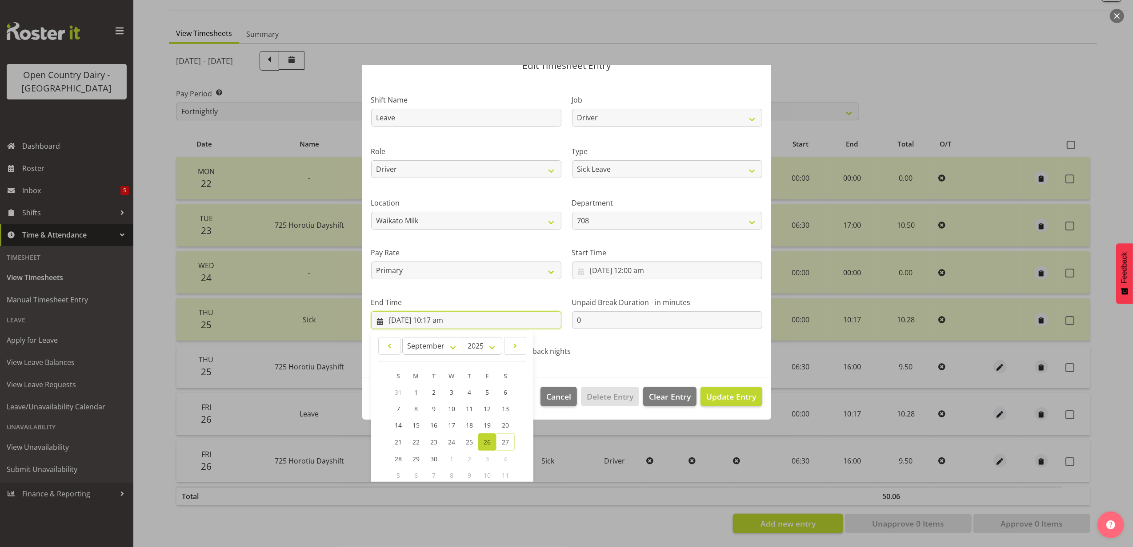
scroll to position [90, 0]
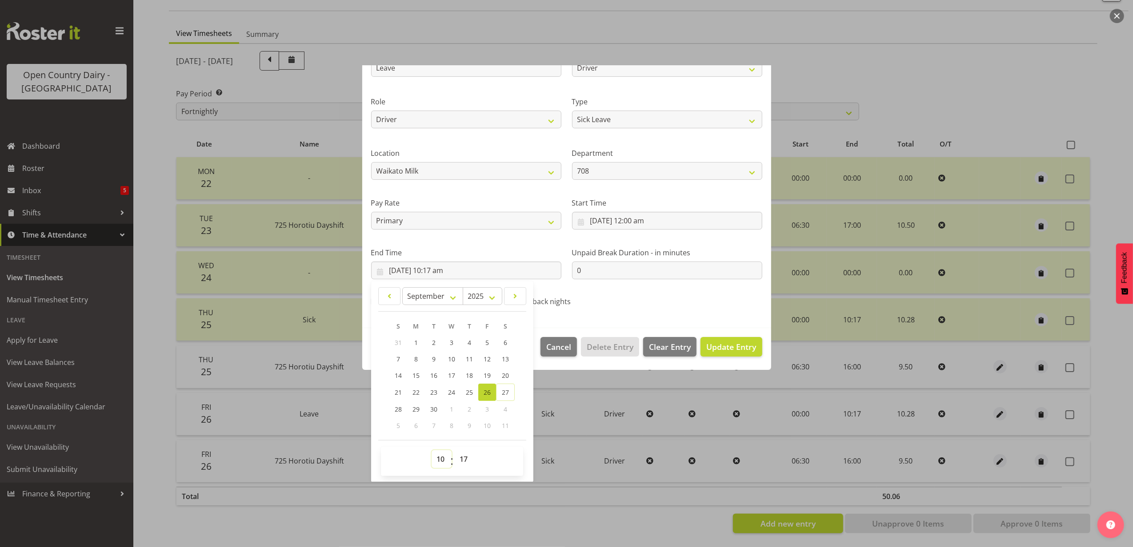
click at [443, 461] on select "00 01 02 03 04 05 06 07 08 09 10 11 12 13 14 15 16 17 18 19 20 21 22 23" at bounding box center [441, 460] width 20 height 18
select select "9"
click at [431, 451] on select "00 01 02 03 04 05 06 07 08 09 10 11 12 13 14 15 16 17 18 19 20 21 22 23" at bounding box center [441, 460] width 20 height 18
type input "[DATE] 9:17 am"
click at [465, 456] on select "00 01 02 03 04 05 06 07 08 09 10 11 12 13 14 15 16 17 18 19 20 21 22 23 24 25 2…" at bounding box center [465, 460] width 20 height 18
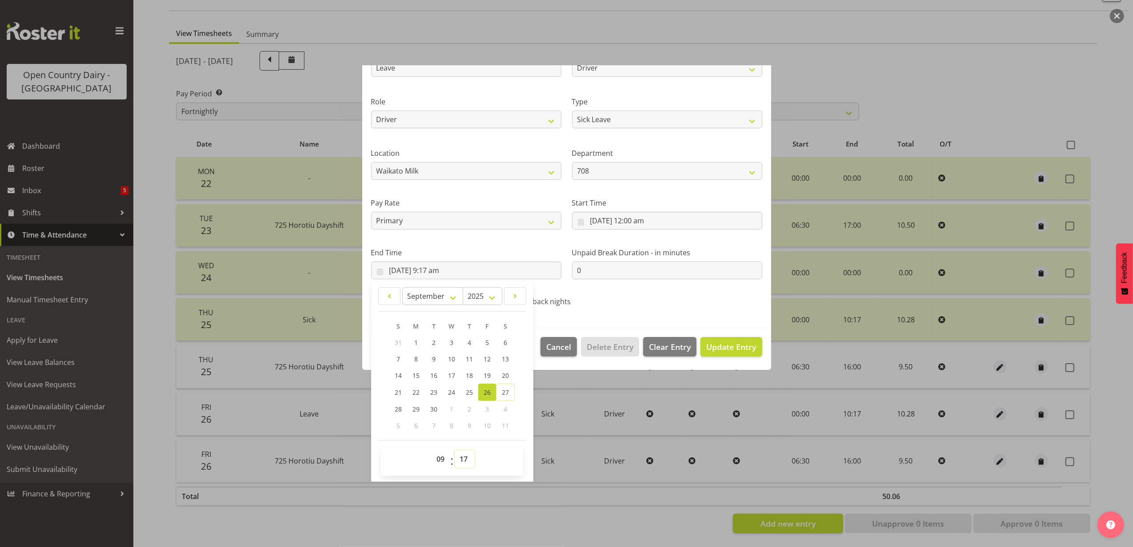
select select "57"
click at [455, 451] on select "00 01 02 03 04 05 06 07 08 09 10 11 12 13 14 15 16 17 18 19 20 21 22 23 24 25 2…" at bounding box center [465, 460] width 20 height 18
type input "[DATE] 9:57 am"
click at [706, 348] on span "Update Entry" at bounding box center [731, 347] width 50 height 11
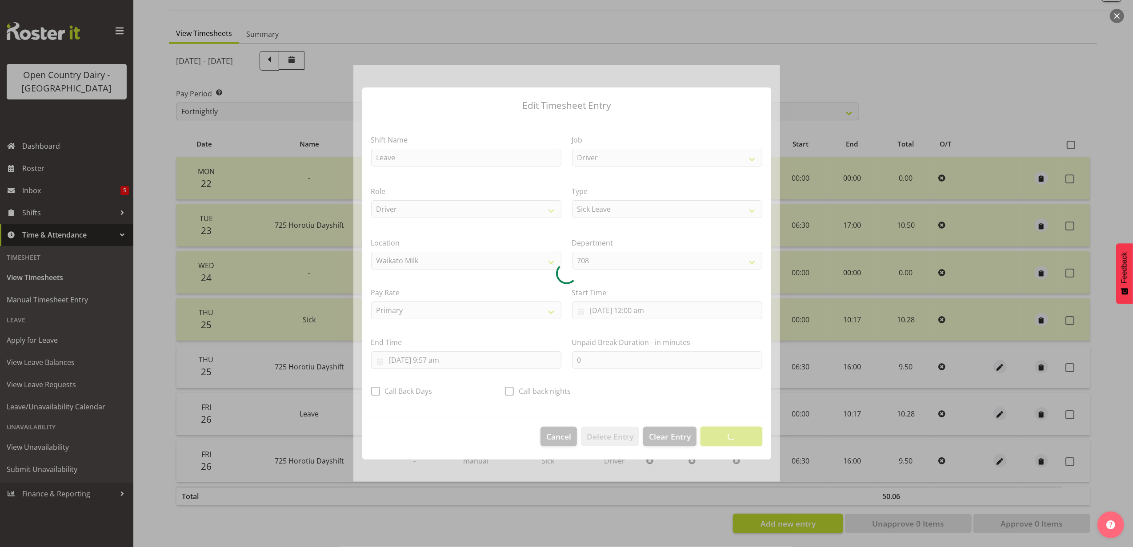
scroll to position [0, 0]
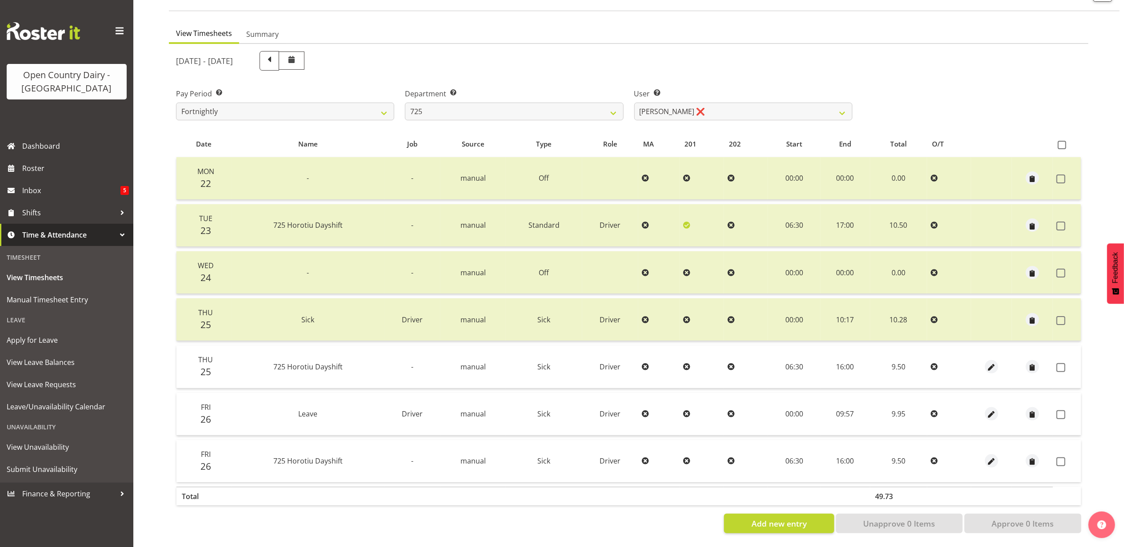
click at [983, 455] on div at bounding box center [991, 461] width 34 height 13
click at [990, 457] on span "button" at bounding box center [991, 462] width 10 height 10
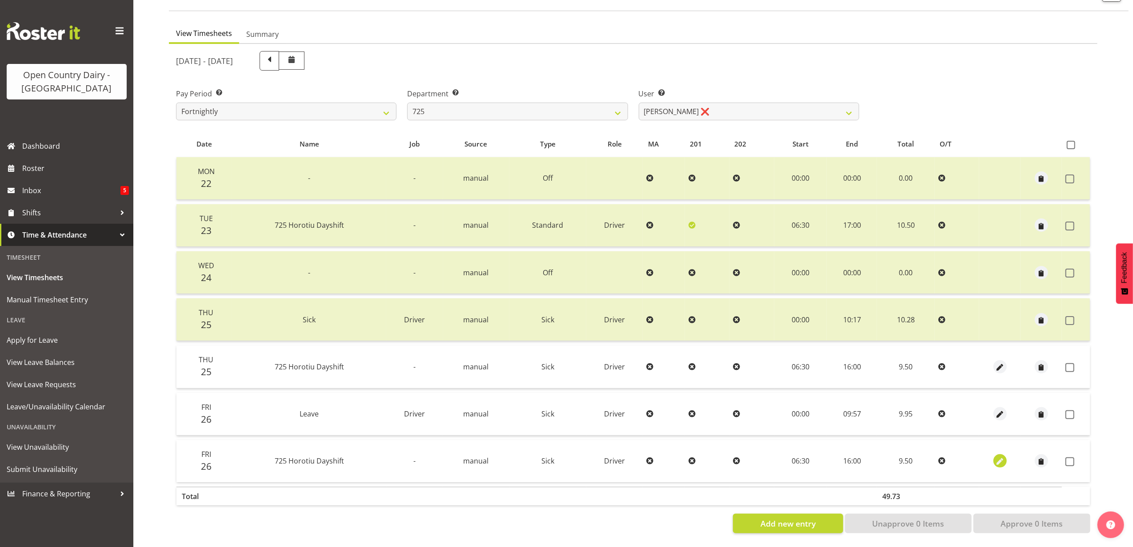
select select "Sick"
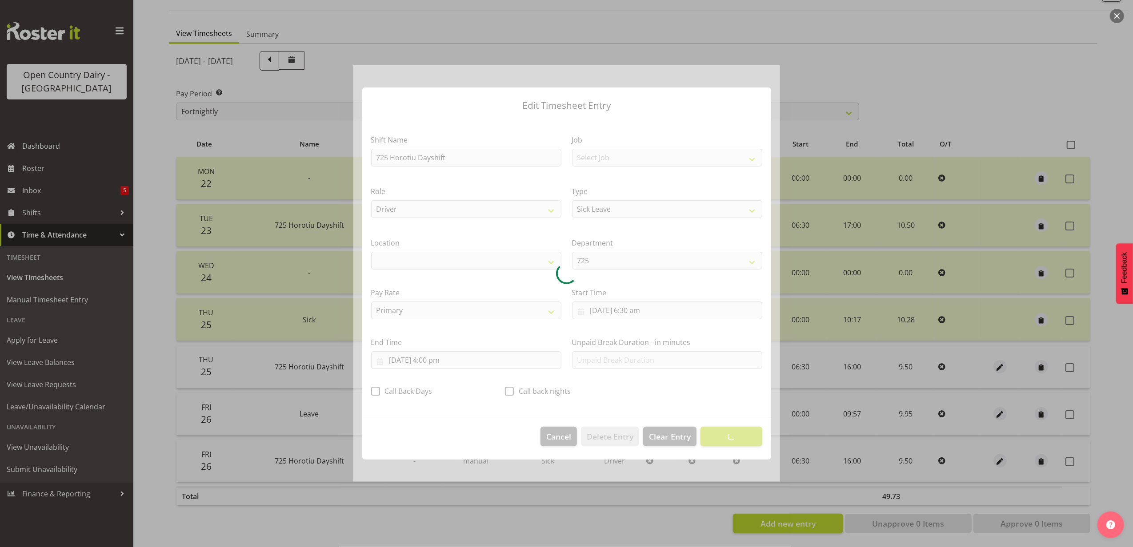
select select "1054"
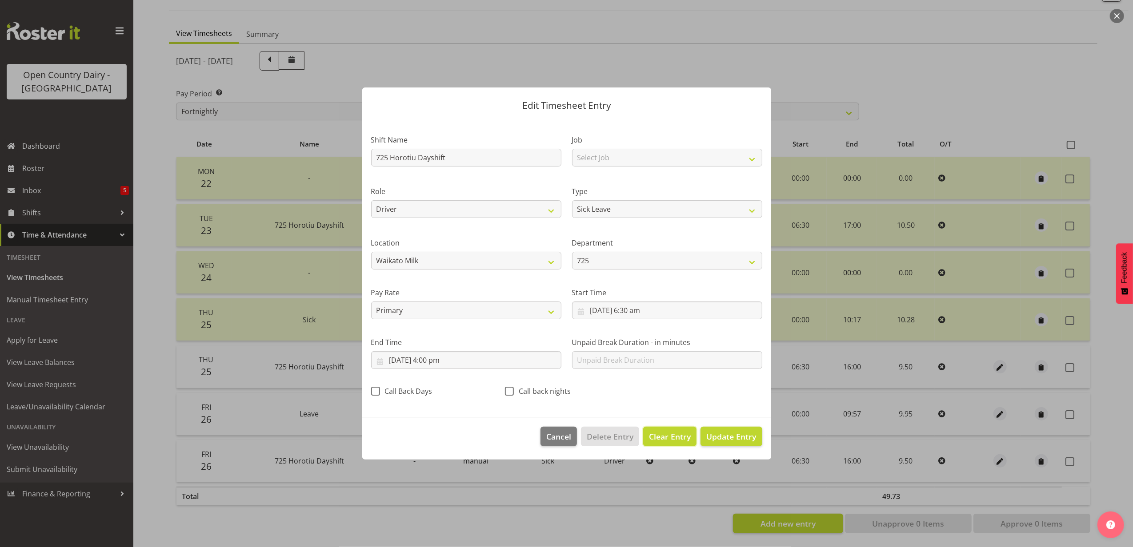
click at [679, 438] on span "Clear Entry" at bounding box center [670, 437] width 42 height 12
select select "Off"
type input "0"
select select
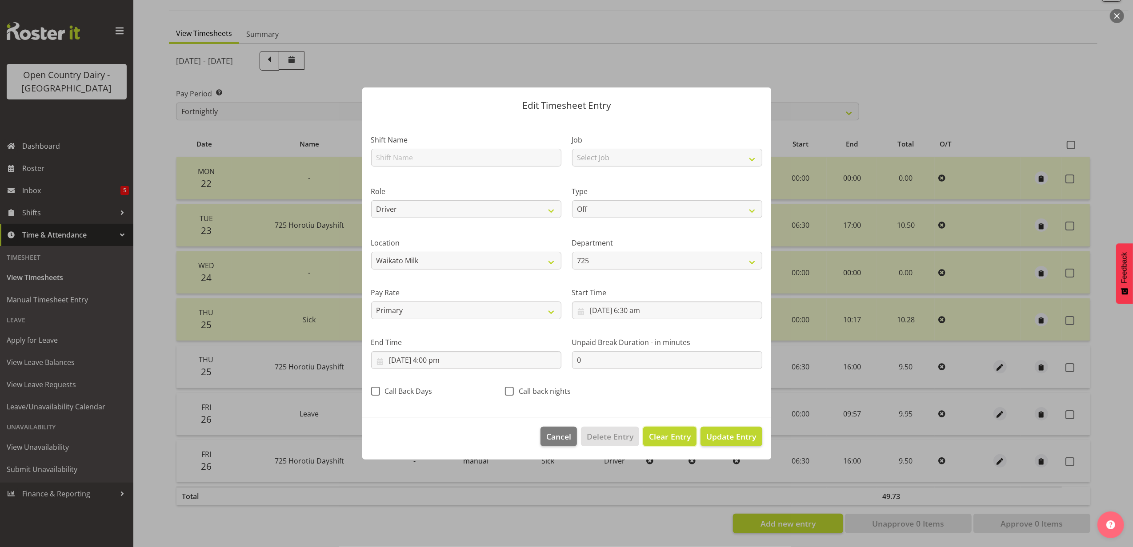
select select
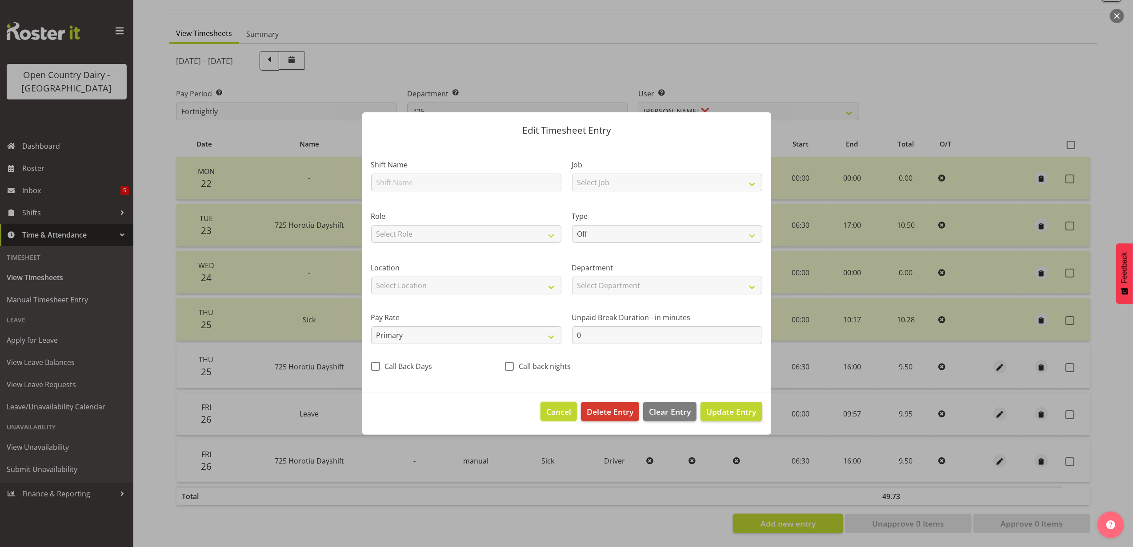
click at [553, 411] on span "Cancel" at bounding box center [558, 412] width 25 height 12
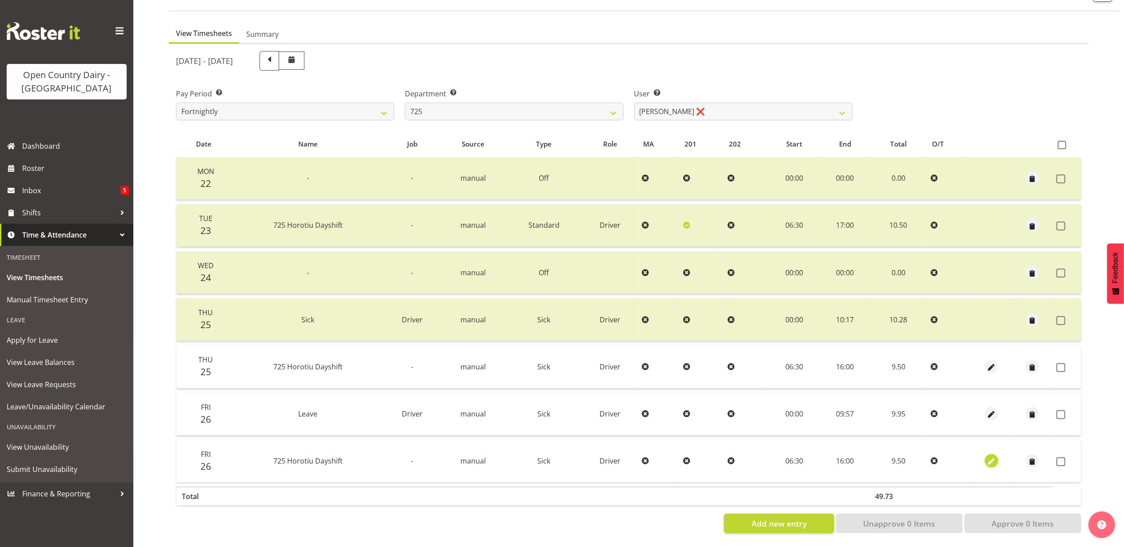
click at [996, 455] on button "button" at bounding box center [991, 461] width 13 height 13
select select "Sick"
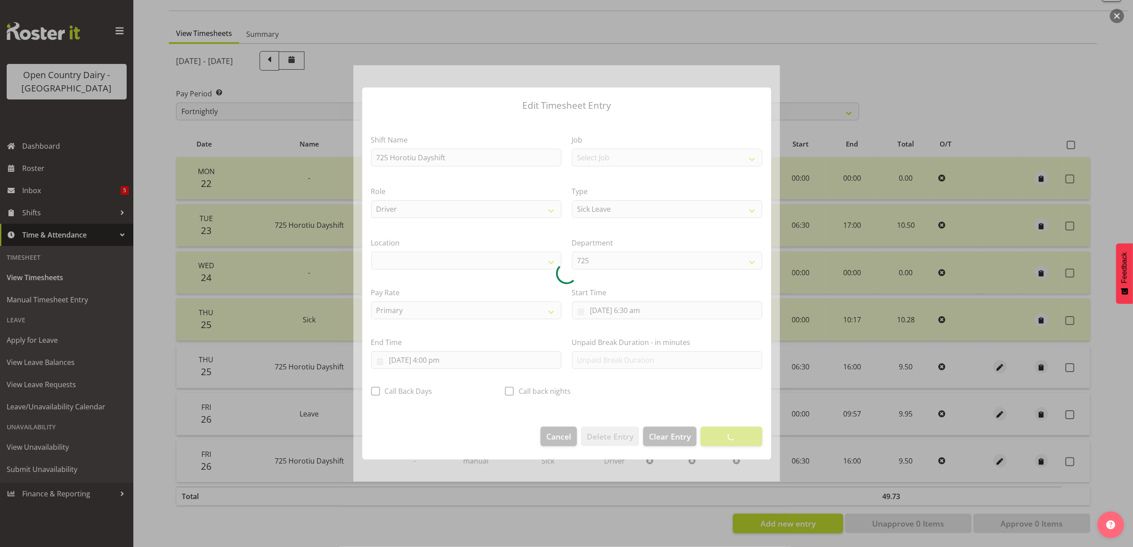
select select "1054"
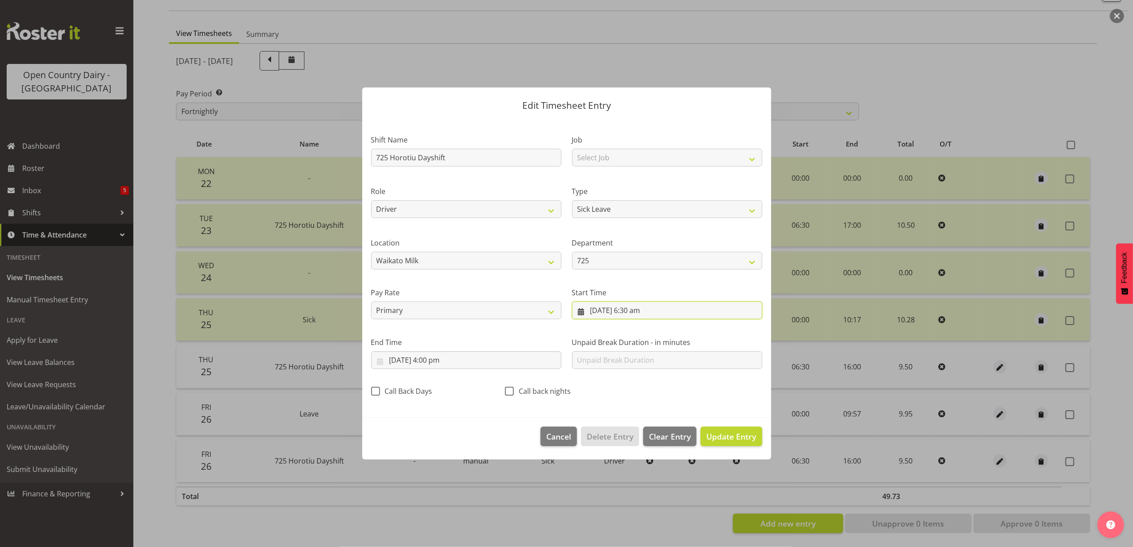
click at [612, 314] on input "[DATE] 6:30 am" at bounding box center [667, 311] width 190 height 18
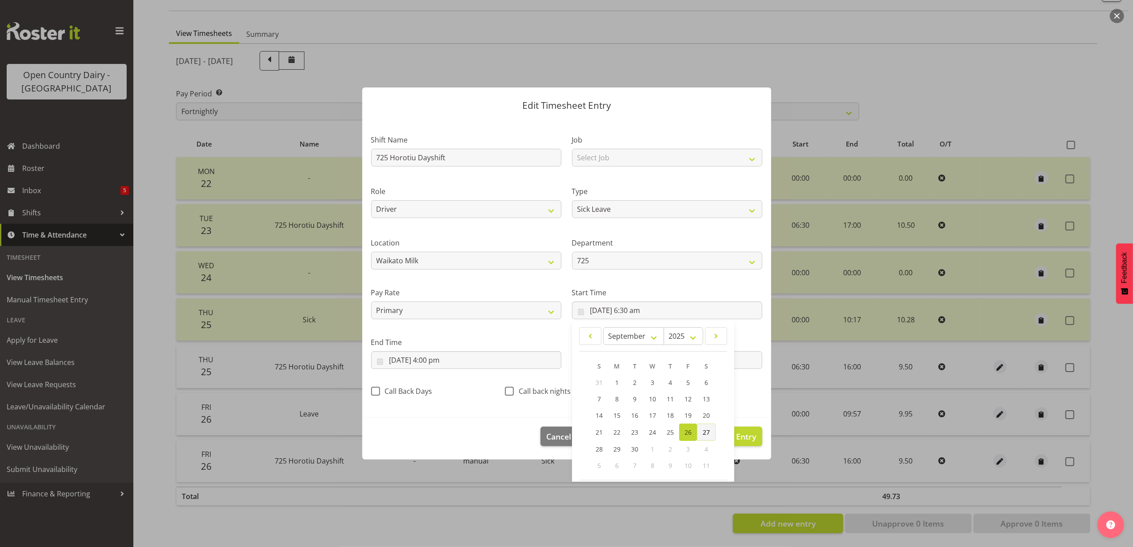
click at [703, 429] on span "27" at bounding box center [706, 432] width 7 height 8
type input "[DATE] 6:30 am"
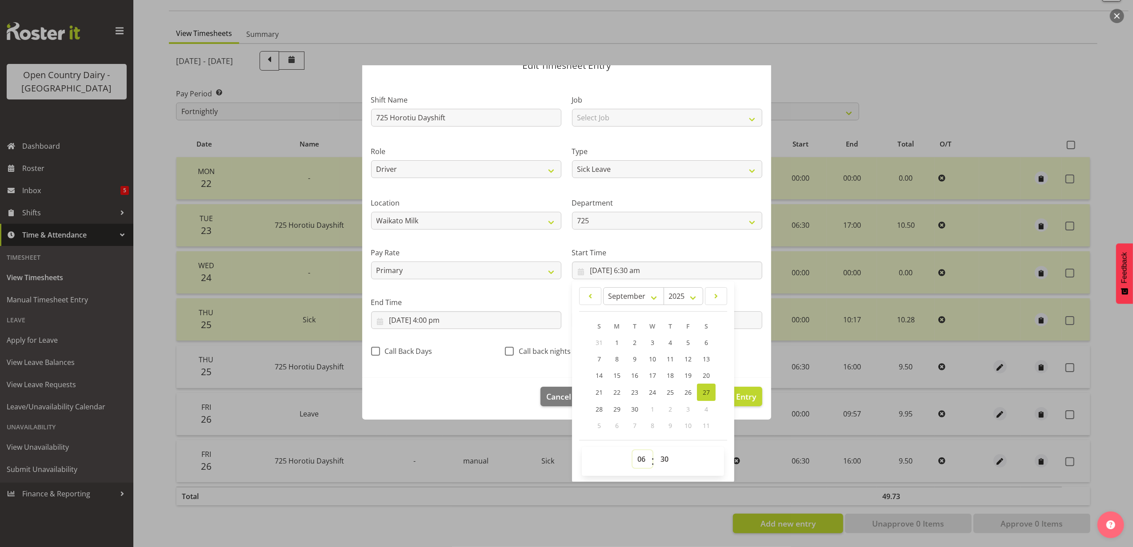
click at [633, 461] on select "00 01 02 03 04 05 06 07 08 09 10 11 12 13 14 15 16 17 18 19 20 21 22 23" at bounding box center [642, 460] width 20 height 18
select select "0"
click at [632, 451] on select "00 01 02 03 04 05 06 07 08 09 10 11 12 13 14 15 16 17 18 19 20 21 22 23" at bounding box center [642, 460] width 20 height 18
type input "[DATE] 12:30 am"
drag, startPoint x: 657, startPoint y: 460, endPoint x: 659, endPoint y: 452, distance: 8.6
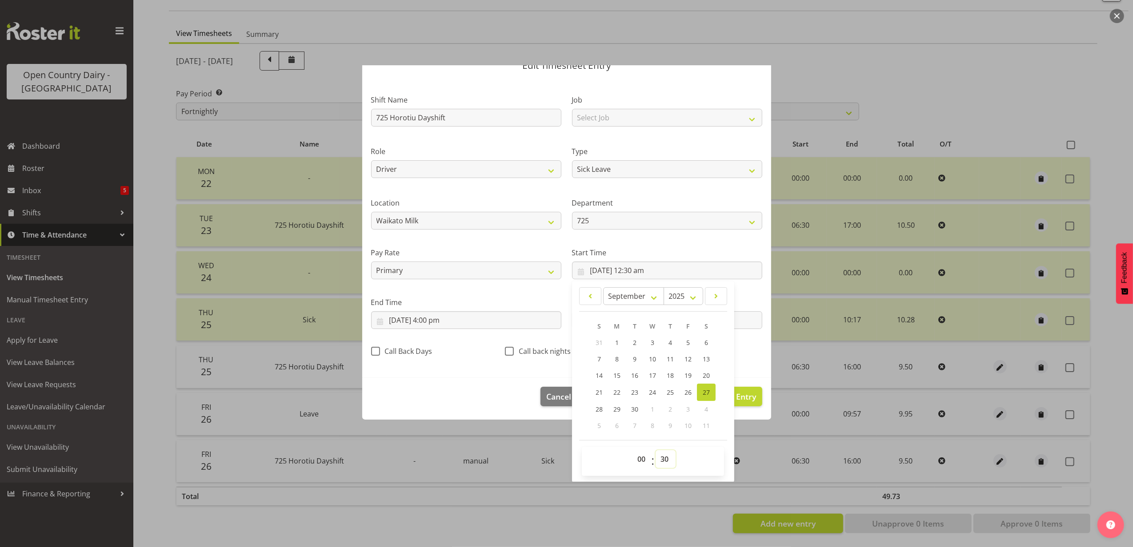
click at [657, 460] on select "00 01 02 03 04 05 06 07 08 09 10 11 12 13 14 15 16 17 18 19 20 21 22 23 24 25 2…" at bounding box center [665, 460] width 20 height 18
select select "0"
click at [655, 451] on select "00 01 02 03 04 05 06 07 08 09 10 11 12 13 14 15 16 17 18 19 20 21 22 23 24 25 2…" at bounding box center [665, 460] width 20 height 18
type input "[DATE] 12:00 am"
click at [465, 315] on input "[DATE] 4:00 pm" at bounding box center [466, 321] width 190 height 18
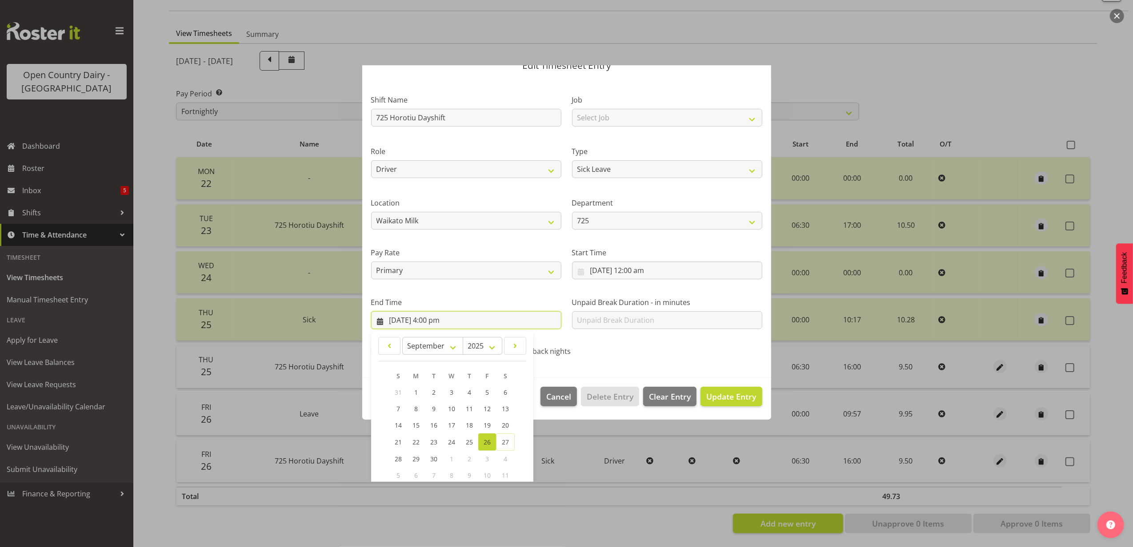
scroll to position [90, 0]
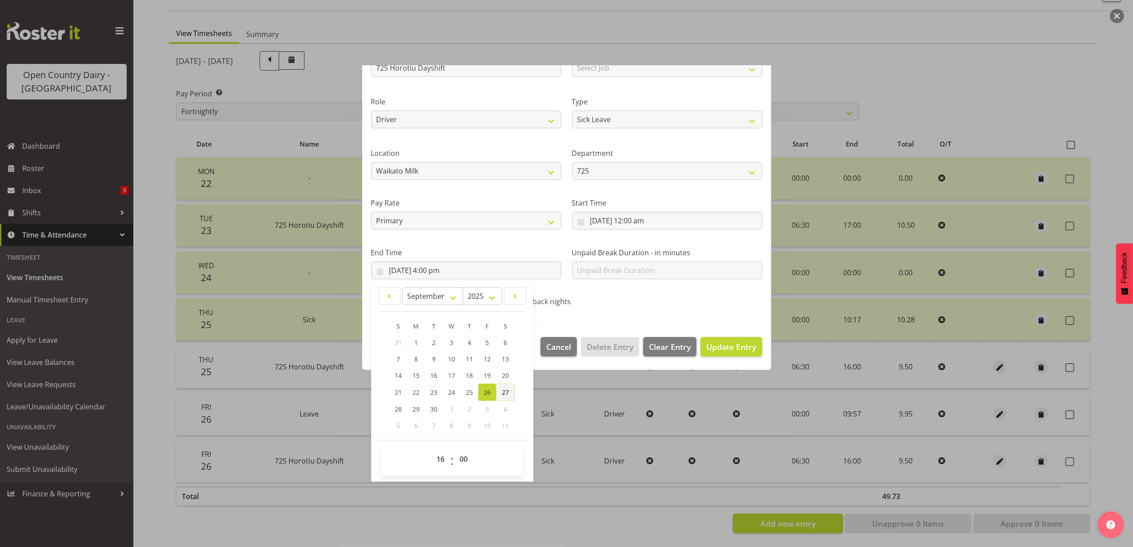
click at [510, 391] on link "27" at bounding box center [505, 392] width 19 height 17
type input "[DATE] 4:00 pm"
click at [435, 458] on select "00 01 02 03 04 05 06 07 08 09 10 11 12 13 14 15 16 17 18 19 20 21 22 23" at bounding box center [441, 460] width 20 height 18
select select "9"
click at [431, 451] on select "00 01 02 03 04 05 06 07 08 09 10 11 12 13 14 15 16 17 18 19 20 21 22 23" at bounding box center [441, 460] width 20 height 18
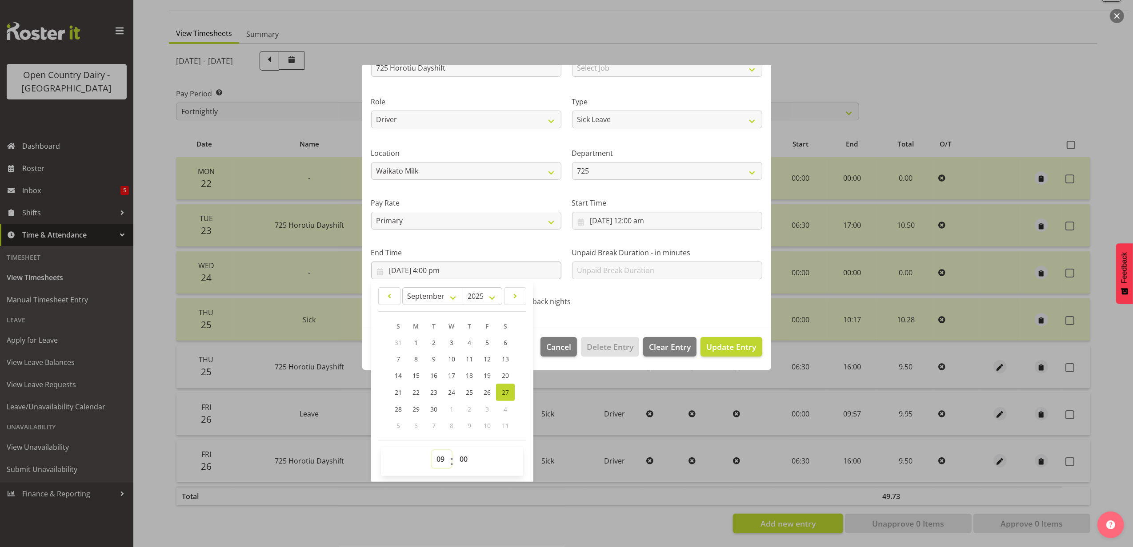
type input "[DATE] 9:00 am"
click at [468, 466] on select "00 01 02 03 04 05 06 07 08 09 10 11 12 13 14 15 16 17 18 19 20 21 22 23 24 25 2…" at bounding box center [465, 460] width 20 height 18
click at [467, 455] on select "00 01 02 03 04 05 06 07 08 09 10 11 12 13 14 15 16 17 18 19 20 21 22 23 24 25 2…" at bounding box center [465, 460] width 20 height 18
click at [461, 455] on select "00 01 02 03 04 05 06 07 08 09 10 11 12 13 14 15 16 17 18 19 20 21 22 23 24 25 2…" at bounding box center [465, 460] width 20 height 18
select select "57"
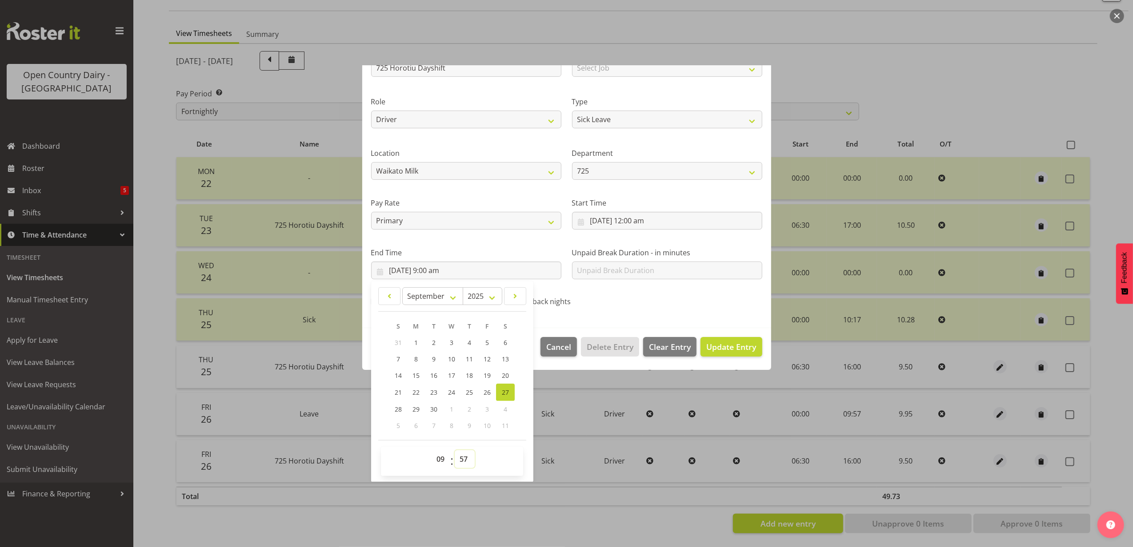
click at [455, 451] on select "00 01 02 03 04 05 06 07 08 09 10 11 12 13 14 15 16 17 18 19 20 21 22 23 24 25 2…" at bounding box center [465, 460] width 20 height 18
type input "[DATE] 9:57 am"
click at [722, 342] on span "Update Entry" at bounding box center [731, 347] width 50 height 11
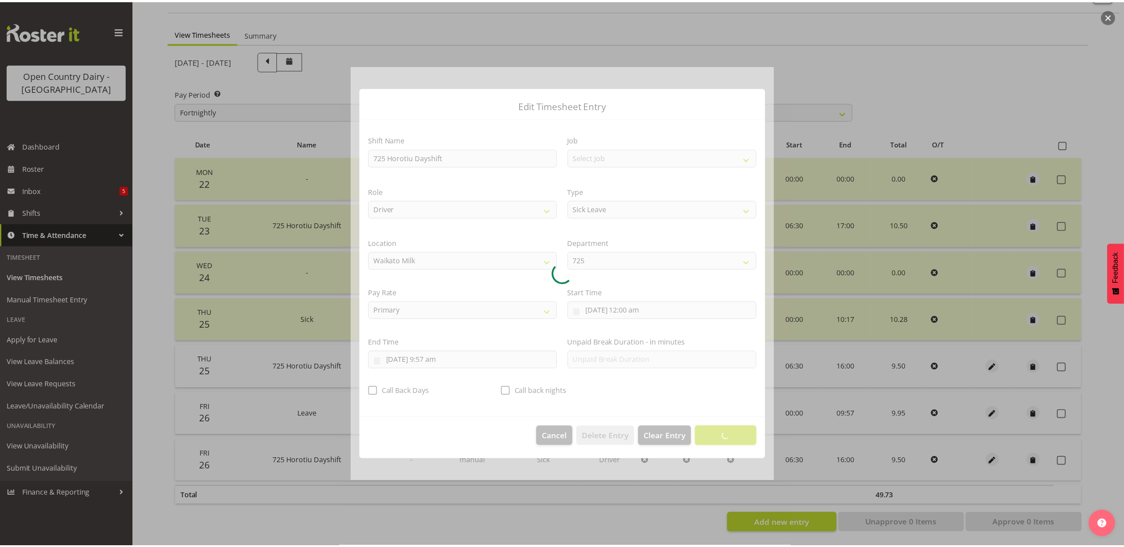
scroll to position [0, 0]
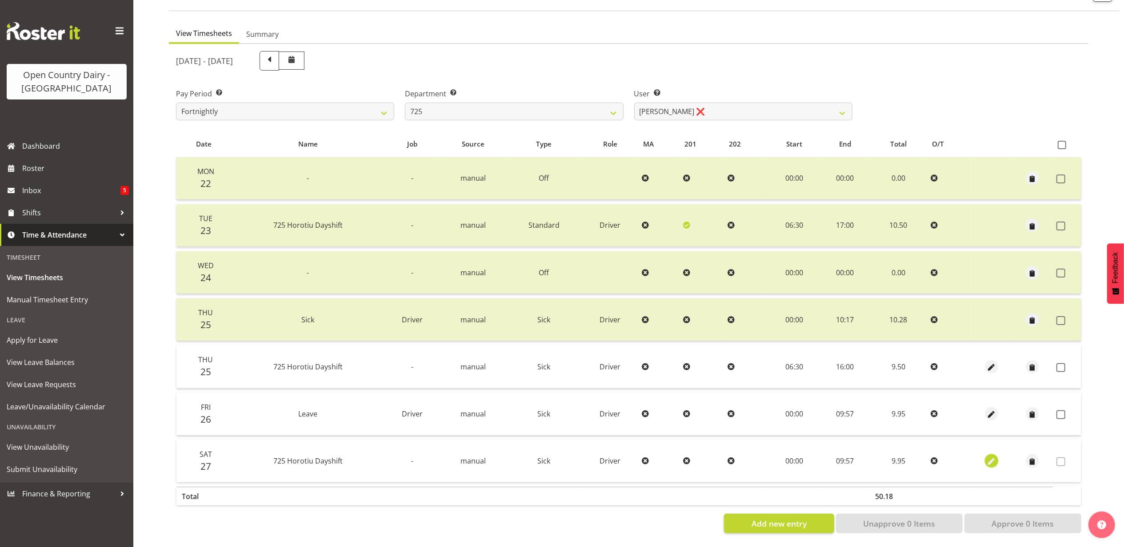
click at [992, 457] on span "button" at bounding box center [991, 462] width 10 height 10
select select "Sick"
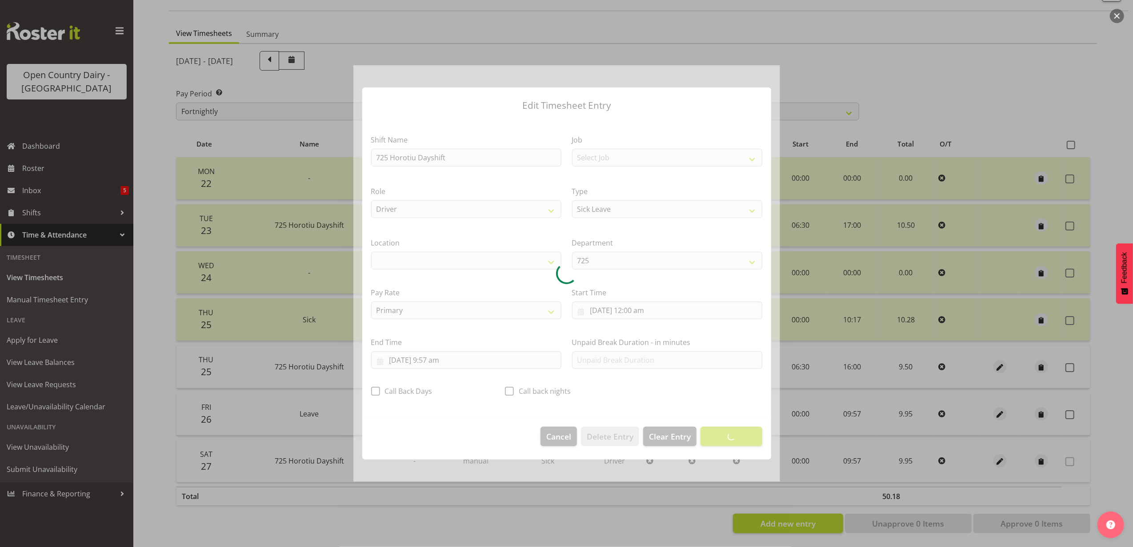
select select "1054"
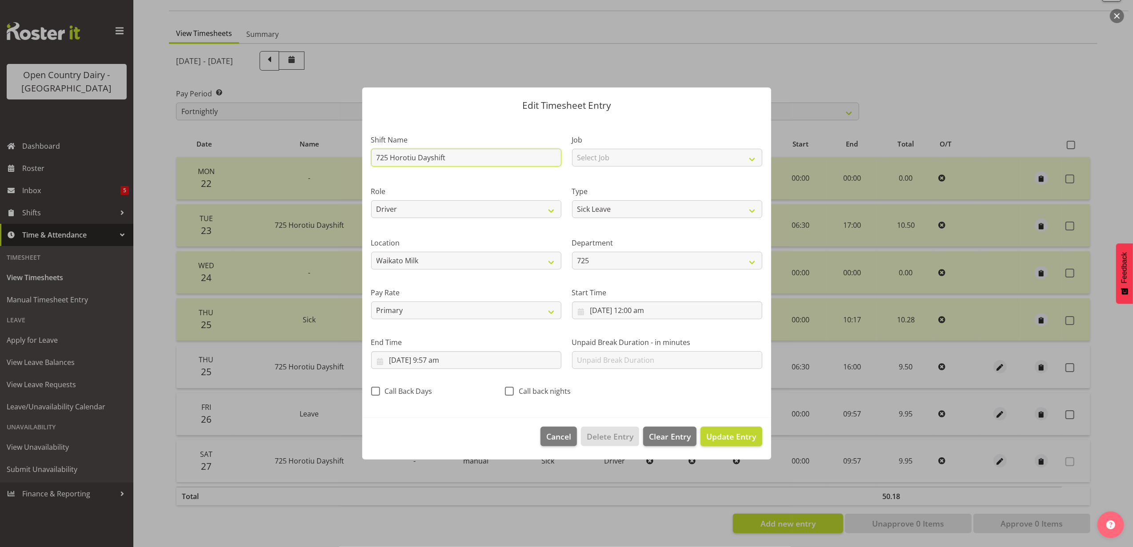
click at [450, 157] on input "725 Horotiu Dayshift" at bounding box center [466, 158] width 190 height 18
drag, startPoint x: 450, startPoint y: 157, endPoint x: 314, endPoint y: 164, distance: 136.1
click at [319, 166] on div "Edit Timesheet Entry Shift Name 725 Horotiu Dayshift Job Select Job Driver Driv…" at bounding box center [566, 273] width 1133 height 547
type input "Leave"
drag, startPoint x: 710, startPoint y: 430, endPoint x: 715, endPoint y: 429, distance: 5.1
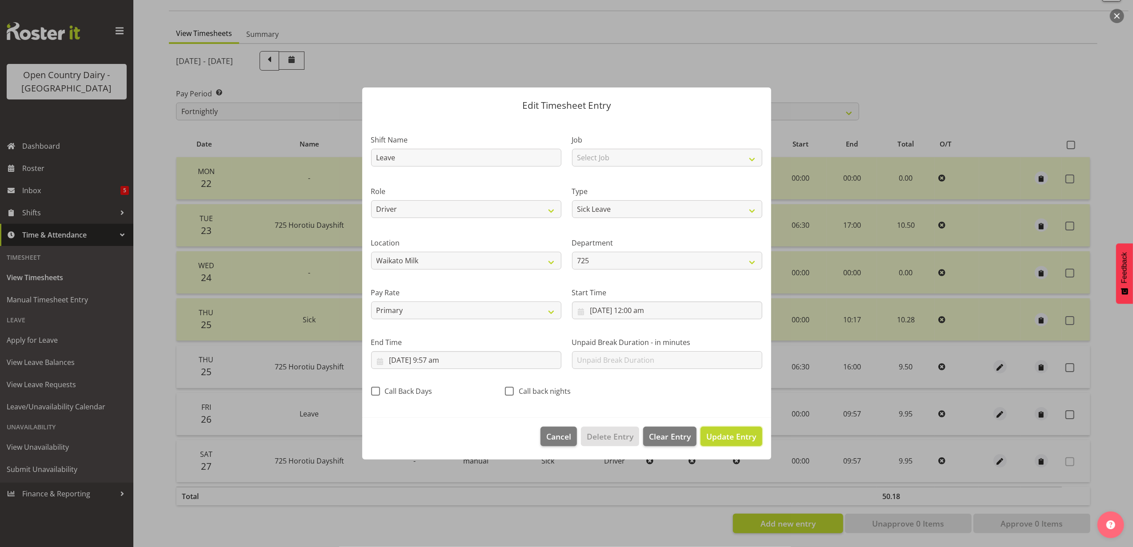
click at [711, 431] on button "Update Entry" at bounding box center [730, 437] width 61 height 20
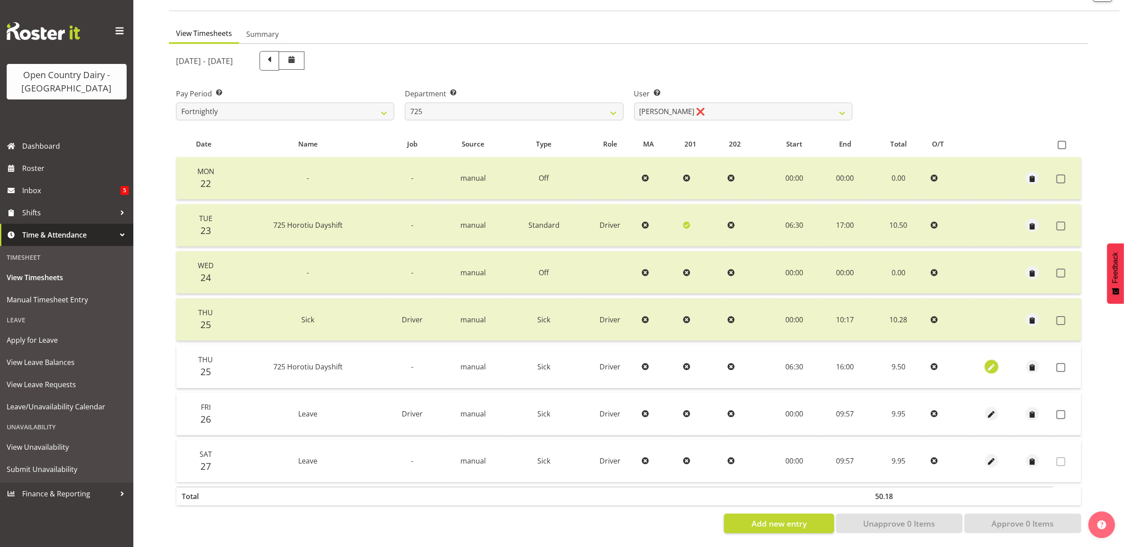
click at [989, 363] on span "button" at bounding box center [991, 368] width 10 height 10
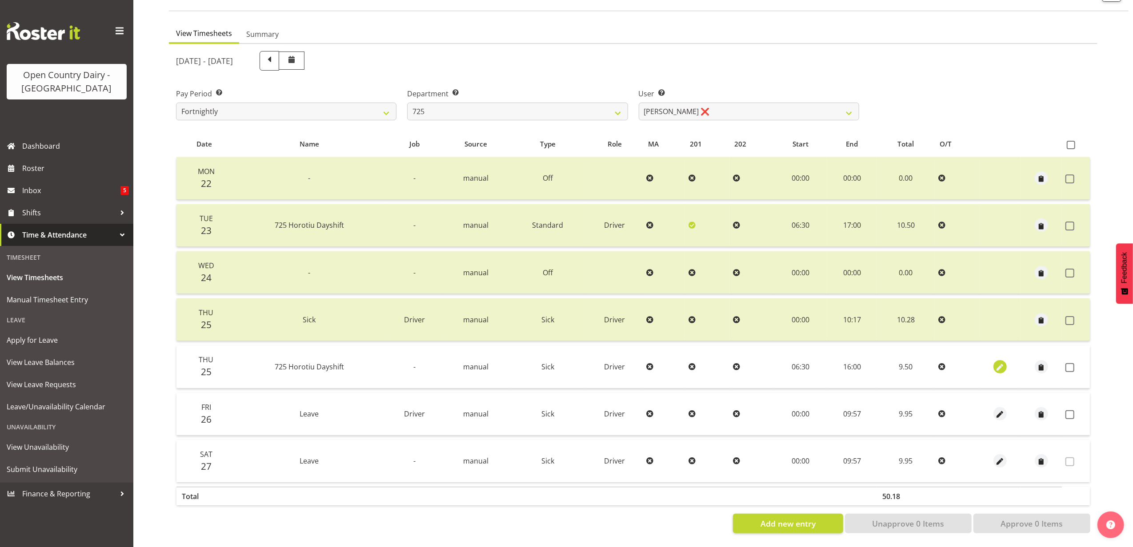
select select "Sick"
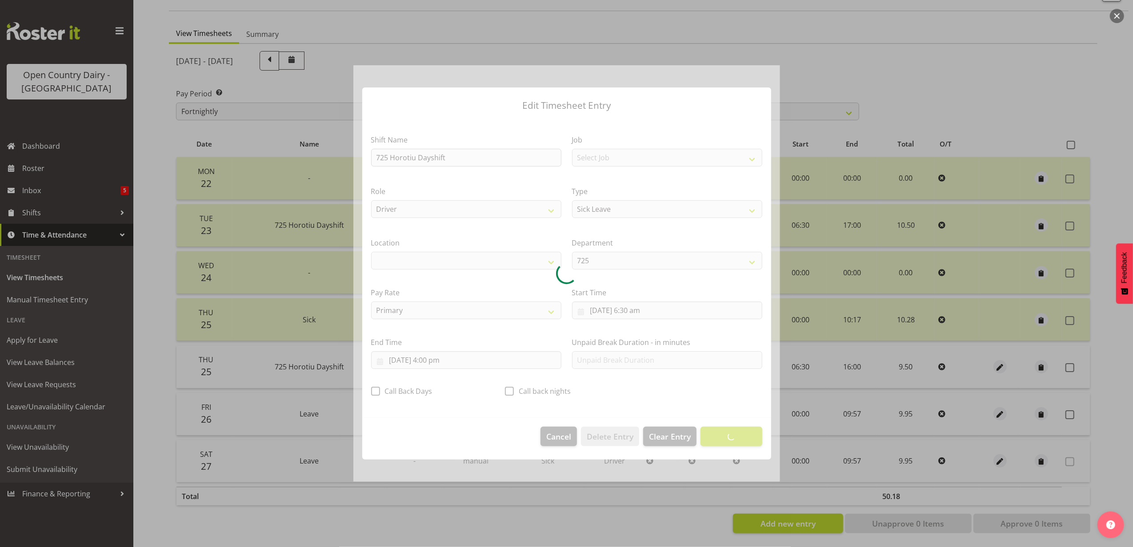
select select "1054"
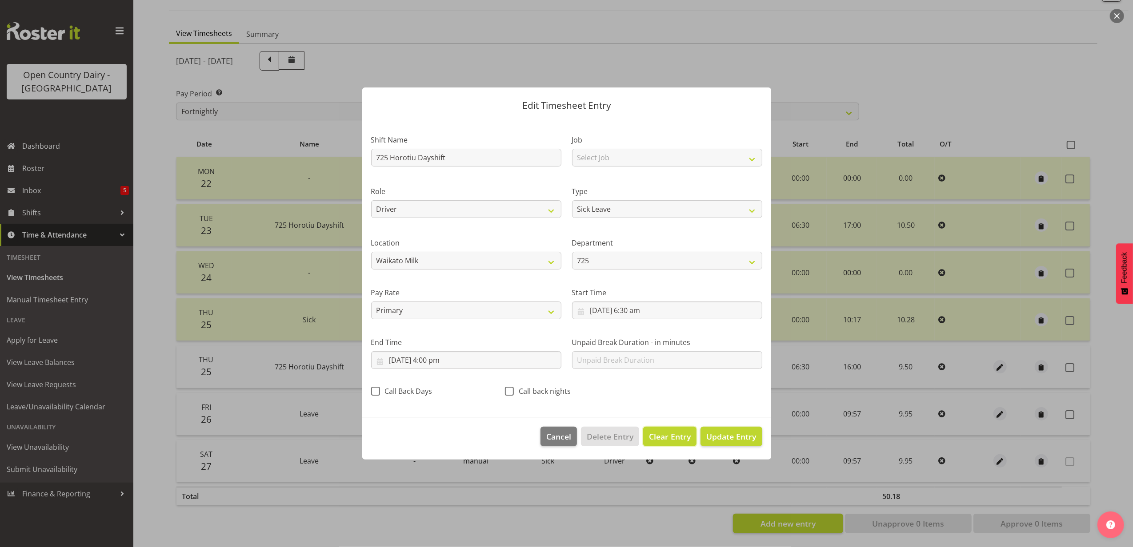
click at [669, 436] on span "Clear Entry" at bounding box center [670, 437] width 42 height 12
select select "Off"
type input "0"
select select
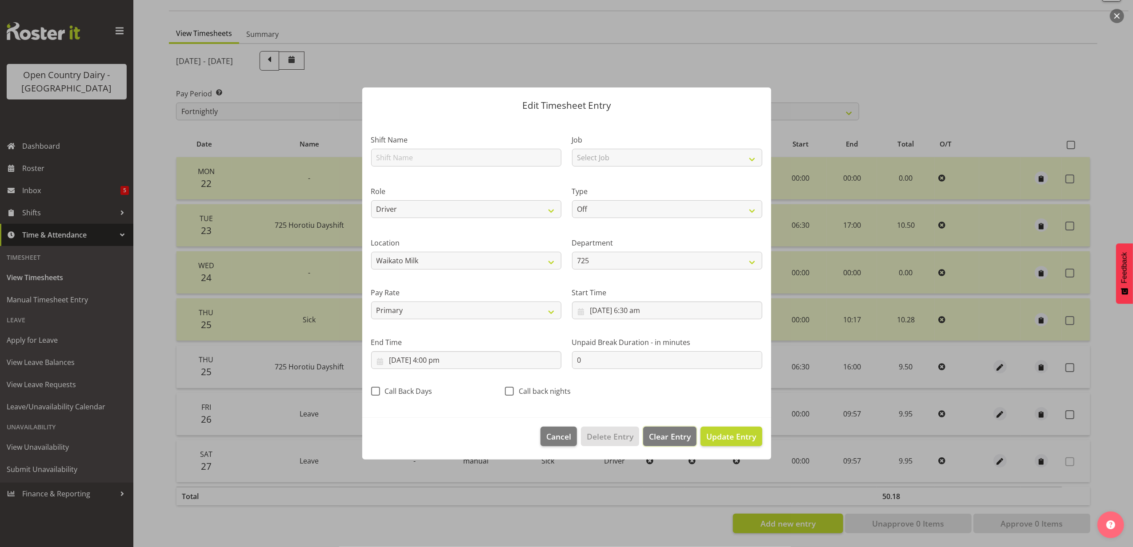
select select
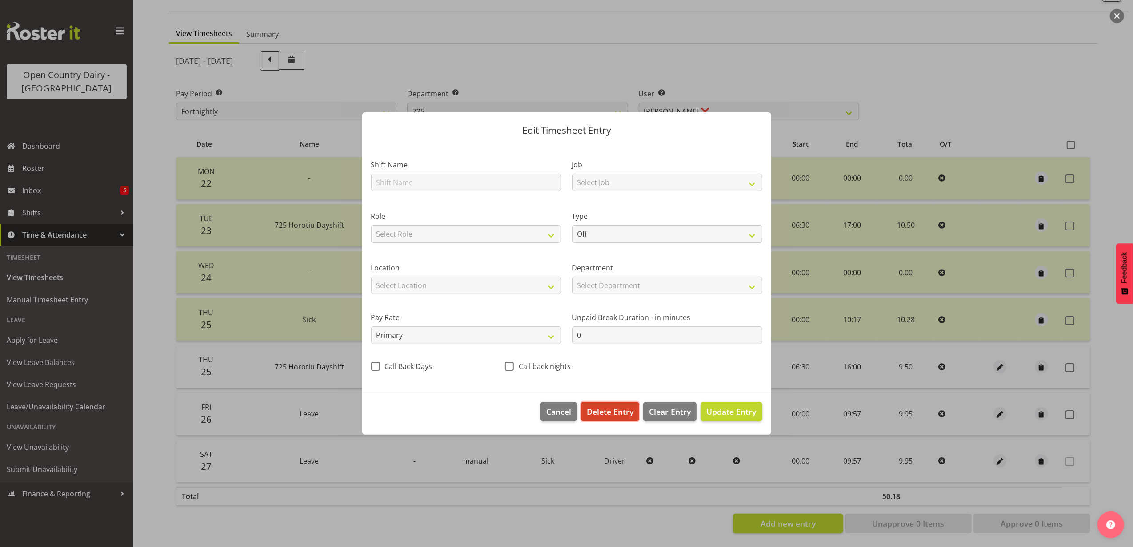
click at [605, 409] on span "Delete Entry" at bounding box center [610, 412] width 47 height 12
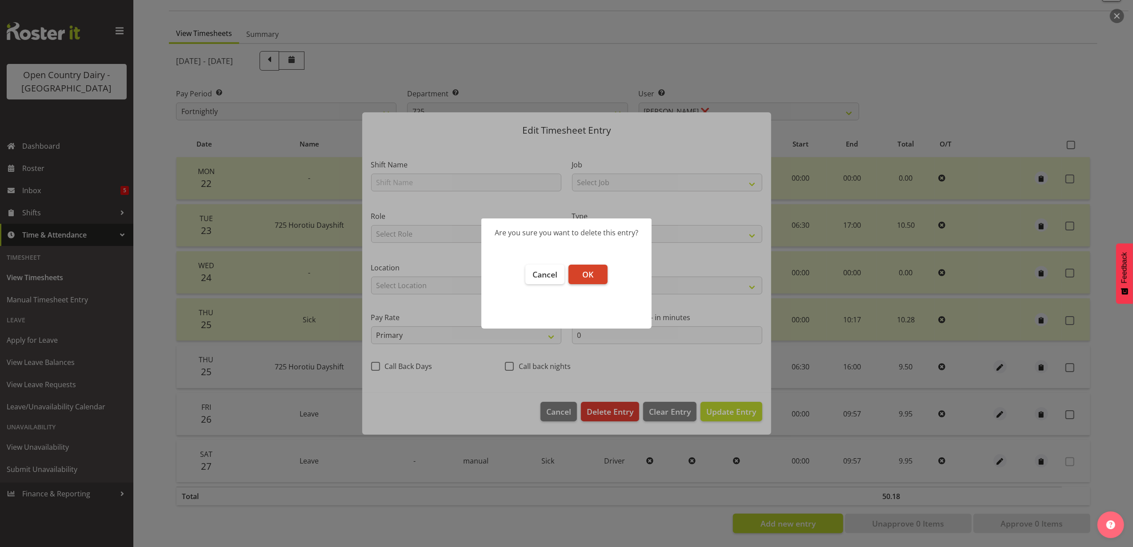
click at [579, 276] on button "OK" at bounding box center [587, 275] width 39 height 20
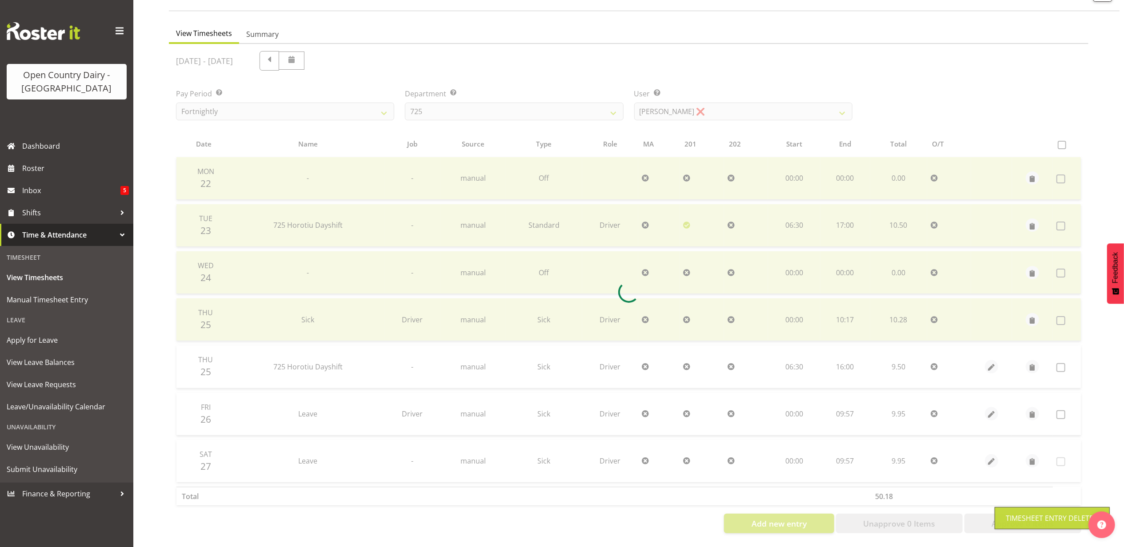
scroll to position [24, 0]
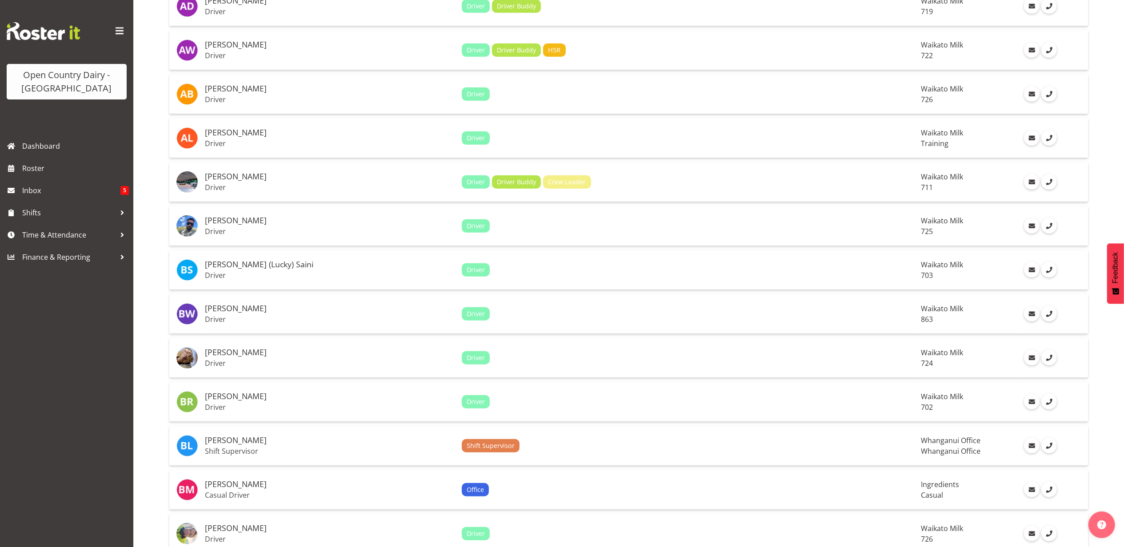
scroll to position [474, 0]
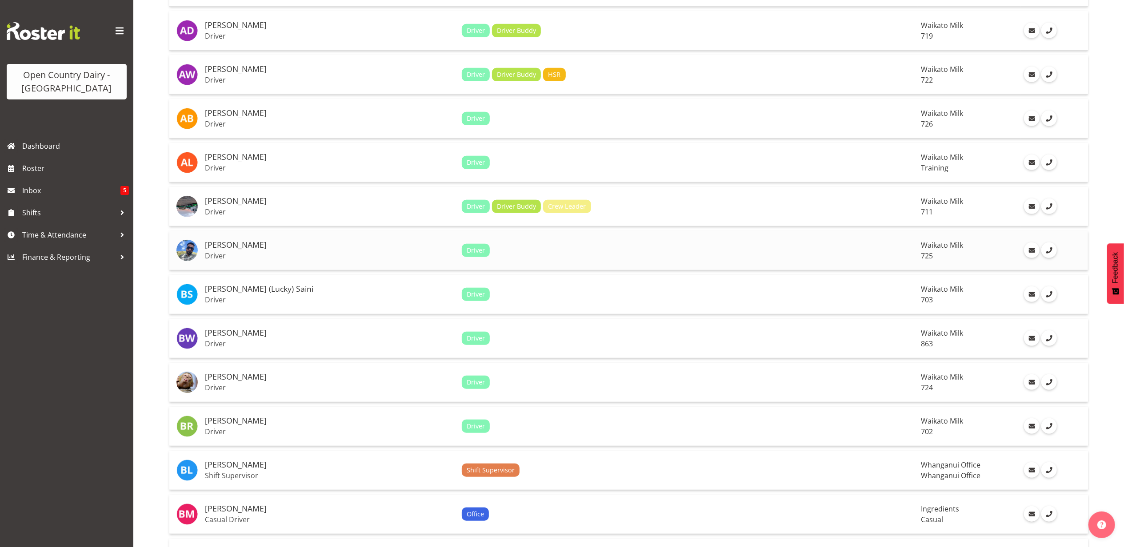
click at [222, 248] on h5 "[PERSON_NAME]" at bounding box center [330, 245] width 250 height 9
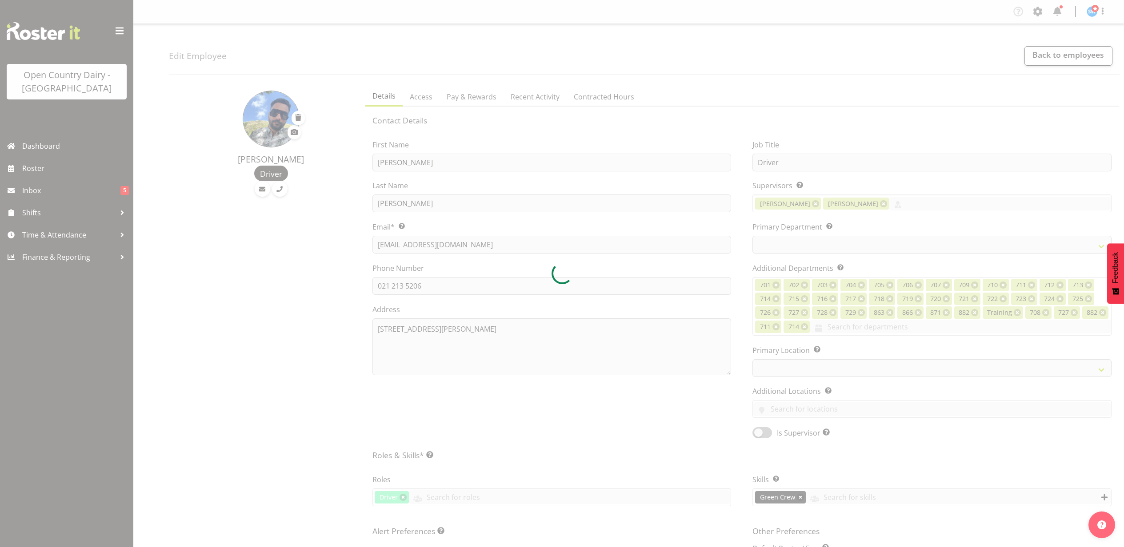
select select "TimelineWeek"
select select
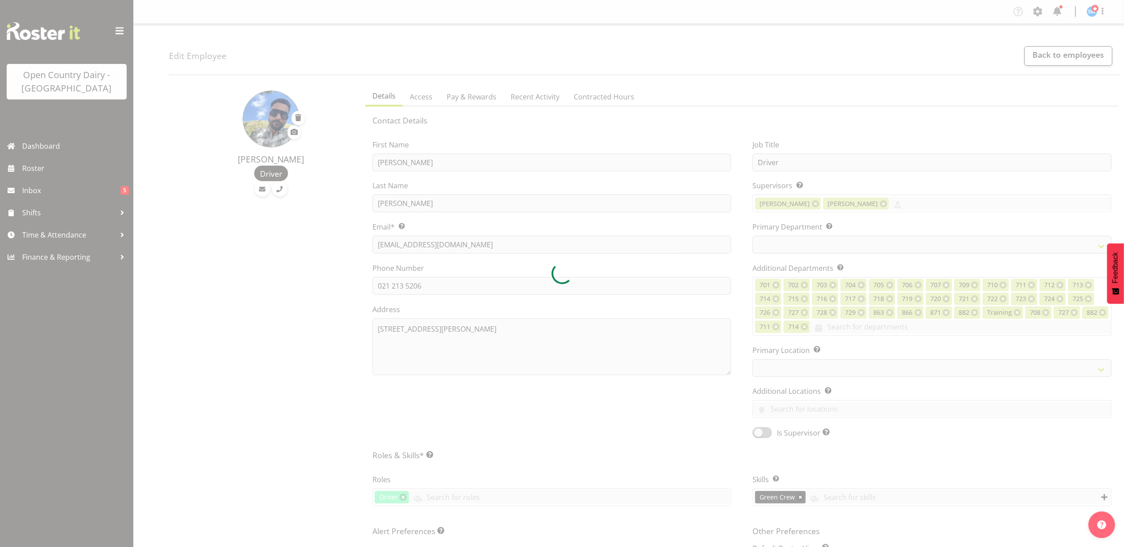
select select
select select "1054"
select select "803"
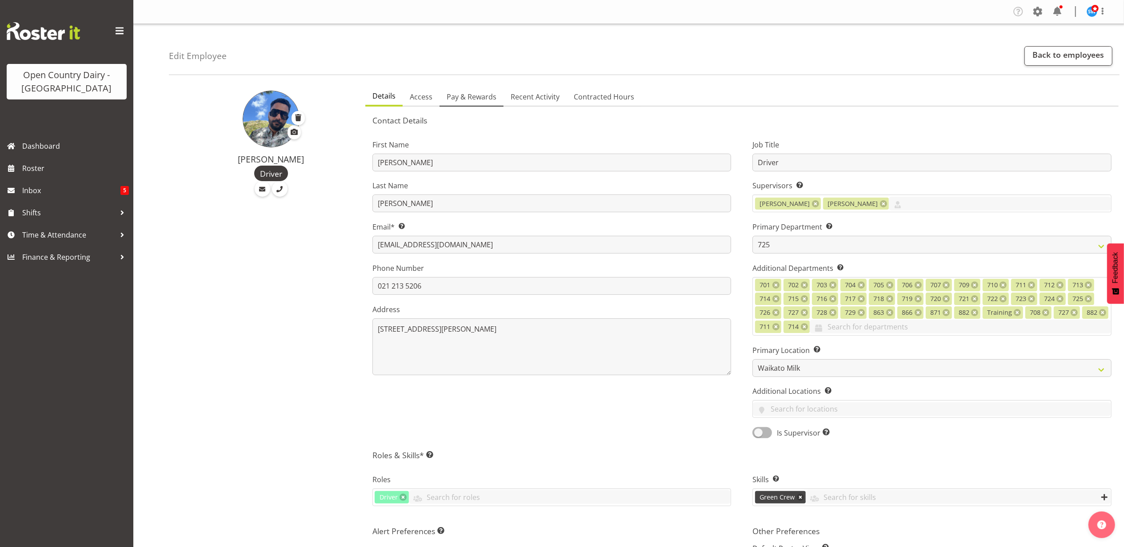
click at [464, 96] on span "Pay & Rewards" at bounding box center [472, 97] width 50 height 11
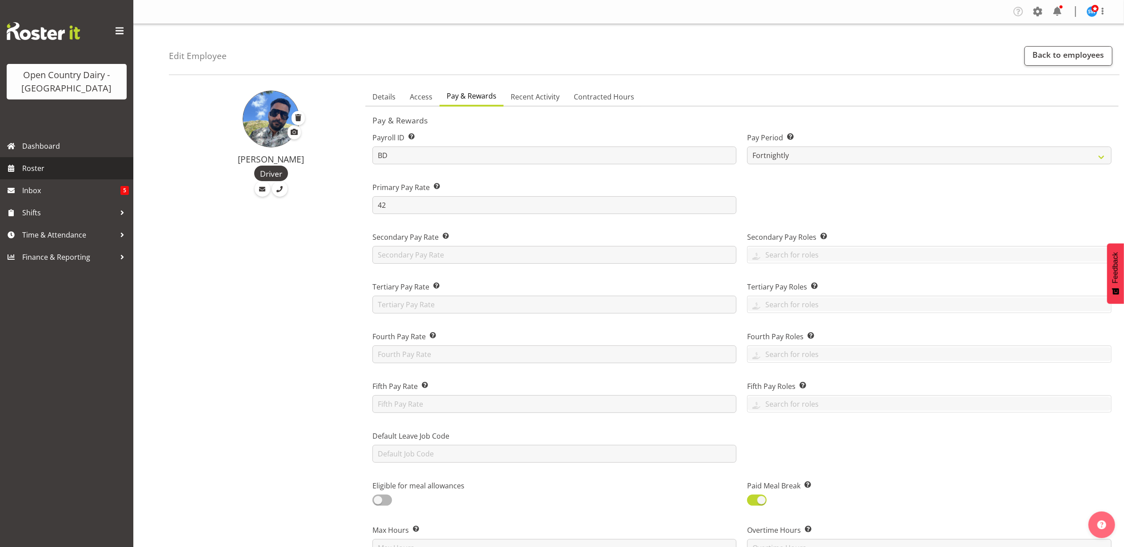
click at [22, 164] on span "Roster" at bounding box center [75, 168] width 107 height 13
